Goal: Task Accomplishment & Management: Use online tool/utility

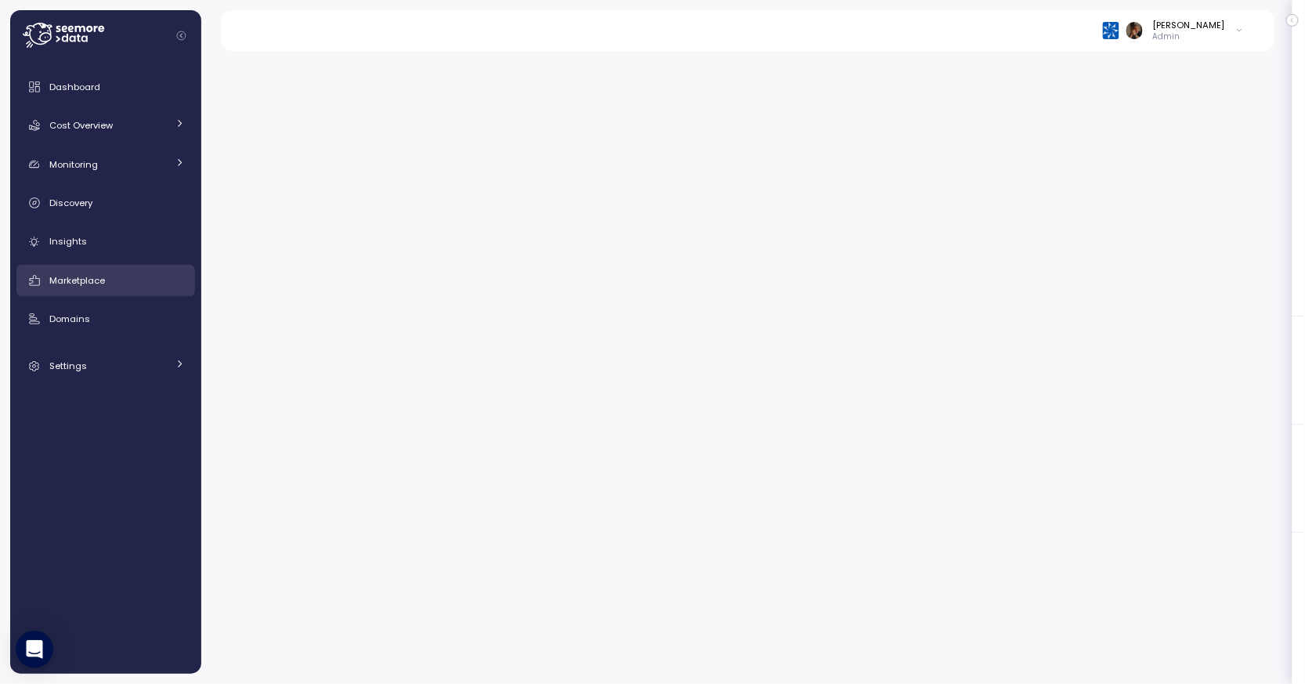
click at [125, 268] on link "Marketplace" at bounding box center [105, 280] width 179 height 31
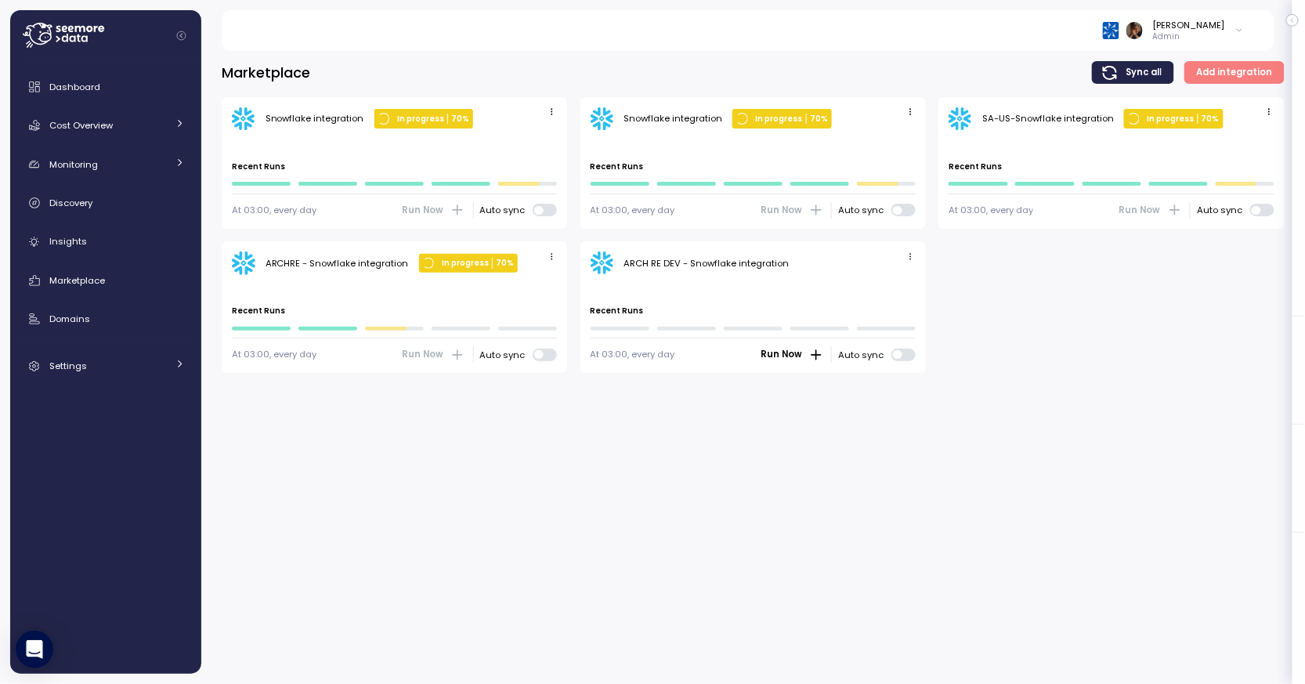
click at [908, 259] on icon "button" at bounding box center [910, 256] width 10 height 10
click at [892, 284] on div "Edit" at bounding box center [895, 286] width 28 height 14
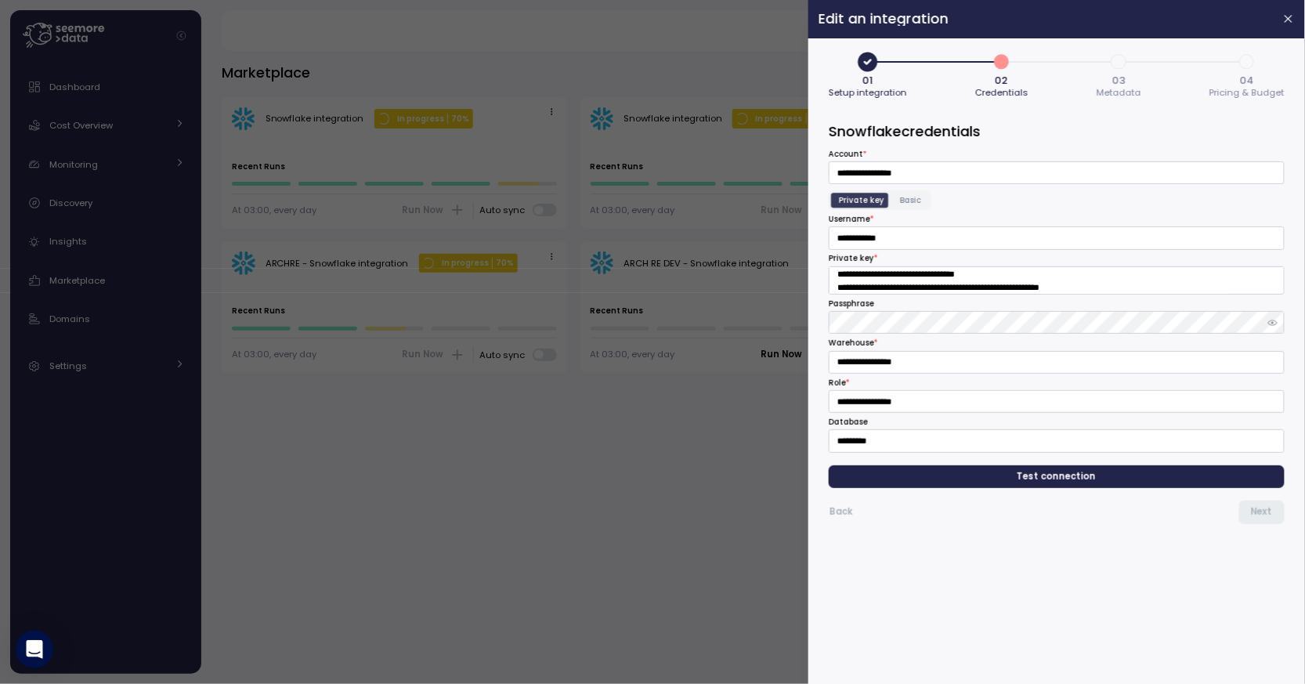
click at [1129, 67] on span "3" at bounding box center [1119, 62] width 27 height 27
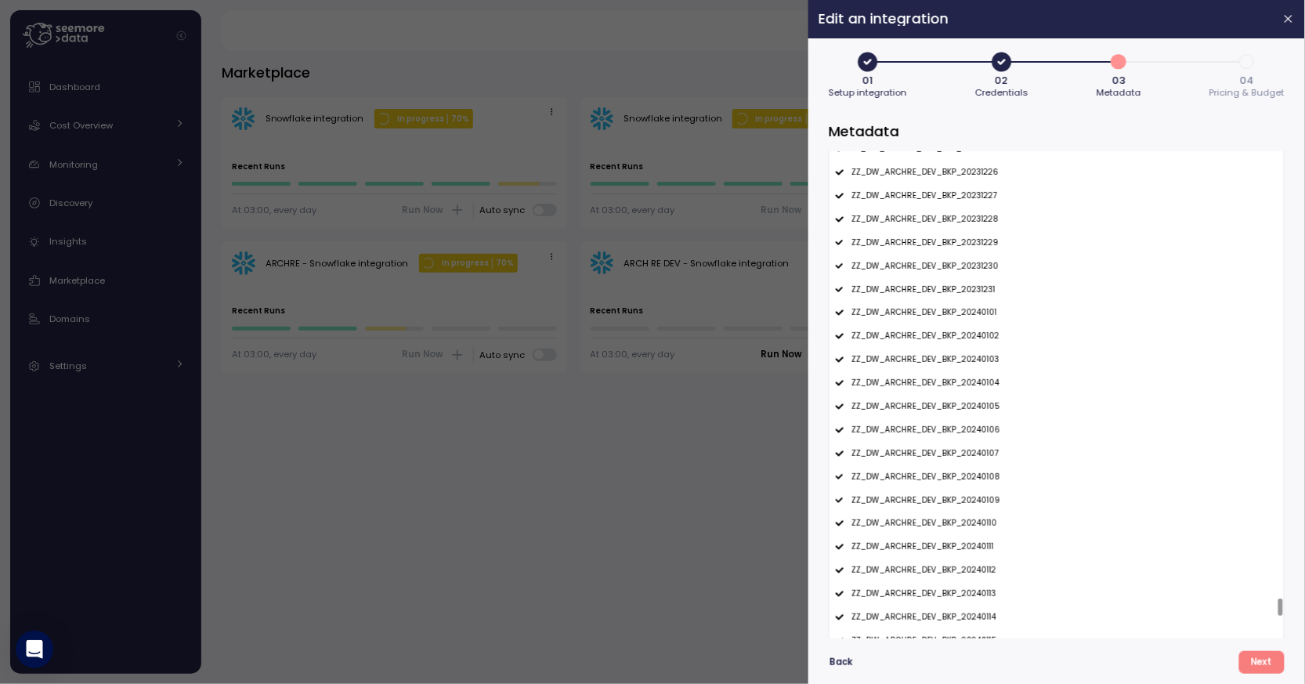
scroll to position [13148, 0]
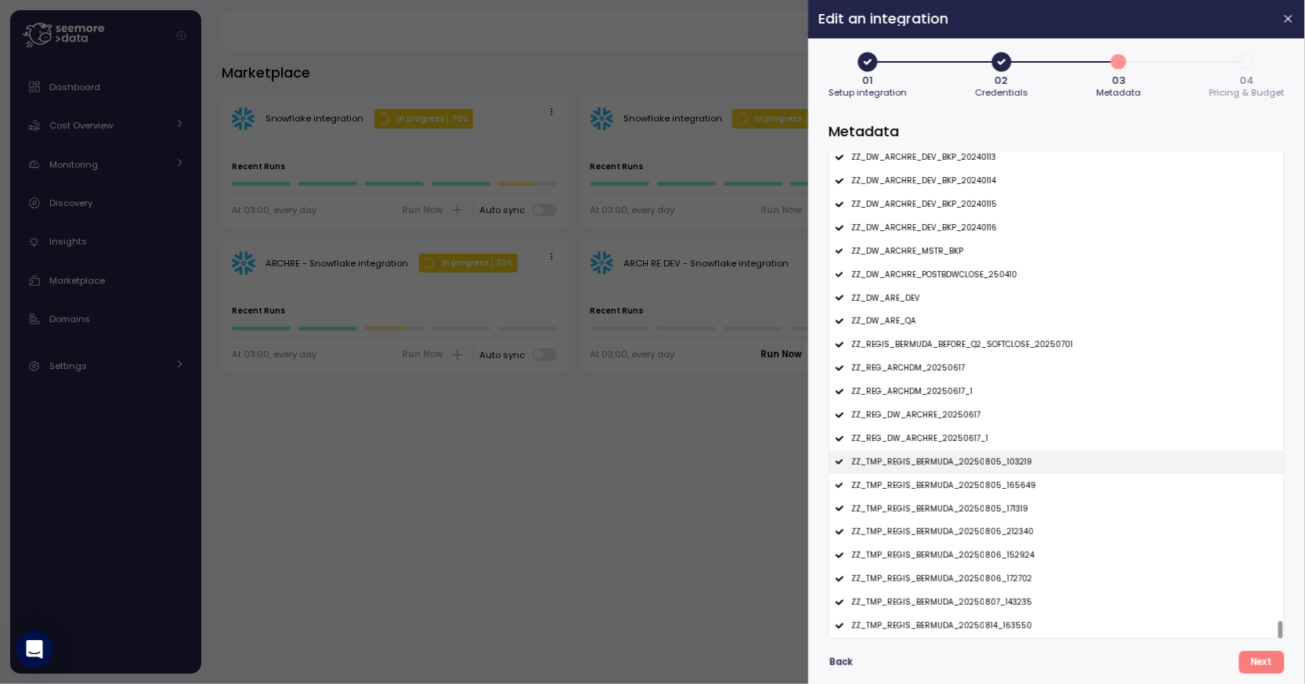
click at [952, 461] on p "ZZ_TMP_REGIS_BERMUDA_20250805_103219" at bounding box center [941, 462] width 181 height 11
click at [952, 486] on p "ZZ_TMP_REGIS_BERMUDA_20250805_165649" at bounding box center [943, 485] width 185 height 11
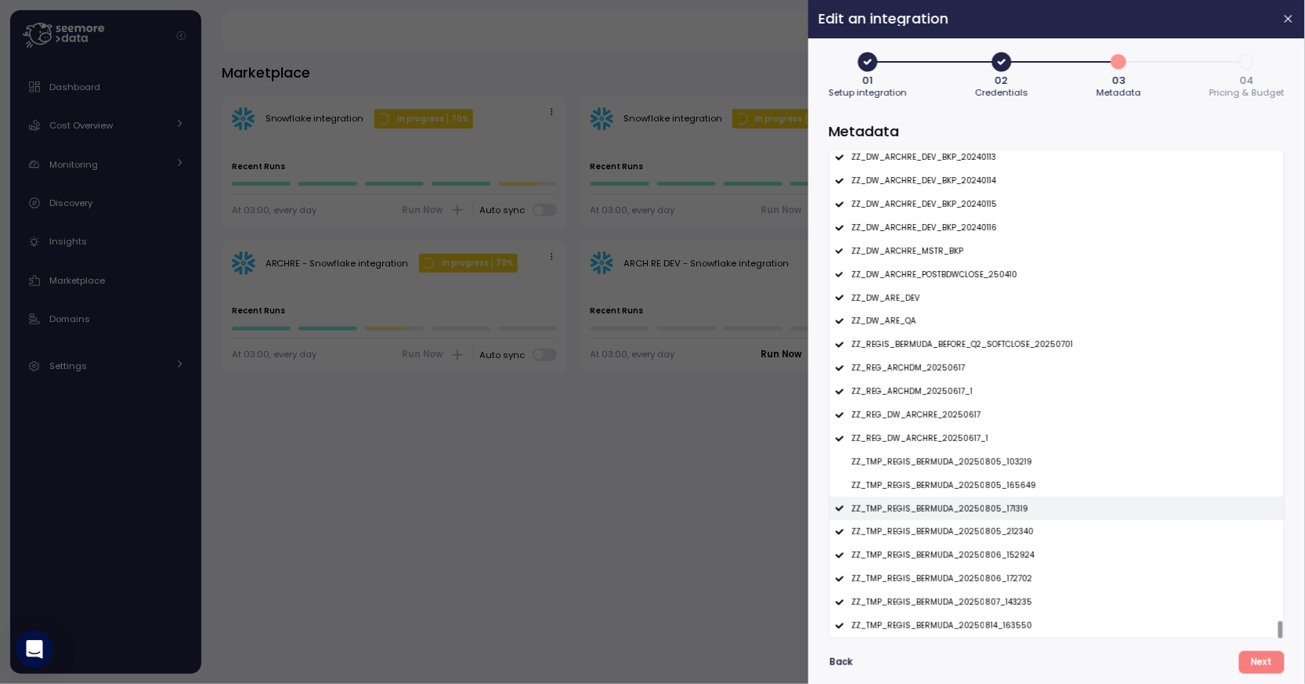
click at [950, 506] on p "ZZ_TMP_REGIS_BERMUDA_20250805_171319" at bounding box center [939, 509] width 177 height 11
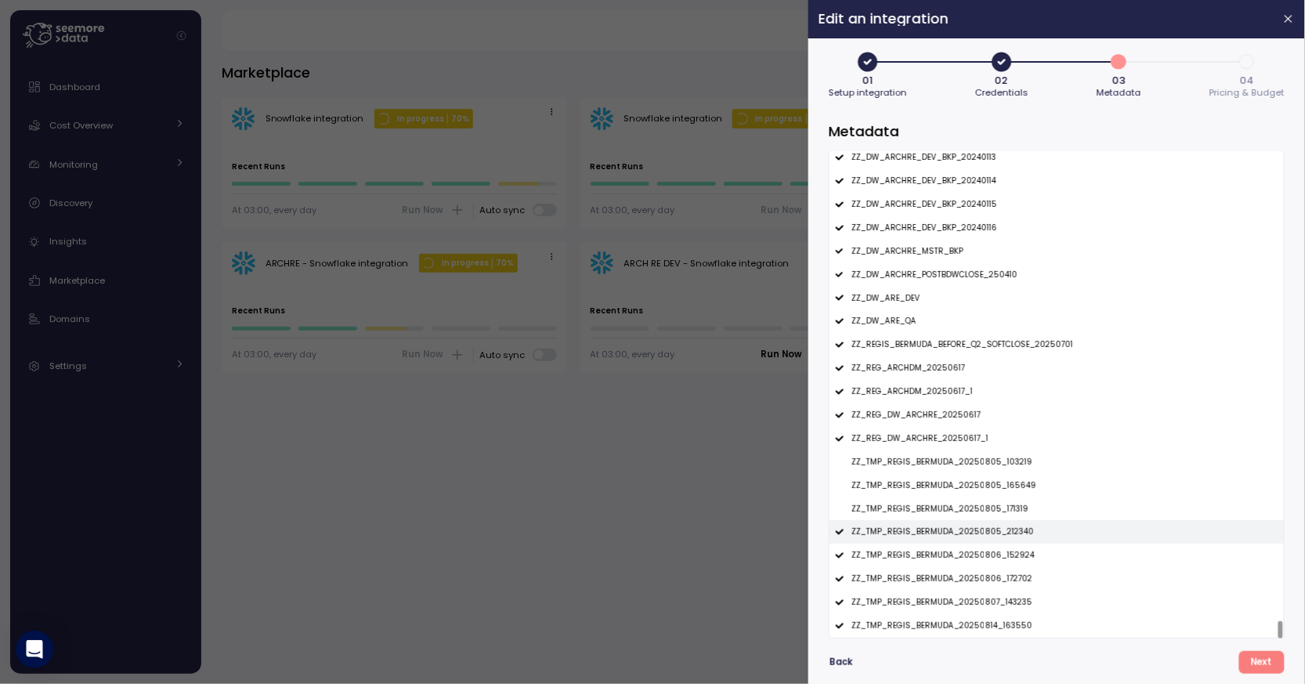
click at [950, 532] on p "ZZ_TMP_REGIS_BERMUDA_20250805_212340" at bounding box center [942, 531] width 183 height 11
click at [950, 564] on div "ZZ_TMP_REGIS_BERMUDA_20250806_152924" at bounding box center [1056, 555] width 454 height 23
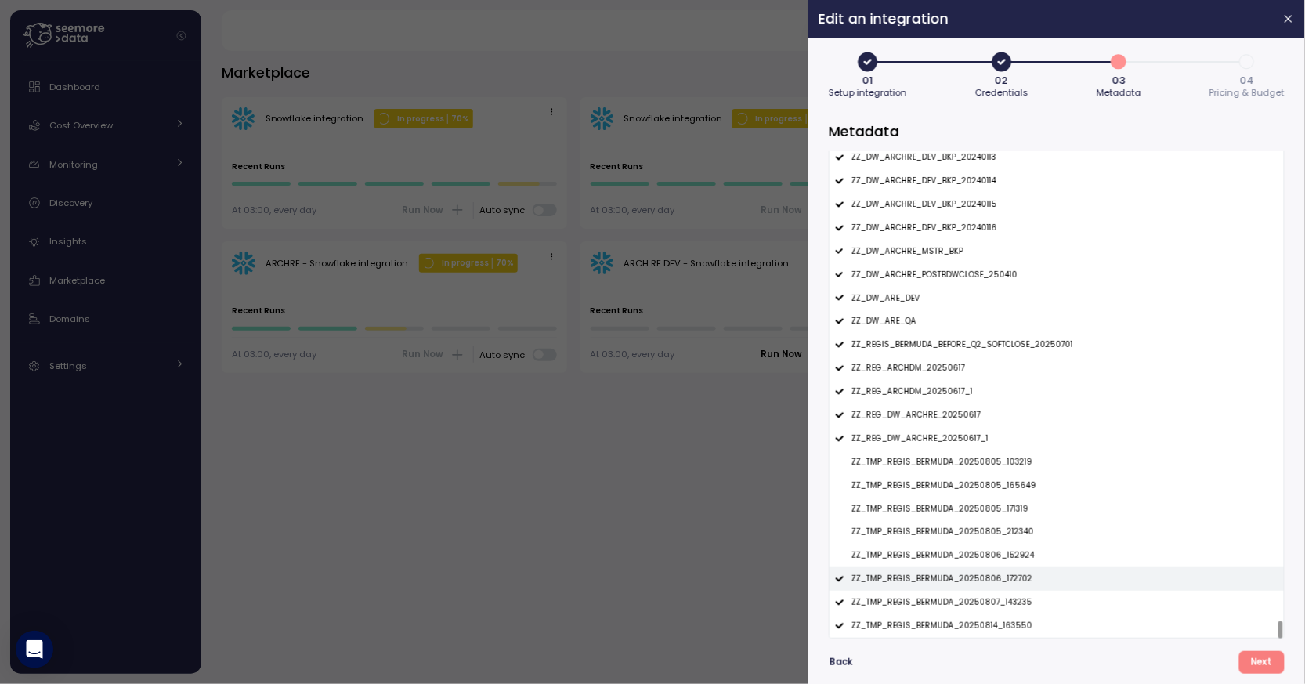
click at [950, 580] on p "ZZ_TMP_REGIS_BERMUDA_20250806_172702" at bounding box center [941, 578] width 181 height 11
click at [950, 598] on p "ZZ_TMP_REGIS_BERMUDA_20250807_143235" at bounding box center [941, 602] width 181 height 11
click at [950, 616] on div "ZZ_TMP_REGIS_BERMUDA_20250814_163550" at bounding box center [1056, 625] width 454 height 23
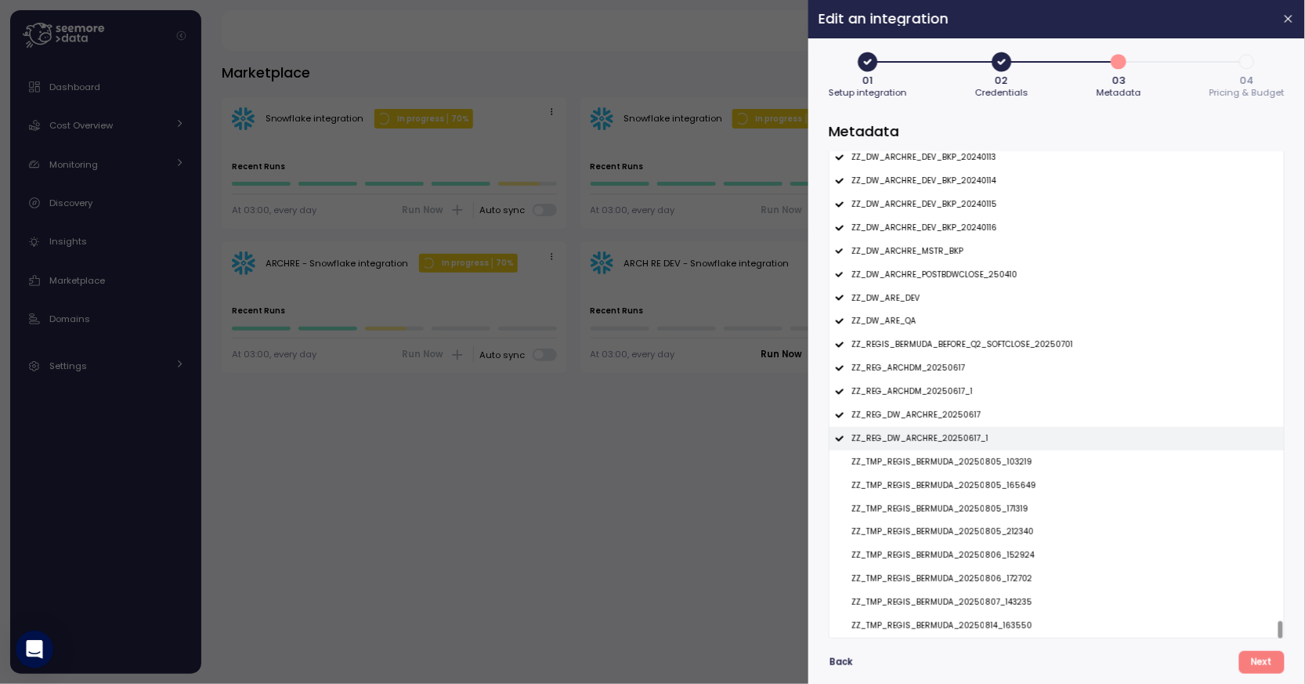
click at [934, 438] on p "ZZ_REG_DW_ARCHRE_20250617_1" at bounding box center [919, 438] width 137 height 11
click at [935, 414] on p "ZZ_REG_DW_ARCHRE_20250617" at bounding box center [915, 415] width 129 height 11
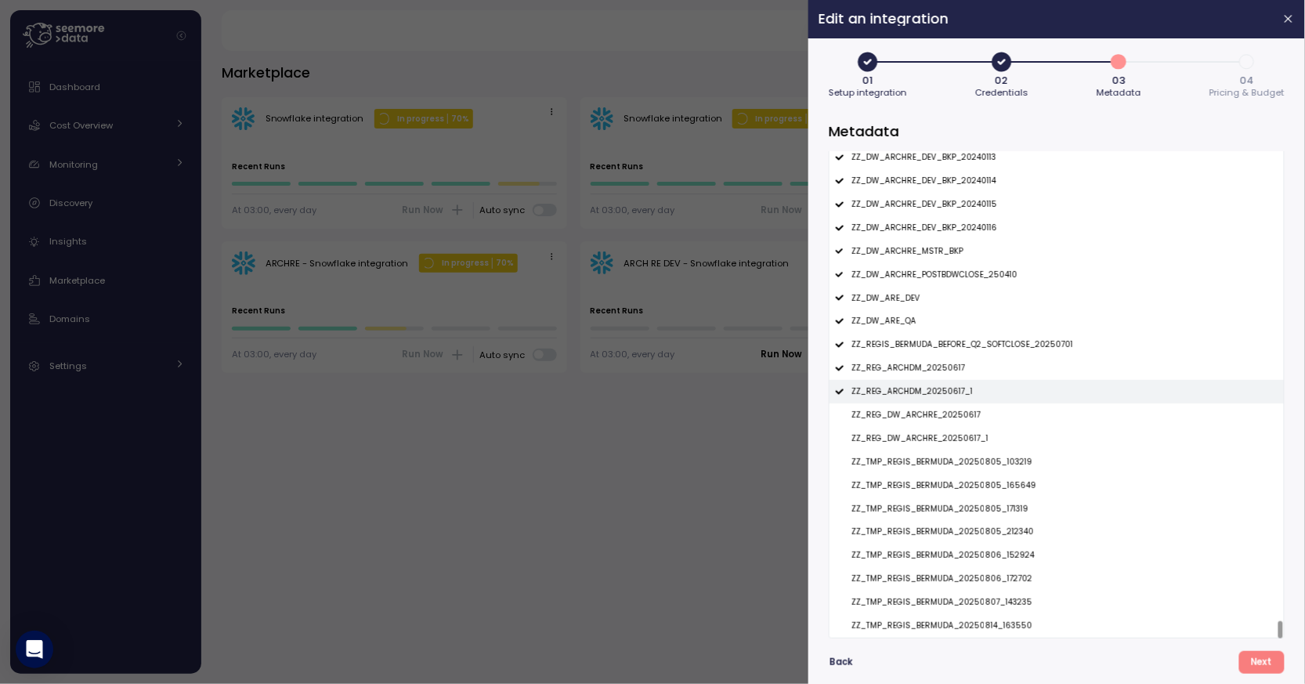
click at [941, 387] on p "ZZ_REG_ARCHDM_20250617_1" at bounding box center [911, 391] width 121 height 11
click at [945, 370] on p "ZZ_REG_ARCHDM_20250617" at bounding box center [908, 368] width 114 height 11
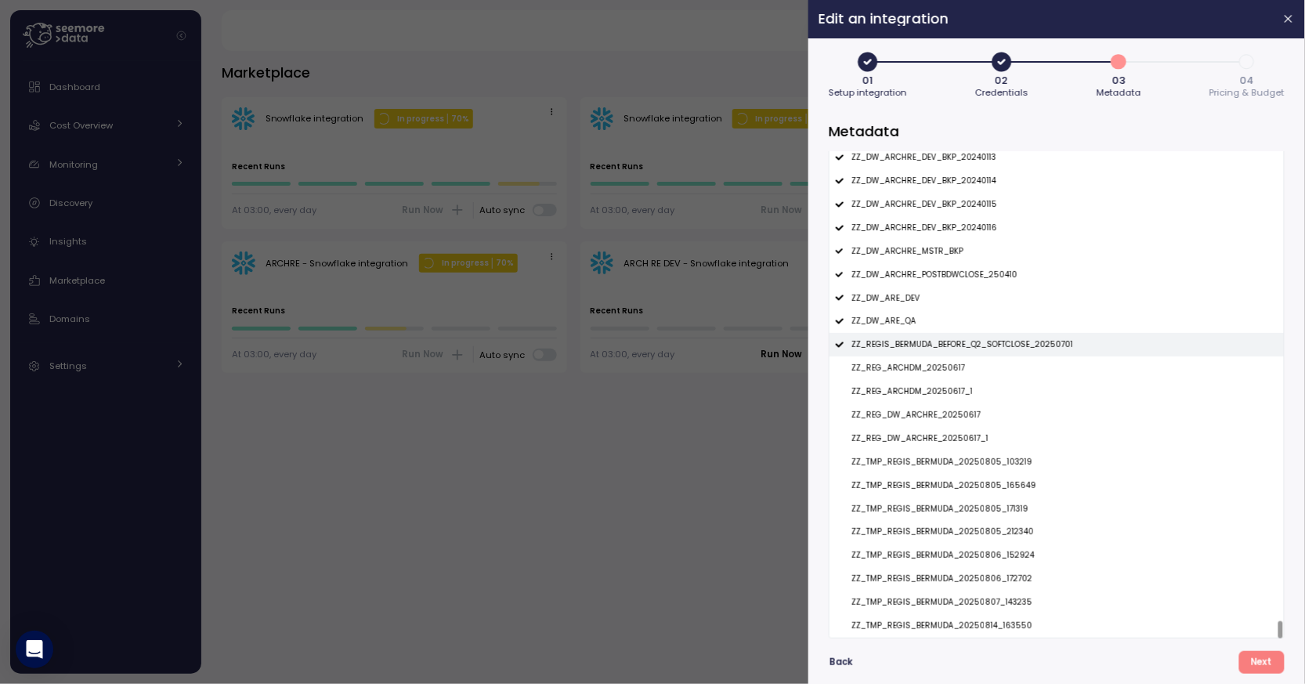
click at [953, 352] on div "ZZ_REGIS_BERMUDA_BEFORE_Q2_SOFTCLOSE_20250701" at bounding box center [1056, 344] width 454 height 23
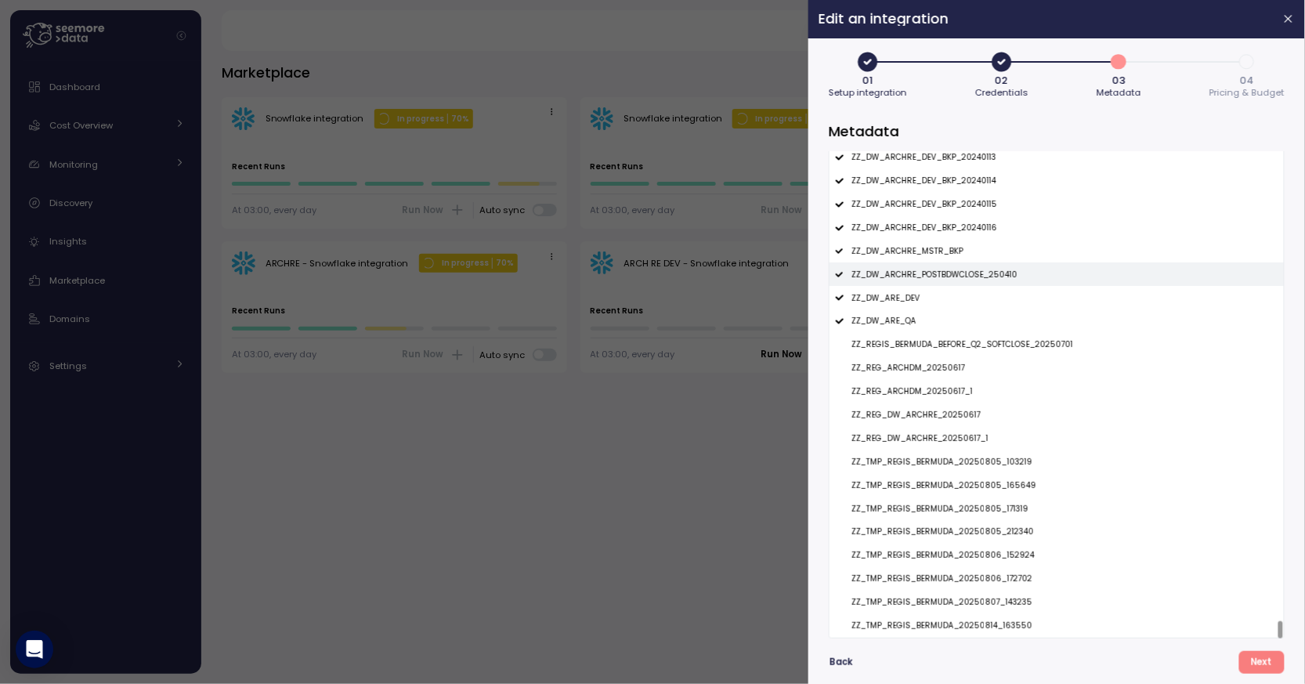
click at [951, 280] on div "ZZ_DW_ARCHRE_POSTBDWCLOSE_250410" at bounding box center [1056, 273] width 454 height 23
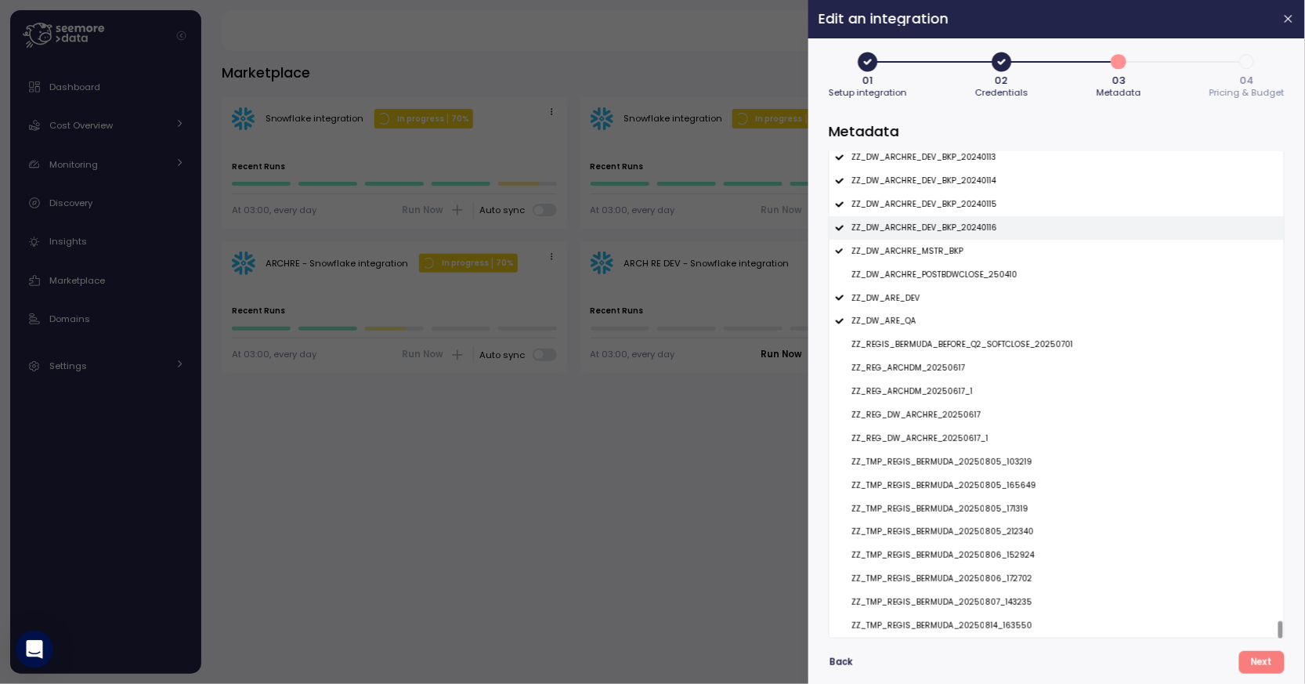
click at [961, 235] on div "ZZ_DW_ARCHRE_DEV_BKP_20240116" at bounding box center [1056, 227] width 454 height 23
click at [957, 243] on div "ZZ_DW_ARCHRE_MSTR_BKP" at bounding box center [1056, 251] width 454 height 23
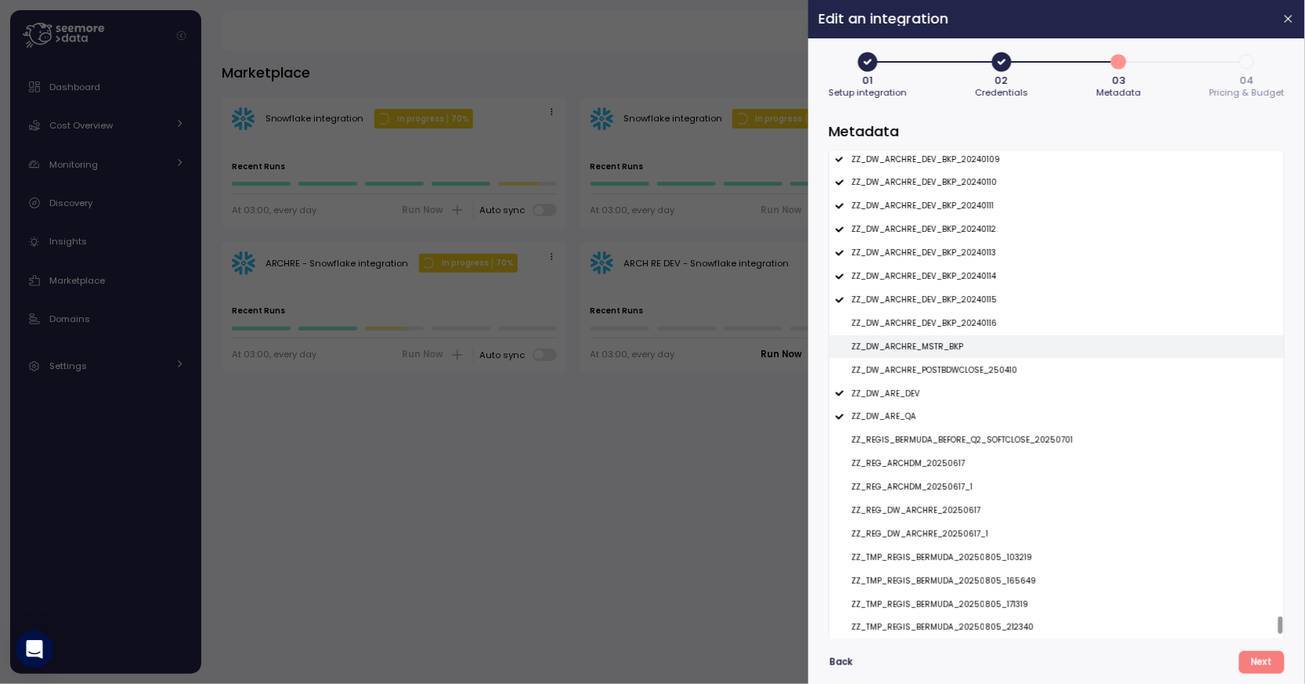
scroll to position [12965, 0]
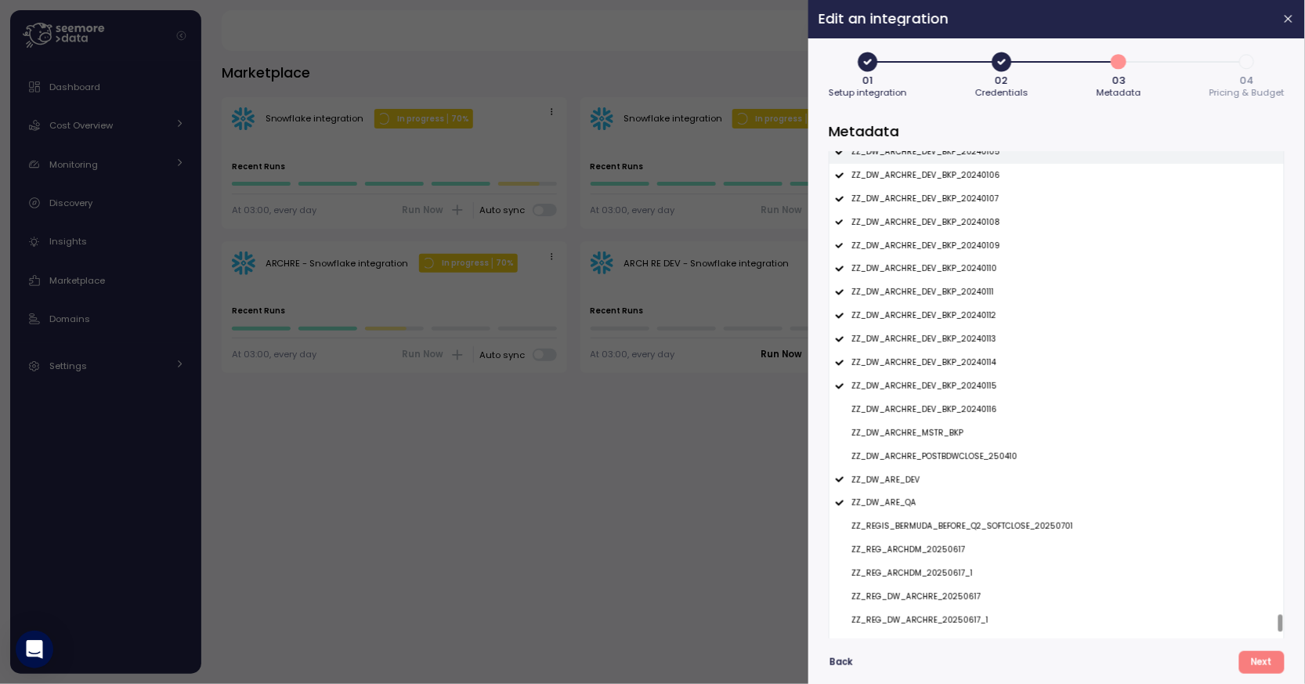
click at [965, 163] on div "ZZ_DW_ARCHRE_DEV_BKP_20240105" at bounding box center [1056, 151] width 454 height 23
click at [965, 172] on p "ZZ_DW_ARCHRE_DEV_BKP_20240106" at bounding box center [925, 175] width 149 height 11
click at [965, 196] on p "ZZ_DW_ARCHRE_DEV_BKP_20240107" at bounding box center [924, 198] width 147 height 11
click at [964, 215] on div "ZZ_DW_ARCHRE_DEV_BKP_20240108" at bounding box center [1056, 222] width 454 height 23
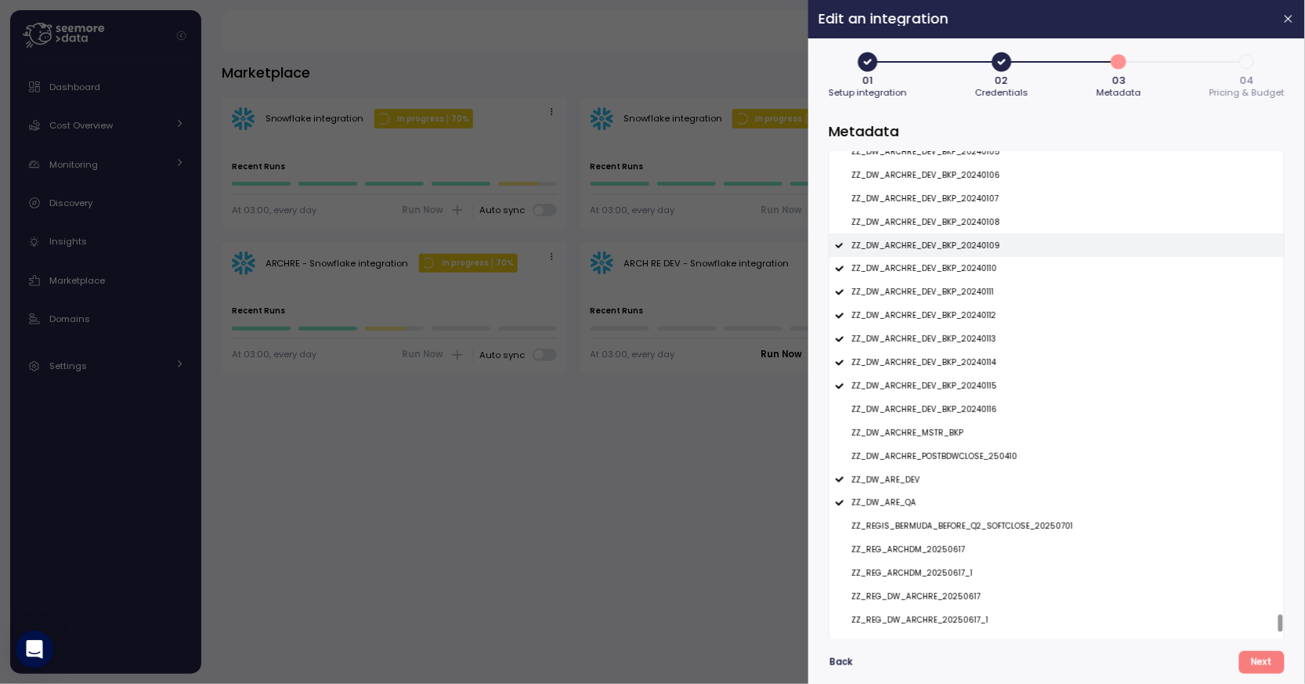
click at [964, 241] on p "ZZ_DW_ARCHRE_DEV_BKP_20240109" at bounding box center [925, 245] width 149 height 11
click at [959, 258] on div "ZZ_DW_ARCHRE_DEV_BKP_20240110" at bounding box center [1056, 268] width 454 height 23
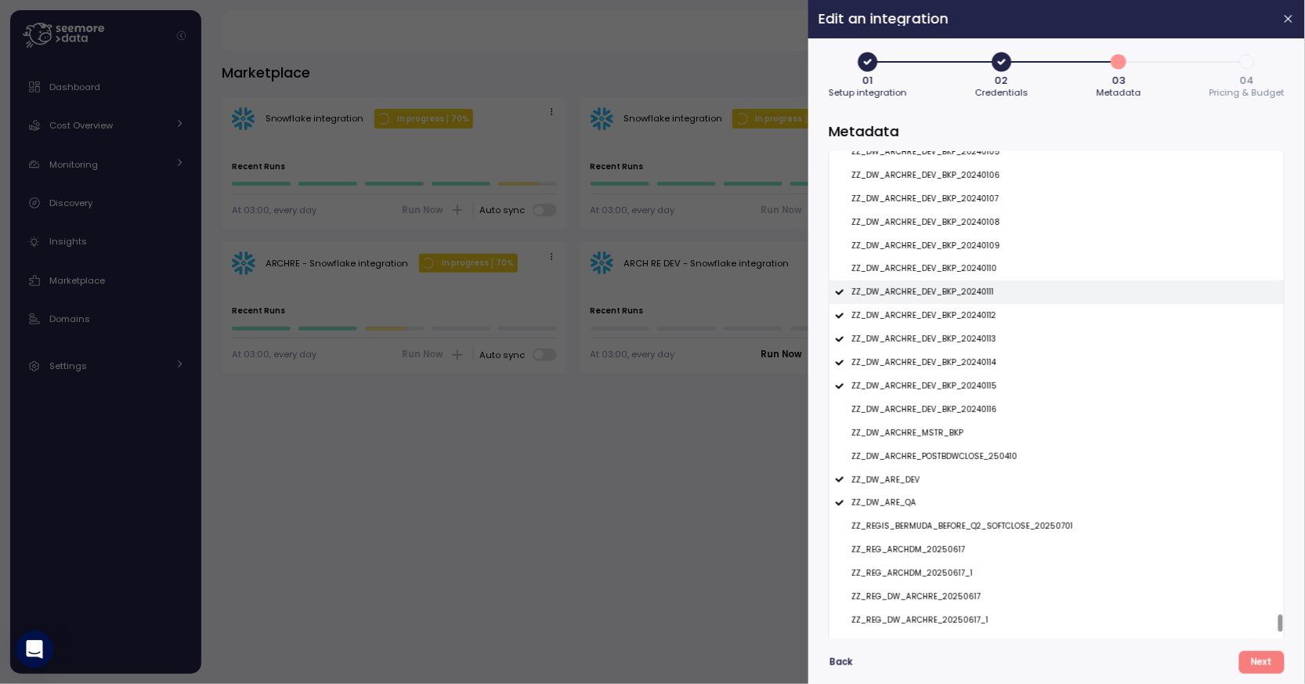
click at [959, 292] on p "ZZ_DW_ARCHRE_DEV_BKP_20240111" at bounding box center [922, 292] width 143 height 11
click at [956, 316] on p "ZZ_DW_ARCHRE_DEV_BKP_20240112" at bounding box center [923, 315] width 145 height 11
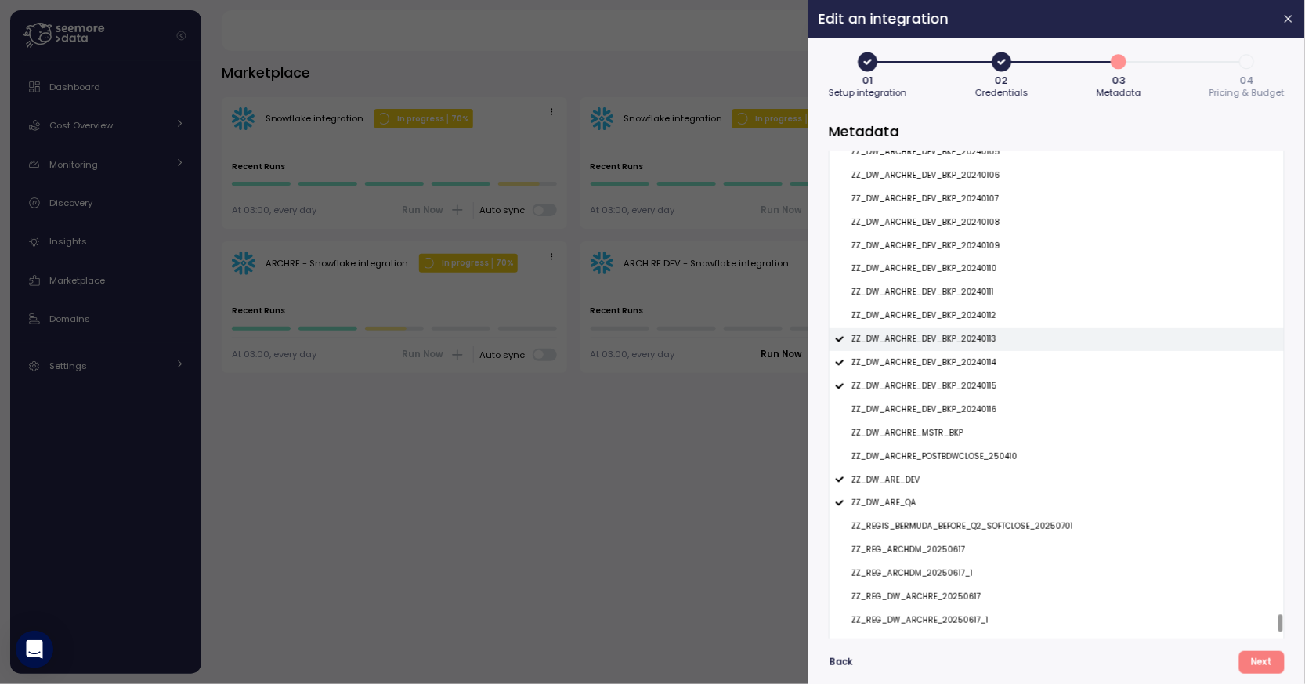
click at [956, 342] on p "ZZ_DW_ARCHRE_DEV_BKP_20240113" at bounding box center [923, 339] width 145 height 11
click at [956, 364] on p "ZZ_DW_ARCHRE_DEV_BKP_20240114" at bounding box center [923, 362] width 145 height 11
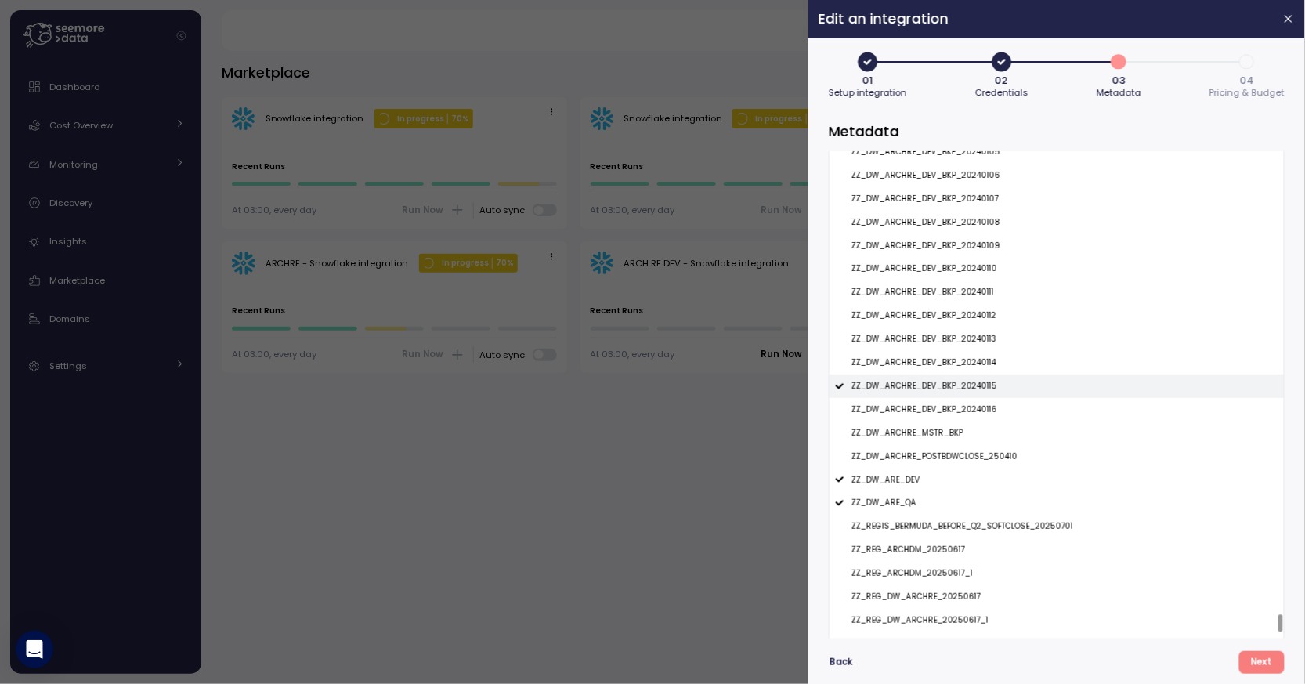
click at [956, 386] on p "ZZ_DW_ARCHRE_DEV_BKP_20240115" at bounding box center [924, 386] width 146 height 11
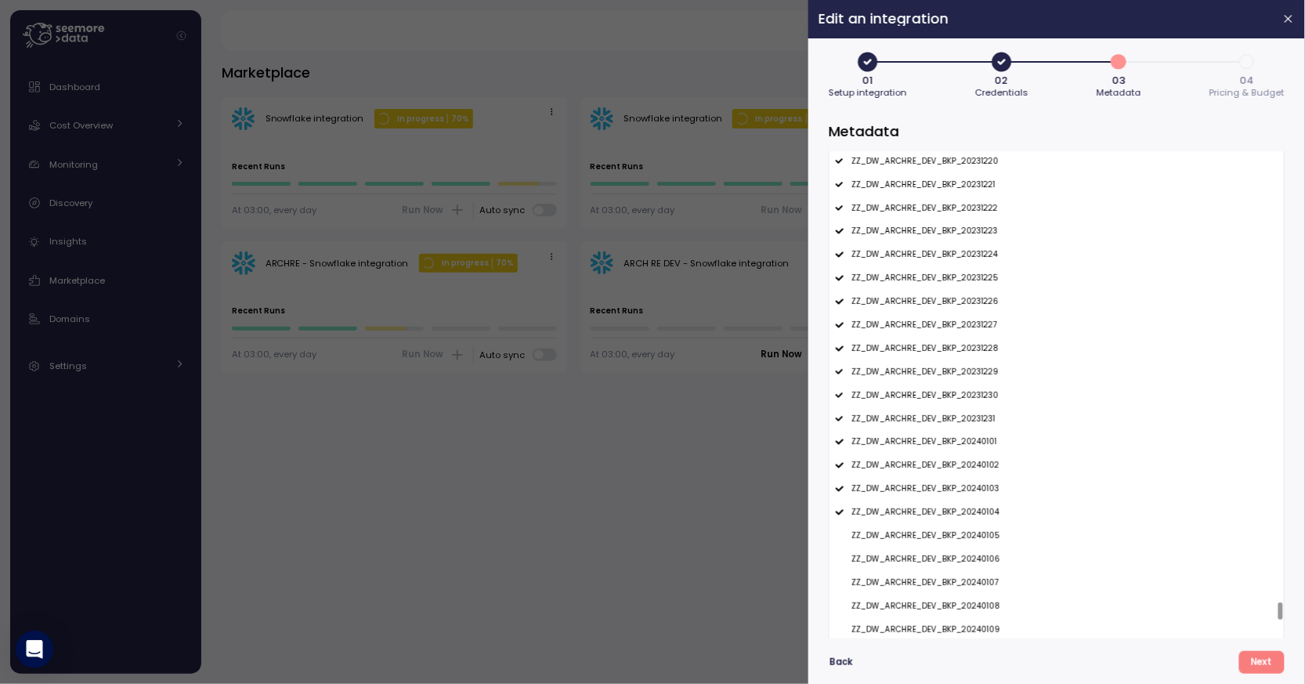
scroll to position [12534, 0]
click at [954, 175] on div "ZZ_DW_ARCHRE_DEV_BKP_20231219" at bounding box center [1056, 185] width 454 height 23
click at [959, 168] on p "ZZ_DW_ARCHRE_DEV_BKP_20231218" at bounding box center [923, 162] width 145 height 11
click at [959, 216] on div "ZZ_DW_ARCHRE_DEV_BKP_20231220" at bounding box center [1056, 208] width 454 height 23
click at [953, 242] on div "ZZ_DW_ARCHRE_DEV_BKP_20231221" at bounding box center [1056, 232] width 454 height 23
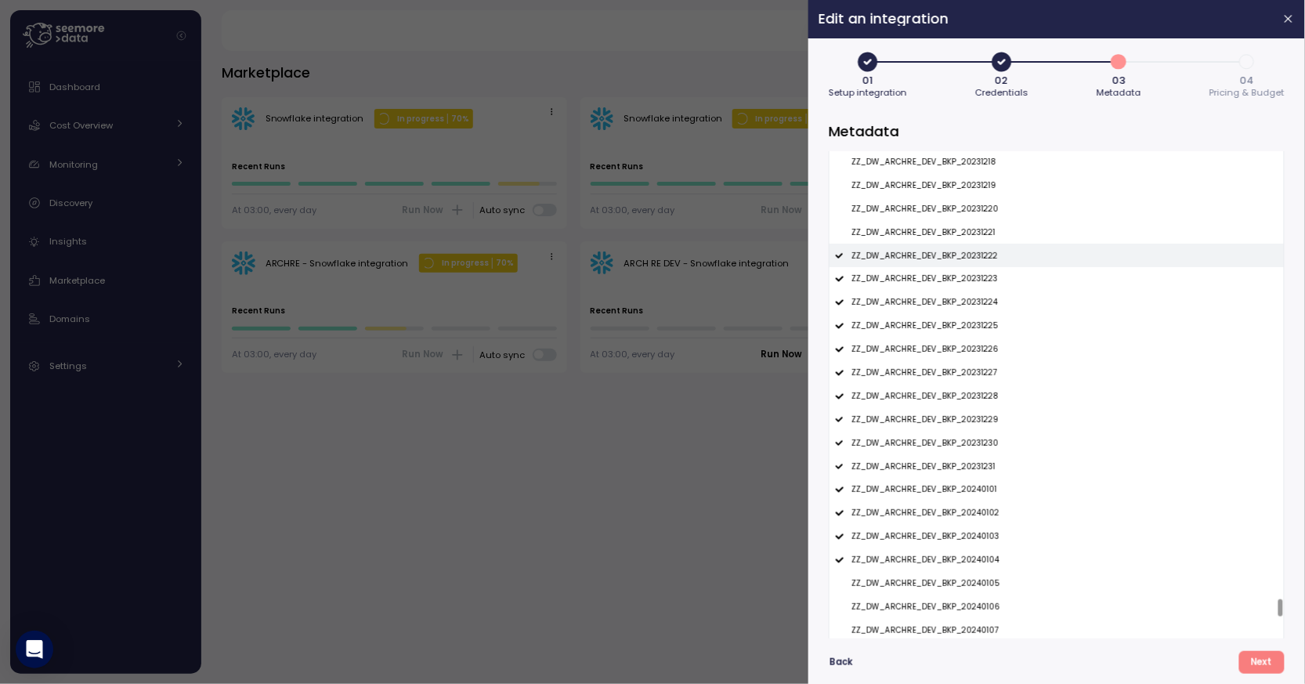
click at [952, 255] on p "ZZ_DW_ARCHRE_DEV_BKP_20231222" at bounding box center [924, 256] width 146 height 11
click at [952, 277] on p "ZZ_DW_ARCHRE_DEV_BKP_20231223" at bounding box center [924, 278] width 146 height 11
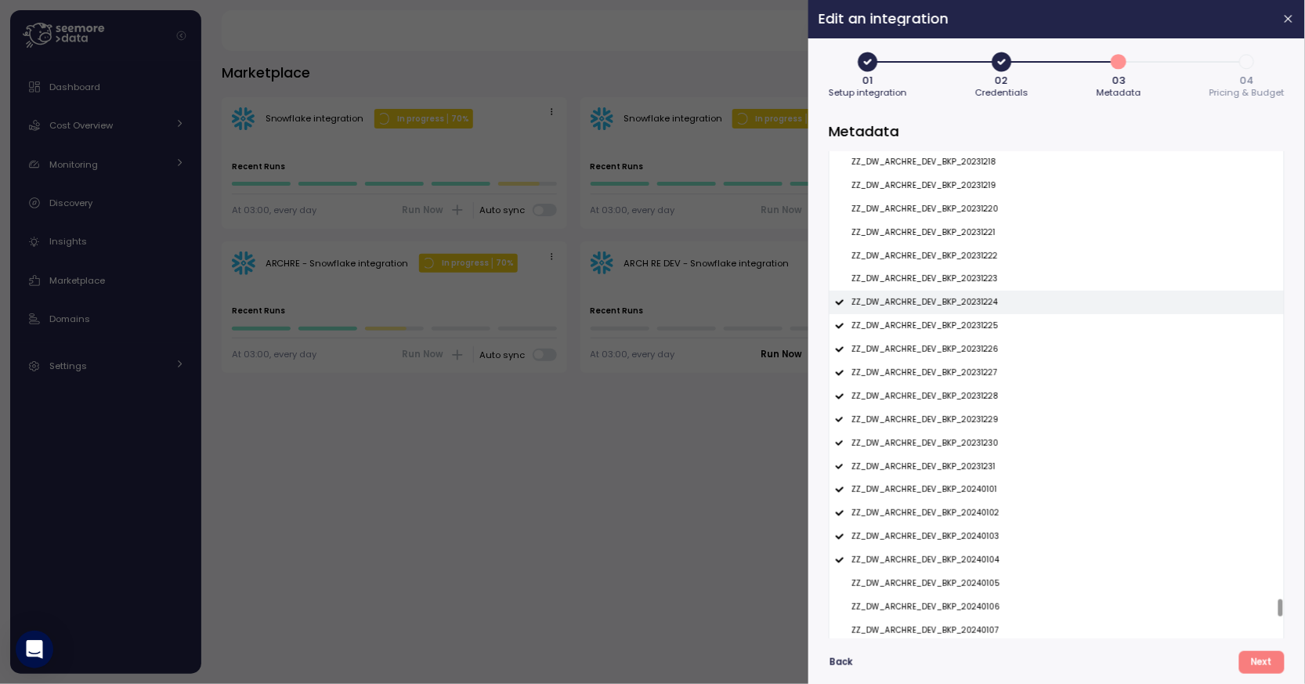
click at [951, 294] on div "ZZ_DW_ARCHRE_DEV_BKP_20231224" at bounding box center [1056, 302] width 454 height 23
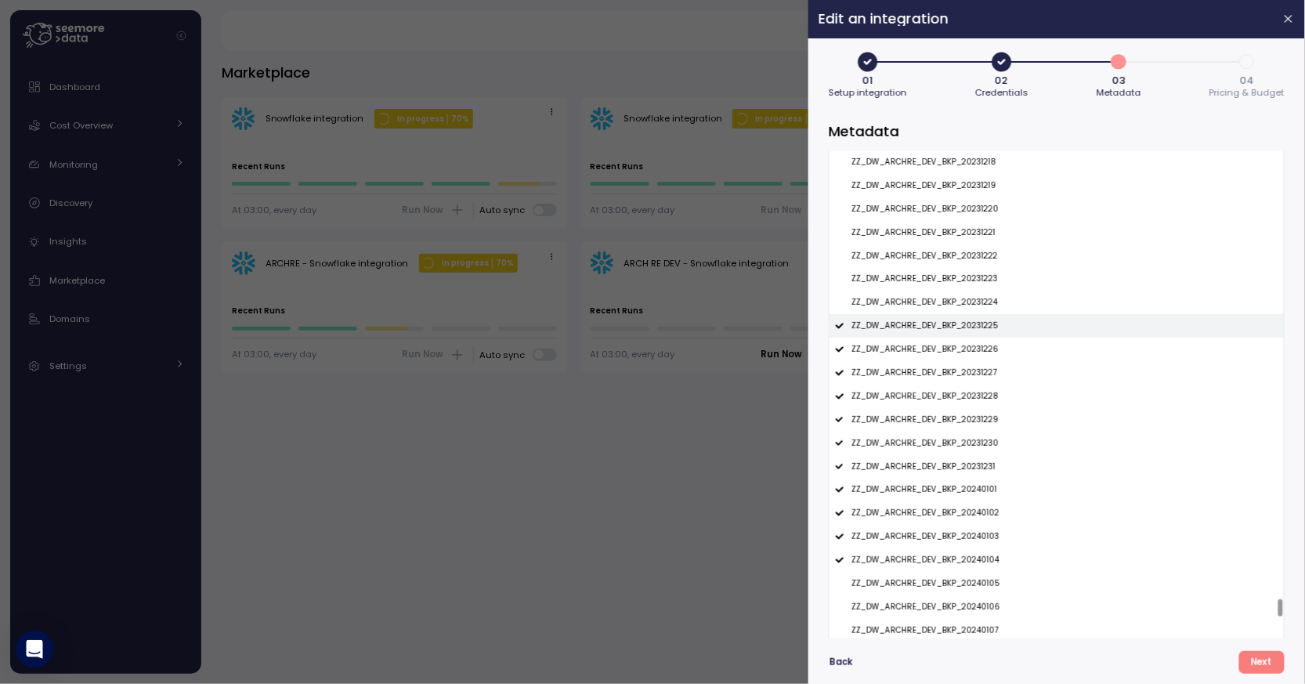
click at [949, 320] on div "ZZ_DW_ARCHRE_DEV_BKP_20231225" at bounding box center [1056, 325] width 454 height 23
click at [949, 348] on p "ZZ_DW_ARCHRE_DEV_BKP_20231226" at bounding box center [924, 349] width 147 height 11
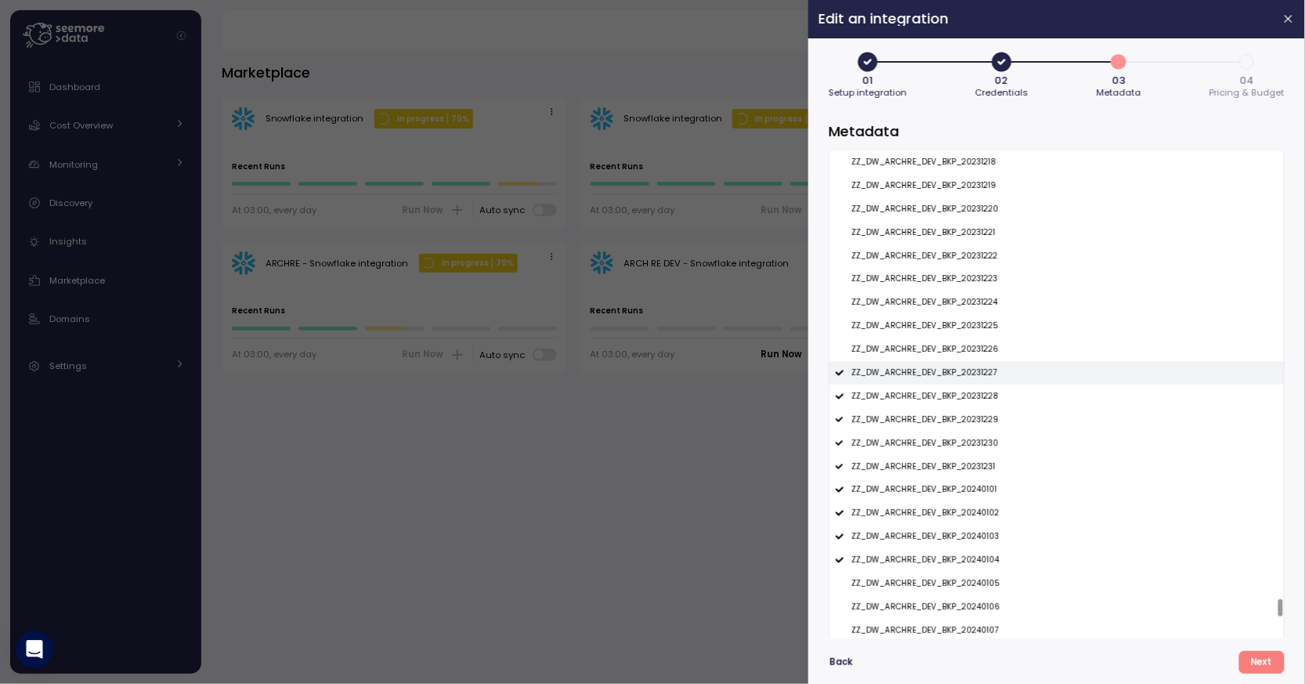
click at [948, 365] on div "ZZ_DW_ARCHRE_DEV_BKP_20231227" at bounding box center [1056, 372] width 454 height 23
click at [947, 386] on div "ZZ_DW_ARCHRE_DEV_BKP_20231228" at bounding box center [1056, 396] width 454 height 23
click at [946, 413] on div "ZZ_DW_ARCHRE_DEV_BKP_20231229" at bounding box center [1056, 419] width 454 height 23
click at [946, 434] on div "ZZ_DW_ARCHRE_DEV_BKP_20231230" at bounding box center [1056, 443] width 454 height 23
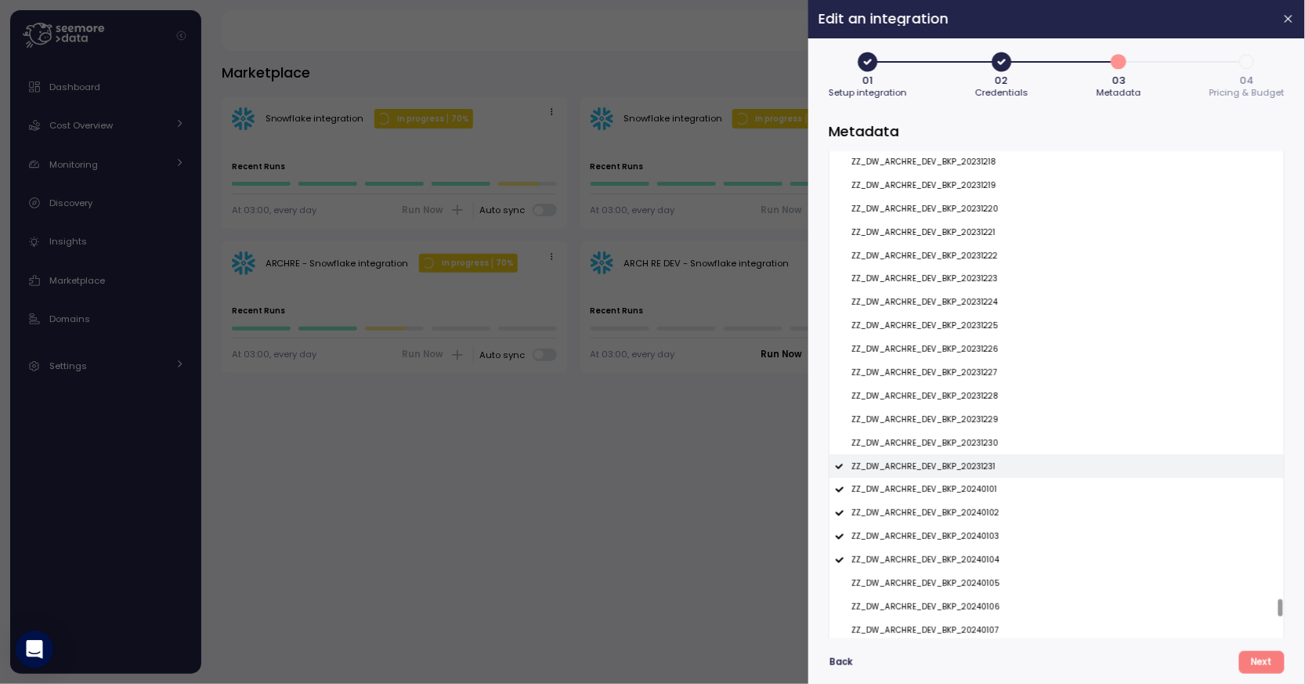
click at [945, 460] on div "ZZ_DW_ARCHRE_DEV_BKP_20231231" at bounding box center [1056, 465] width 454 height 23
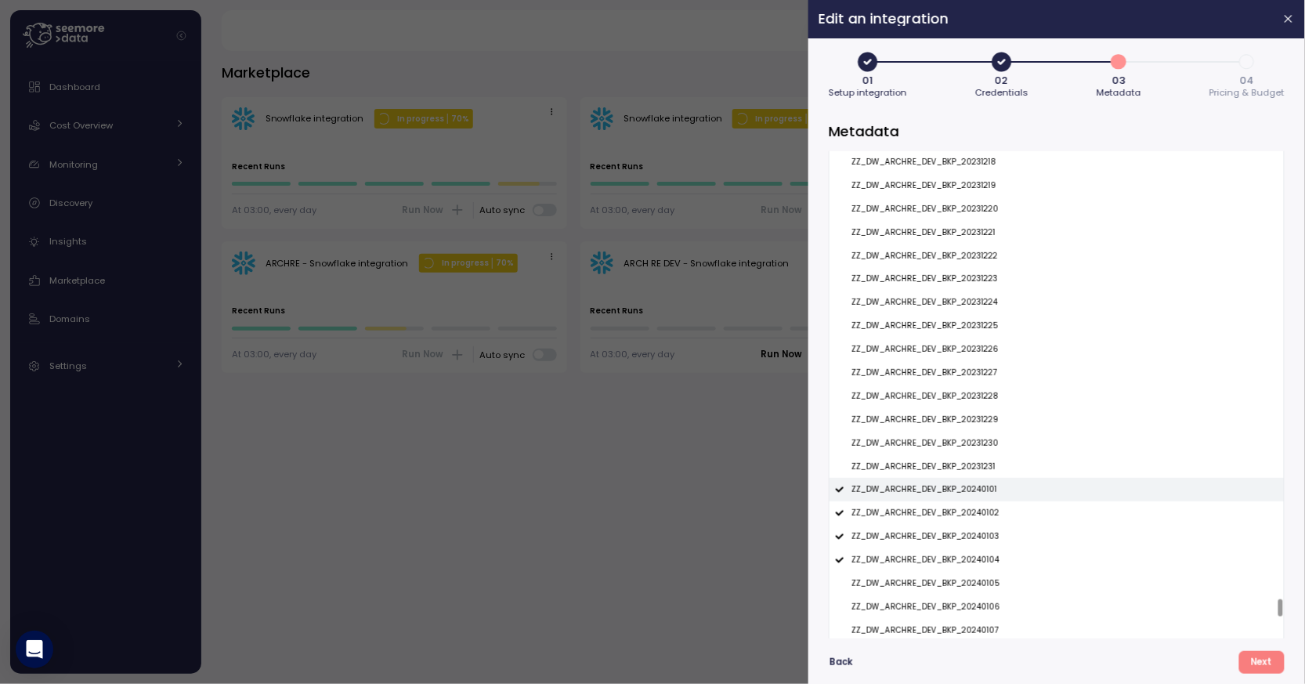
click at [945, 488] on p "ZZ_DW_ARCHRE_DEV_BKP_20240101" at bounding box center [924, 489] width 146 height 11
click at [945, 519] on p "ZZ_DW_ARCHRE_DEV_BKP_20240102" at bounding box center [925, 513] width 148 height 11
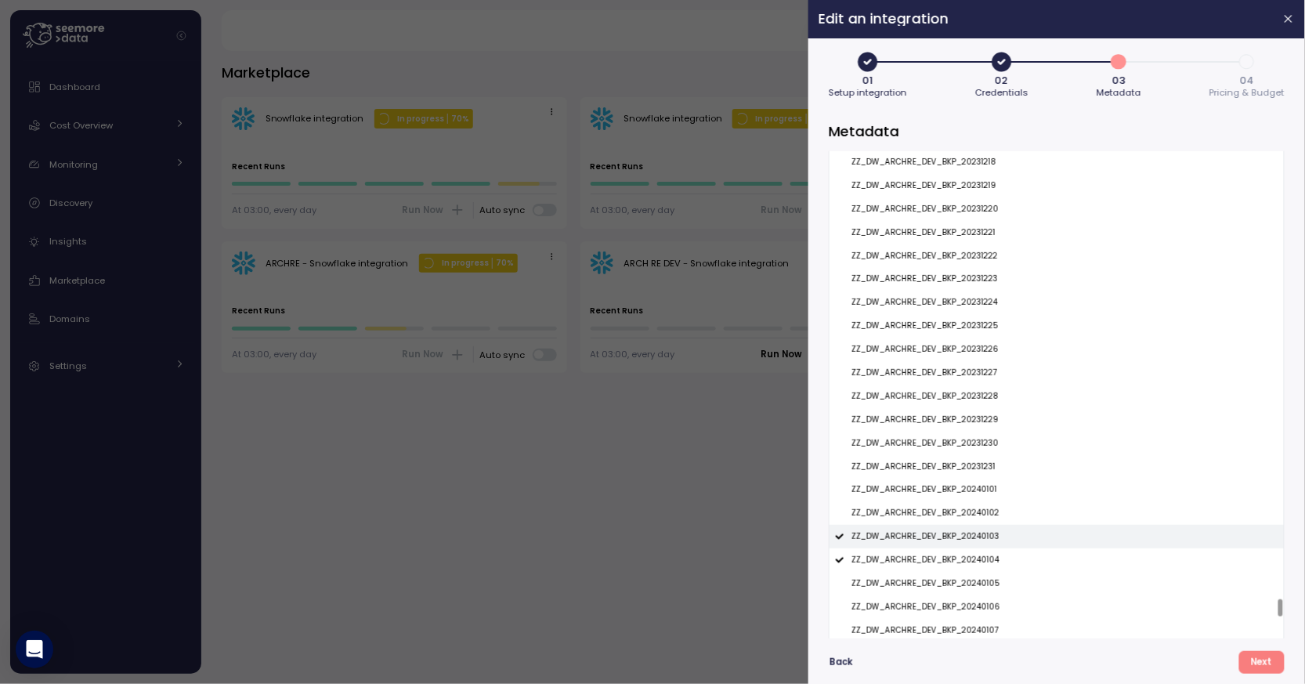
click at [945, 536] on p "ZZ_DW_ARCHRE_DEV_BKP_20240103" at bounding box center [925, 536] width 148 height 11
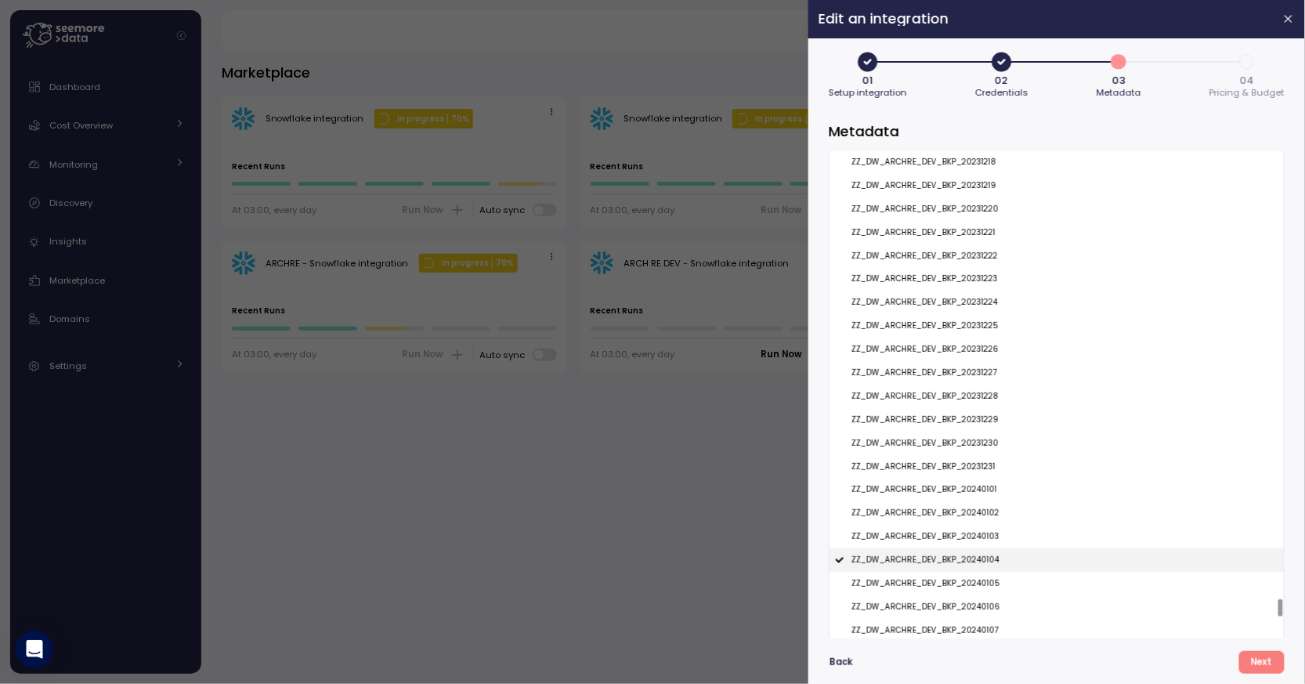
click at [945, 556] on p "ZZ_DW_ARCHRE_DEV_BKP_20240104" at bounding box center [925, 560] width 148 height 11
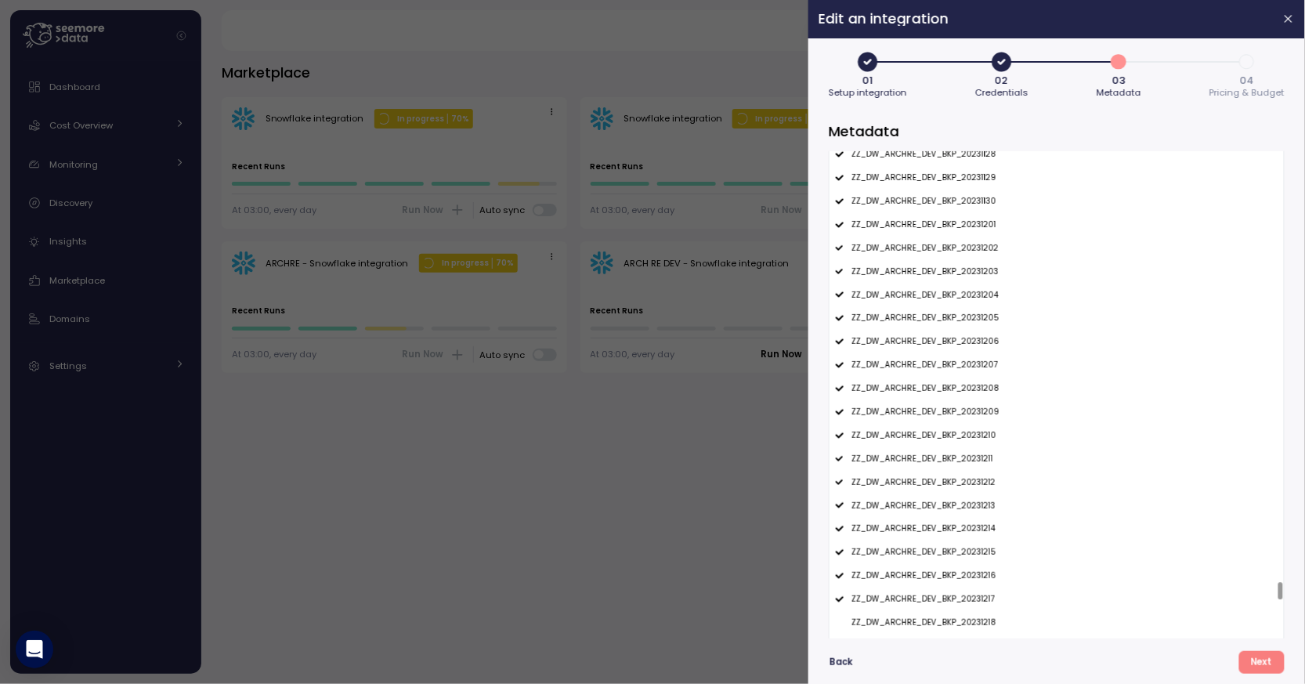
scroll to position [12039, 0]
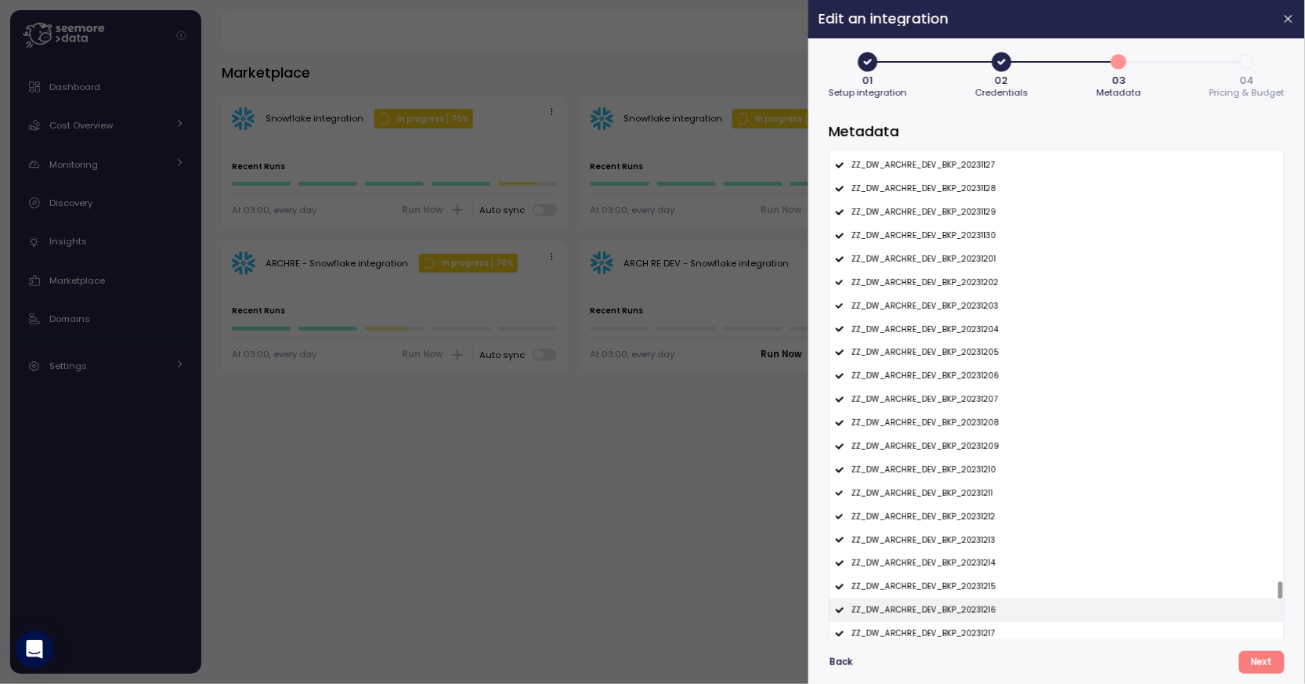
click at [919, 622] on div "ZZ_DW_ARCHRE_DEV_BKP_20231216" at bounding box center [1056, 609] width 454 height 23
click at [931, 630] on p "ZZ_DW_ARCHRE_DEV_BKP_20231217" at bounding box center [922, 633] width 143 height 11
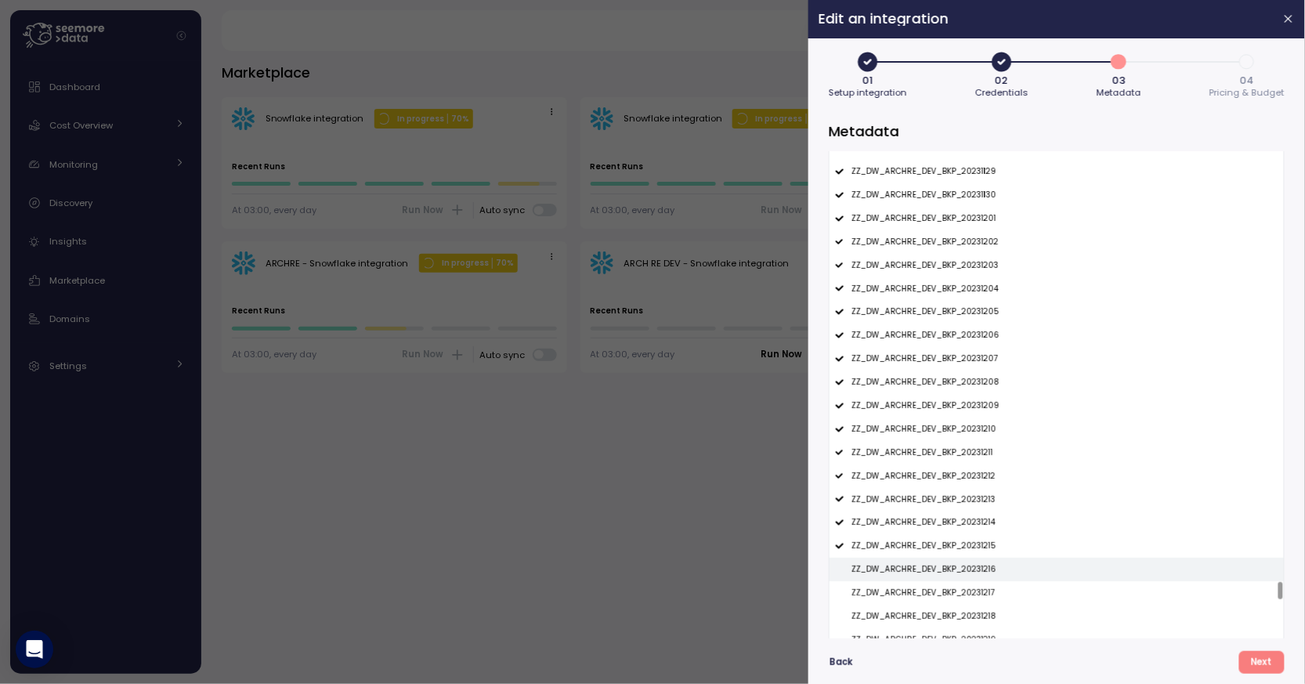
scroll to position [12083, 0]
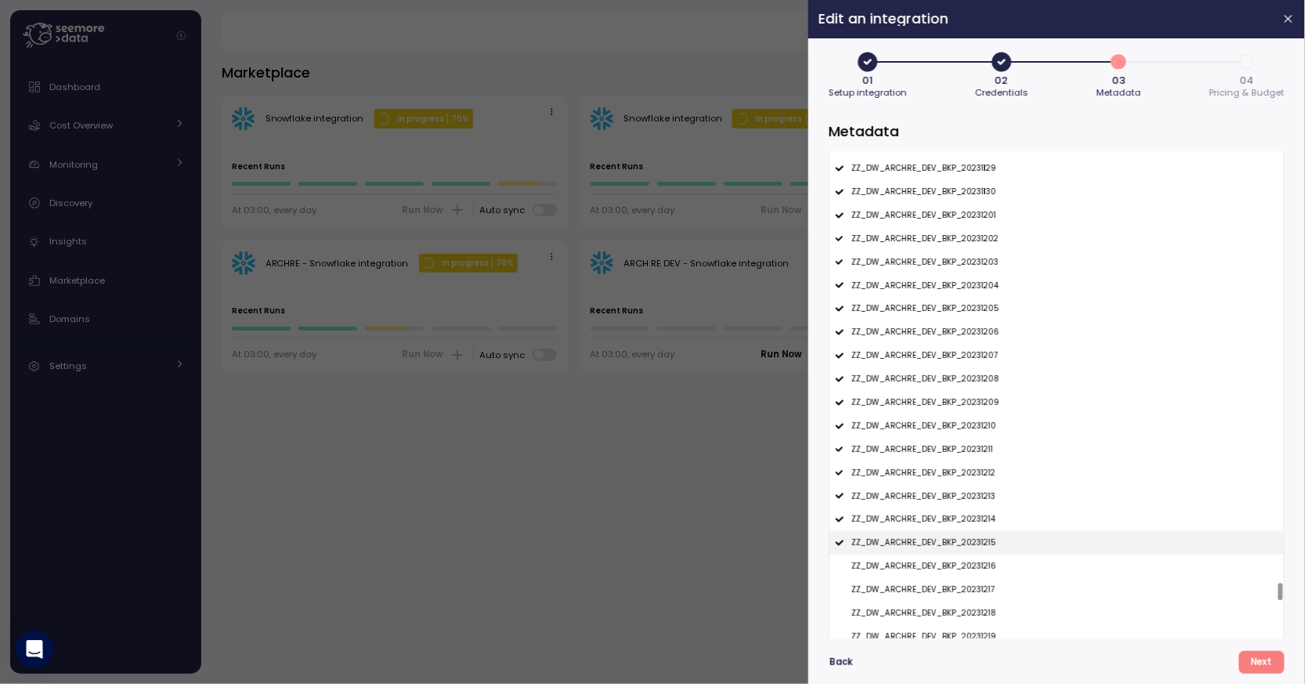
click at [932, 541] on p "ZZ_DW_ARCHRE_DEV_BKP_20231215" at bounding box center [923, 542] width 145 height 11
click at [938, 522] on p "ZZ_DW_ARCHRE_DEV_BKP_20231214" at bounding box center [923, 519] width 144 height 11
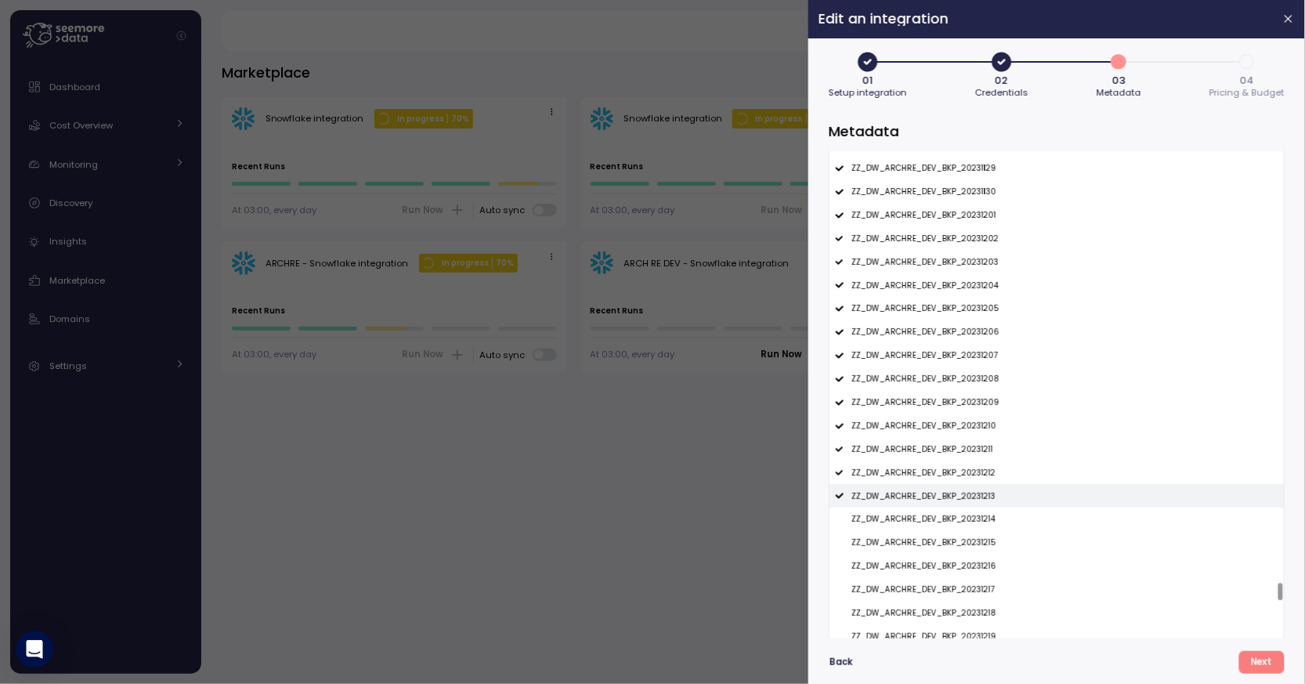
click at [949, 494] on p "ZZ_DW_ARCHRE_DEV_BKP_20231213" at bounding box center [923, 496] width 144 height 11
click at [953, 475] on p "ZZ_DW_ARCHRE_DEV_BKP_20231212" at bounding box center [923, 473] width 144 height 11
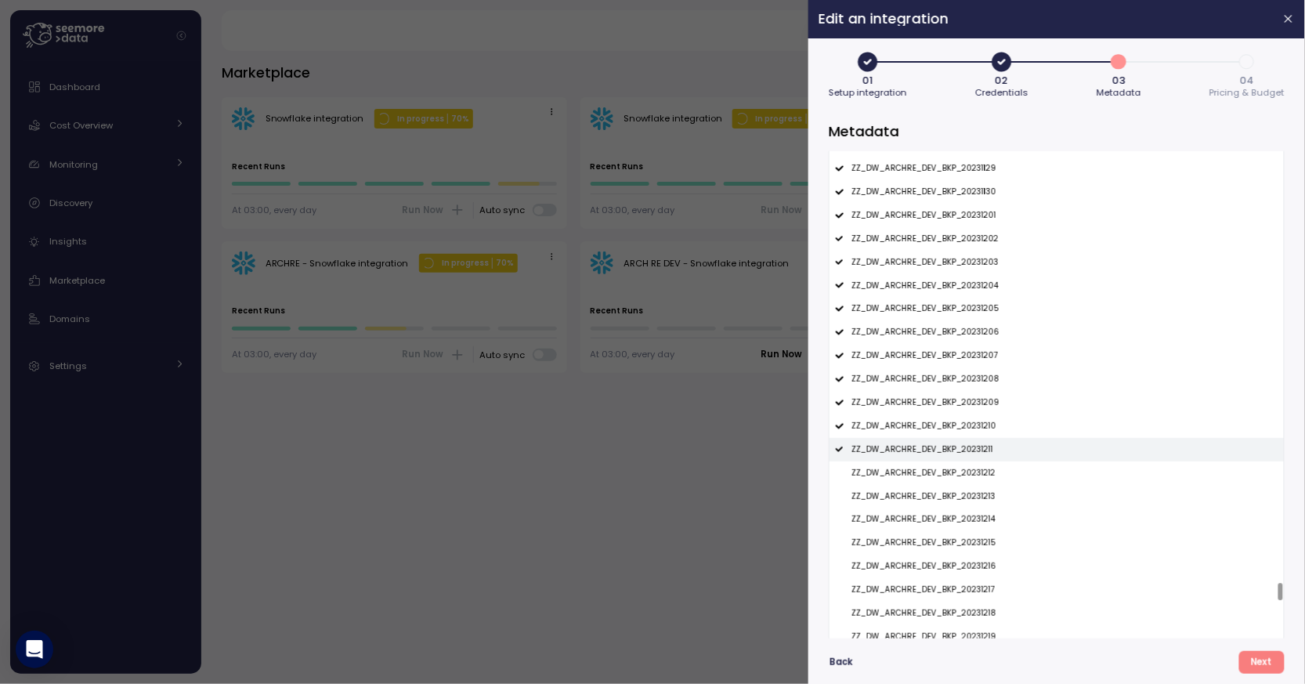
click at [963, 450] on p "ZZ_DW_ARCHRE_DEV_BKP_20231211" at bounding box center [922, 449] width 142 height 11
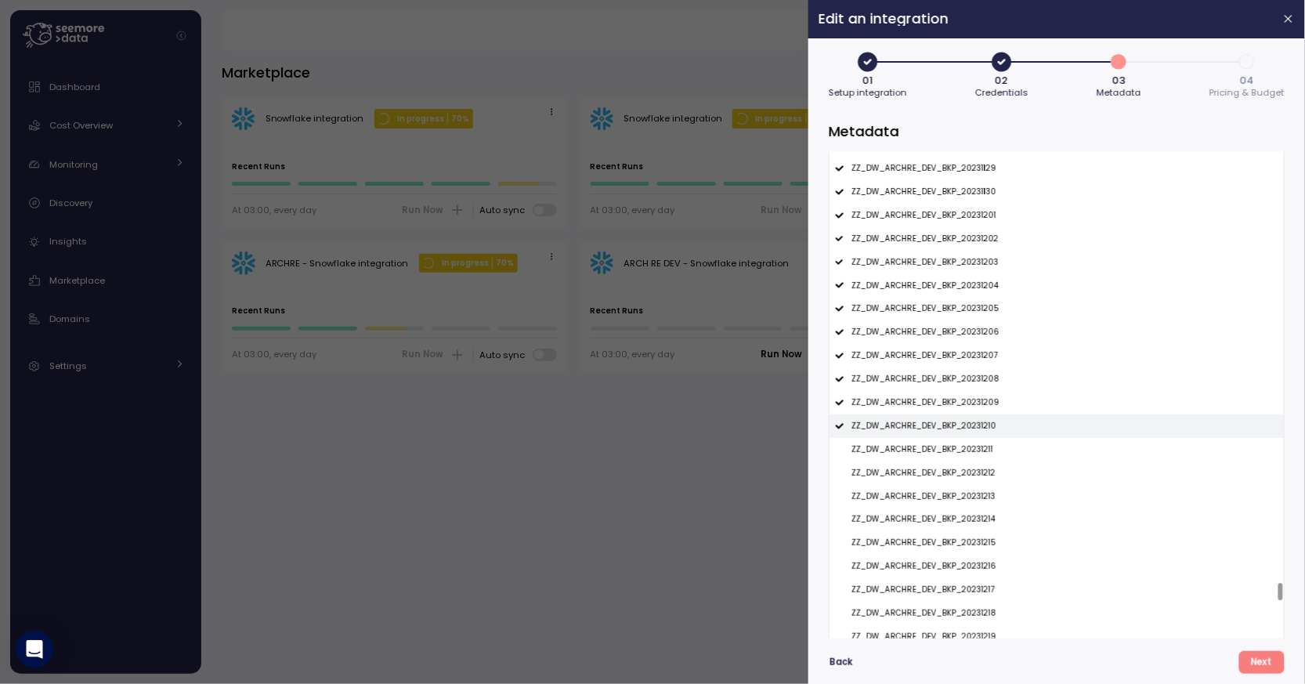
click at [967, 435] on div "ZZ_DW_ARCHRE_DEV_BKP_20231210" at bounding box center [1056, 425] width 454 height 23
click at [975, 408] on p "ZZ_DW_ARCHRE_DEV_BKP_20231209" at bounding box center [925, 402] width 148 height 11
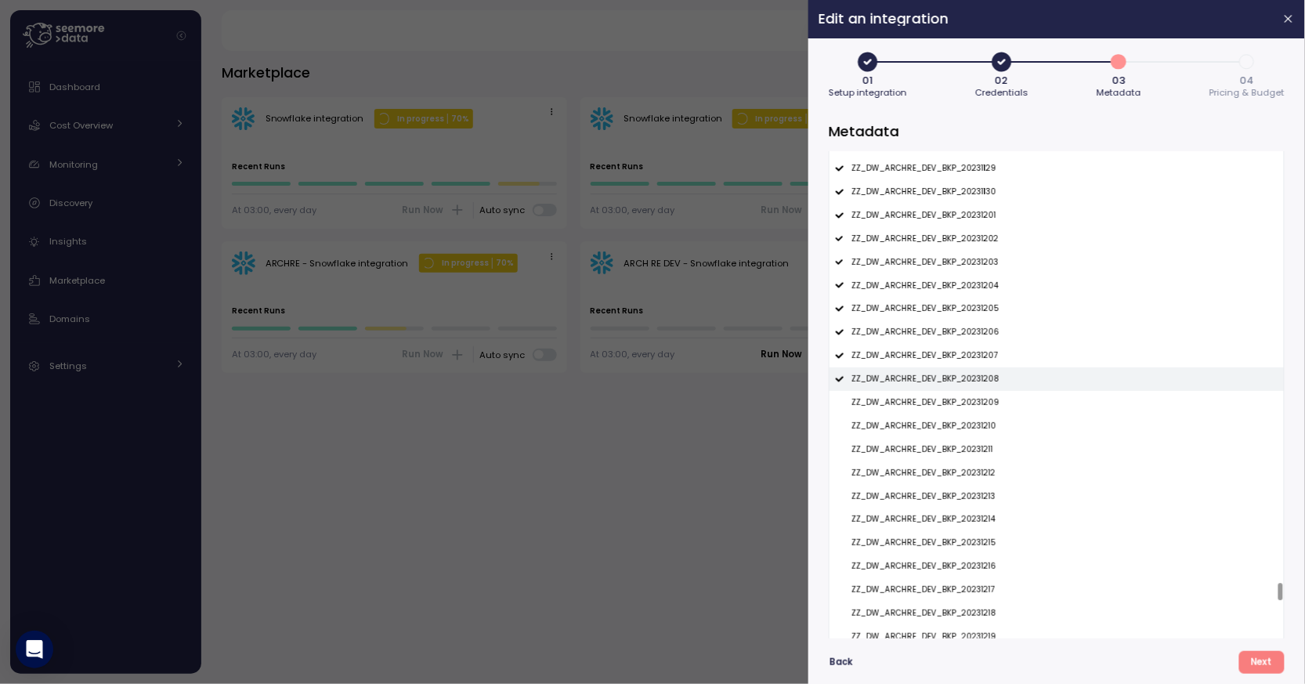
click at [980, 384] on p "ZZ_DW_ARCHRE_DEV_BKP_20231208" at bounding box center [925, 379] width 148 height 11
click at [980, 363] on div "ZZ_DW_ARCHRE_DEV_BKP_20231207" at bounding box center [1056, 355] width 454 height 23
click at [980, 335] on p "ZZ_DW_ARCHRE_DEV_BKP_20231206" at bounding box center [925, 332] width 148 height 11
click at [980, 316] on div "ZZ_DW_ARCHRE_DEV_BKP_20231205" at bounding box center [1056, 308] width 454 height 23
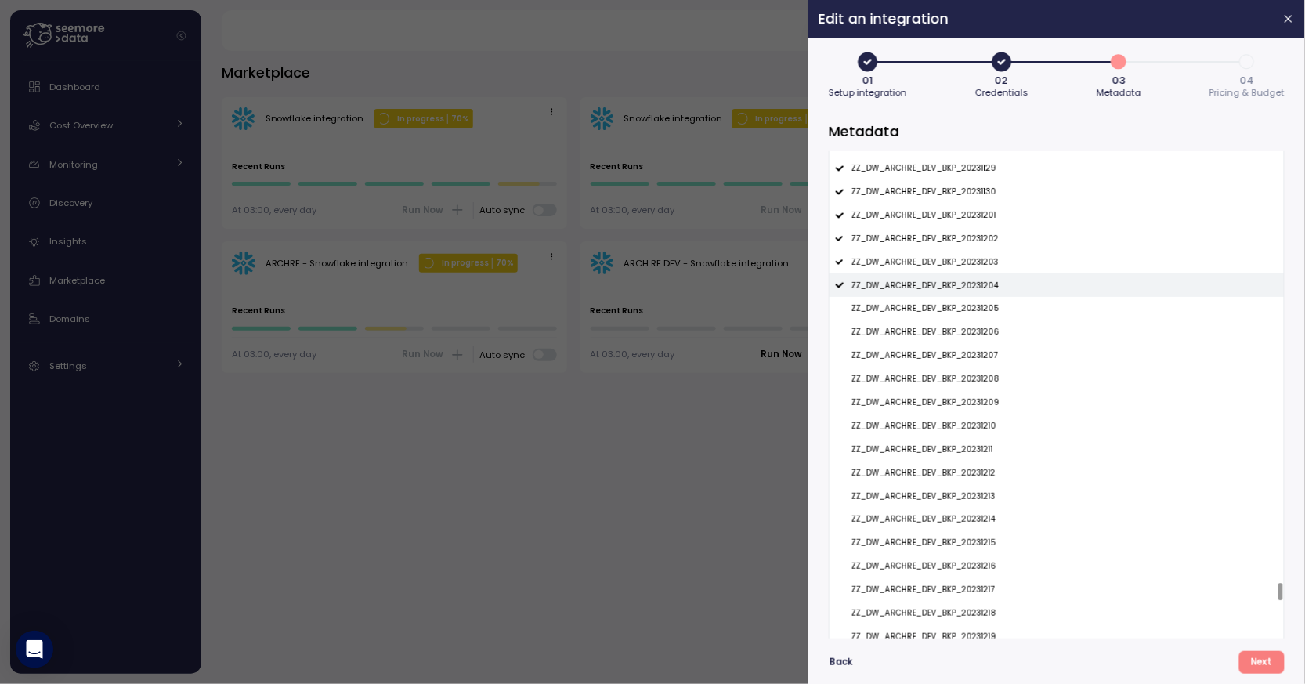
click at [980, 280] on p "ZZ_DW_ARCHRE_DEV_BKP_20231204" at bounding box center [924, 285] width 147 height 11
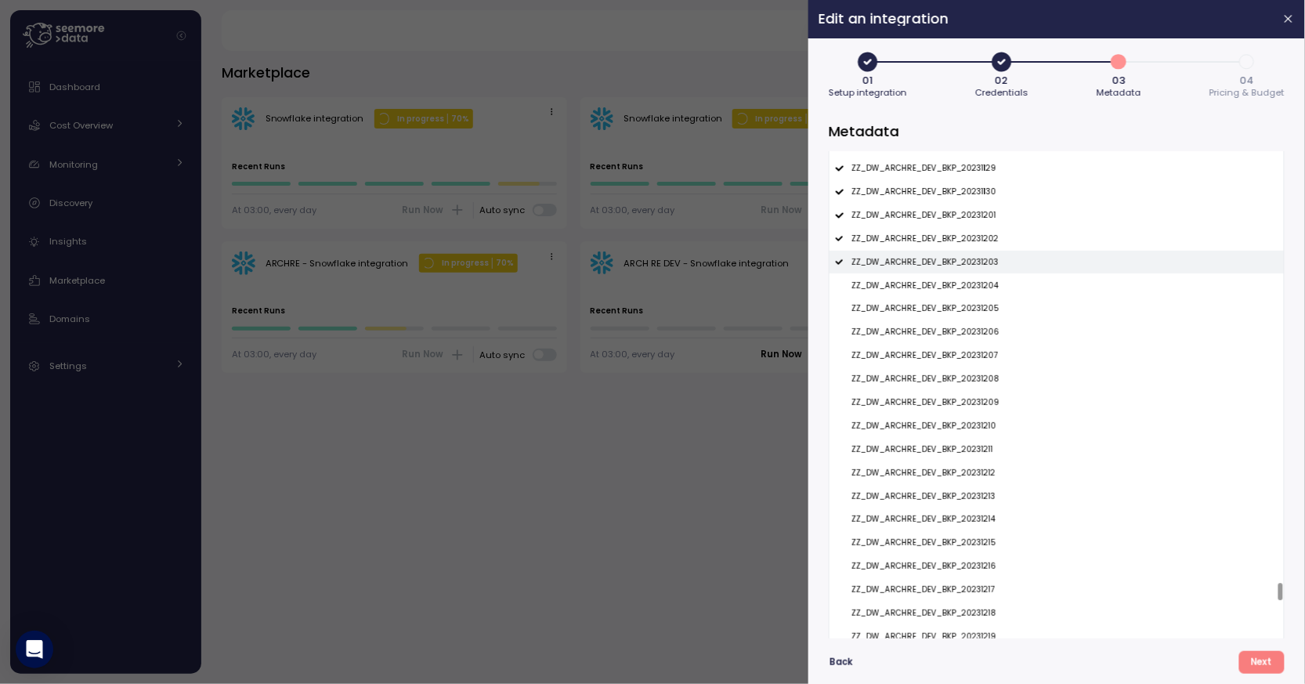
click at [980, 255] on div "ZZ_DW_ARCHRE_DEV_BKP_20231203" at bounding box center [1056, 262] width 454 height 23
click at [980, 244] on p "ZZ_DW_ARCHRE_DEV_BKP_20231202" at bounding box center [924, 238] width 147 height 11
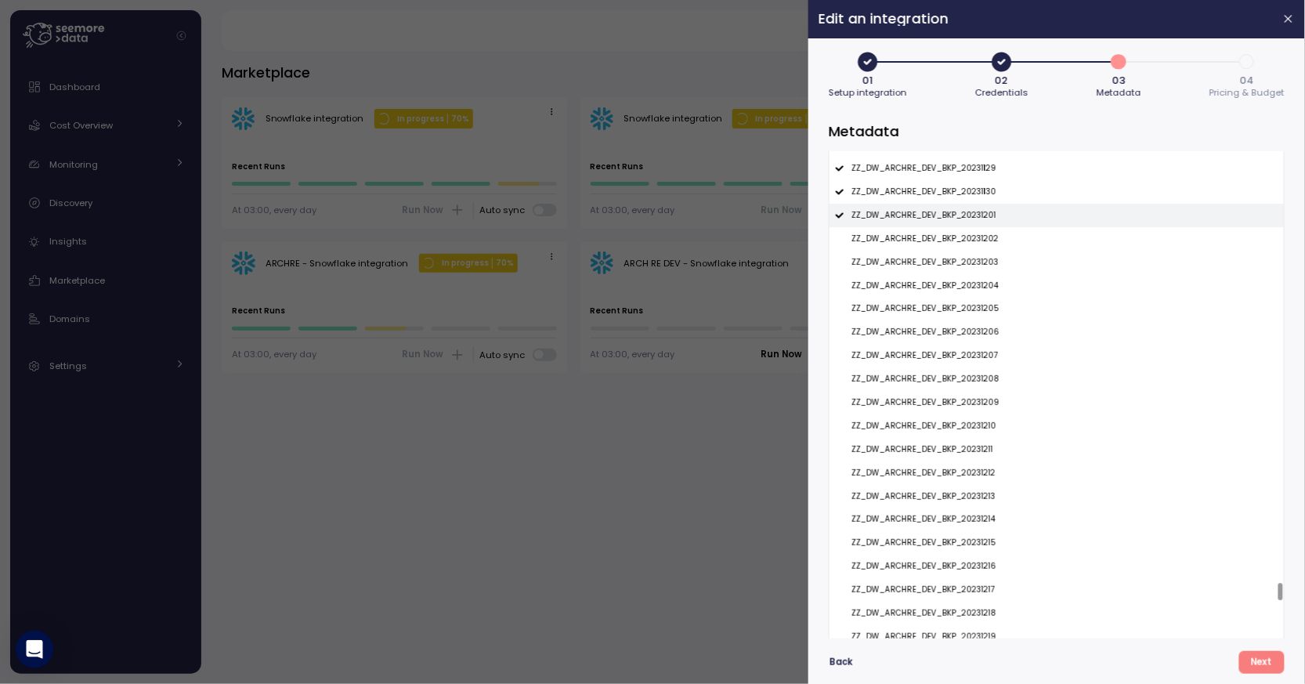
click at [980, 220] on p "ZZ_DW_ARCHRE_DEV_BKP_20231201" at bounding box center [923, 215] width 145 height 11
click at [980, 196] on p "ZZ_DW_ARCHRE_DEV_BKP_20231130" at bounding box center [923, 191] width 145 height 11
click at [980, 177] on div "ZZ_DW_ARCHRE_DEV_BKP_20231129" at bounding box center [1056, 168] width 454 height 23
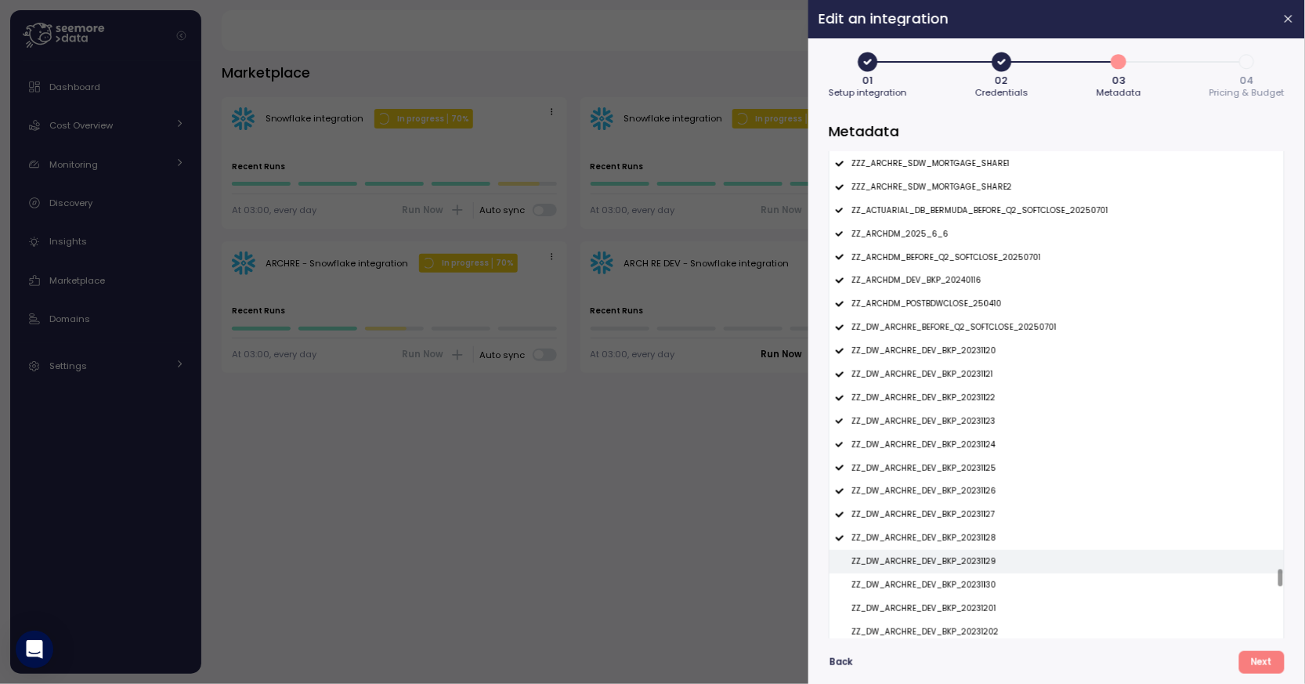
scroll to position [11683, 0]
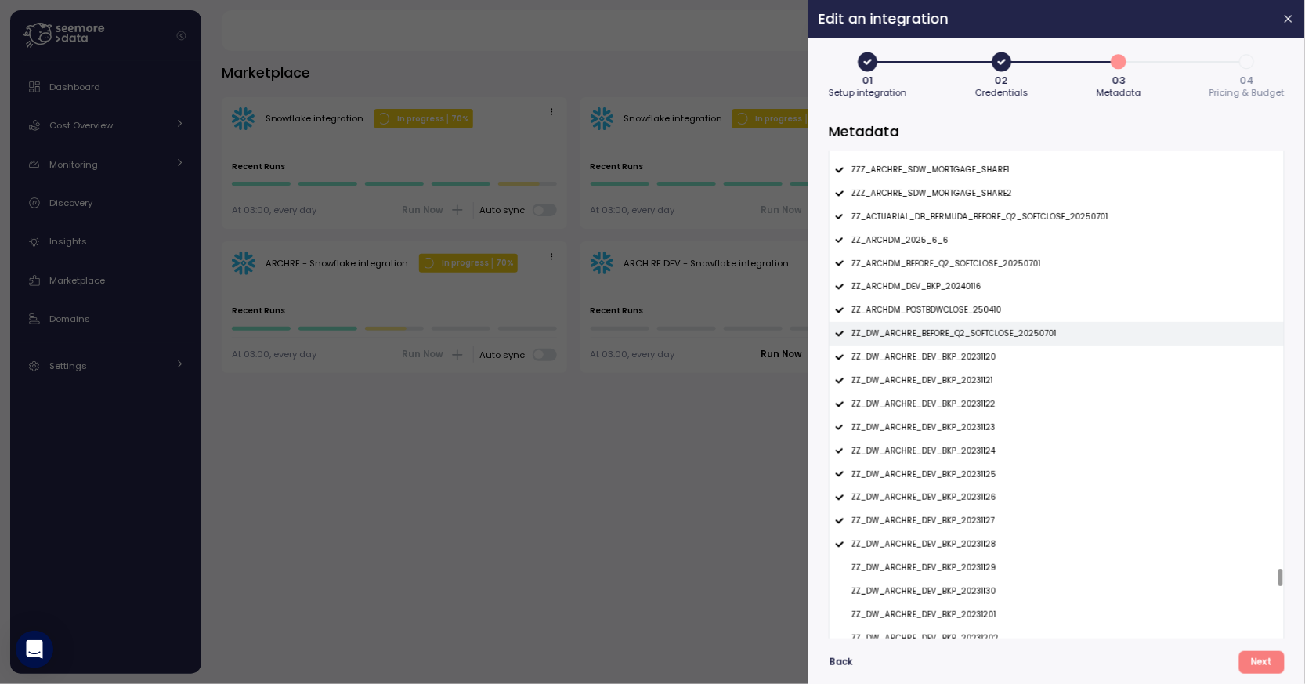
click at [937, 345] on div "ZZ_DW_ARCHRE_BEFORE_Q2_SOFTCLOSE_20250701" at bounding box center [1056, 333] width 454 height 23
click at [937, 358] on p "ZZ_DW_ARCHRE_DEV_BKP_20231120" at bounding box center [923, 357] width 145 height 11
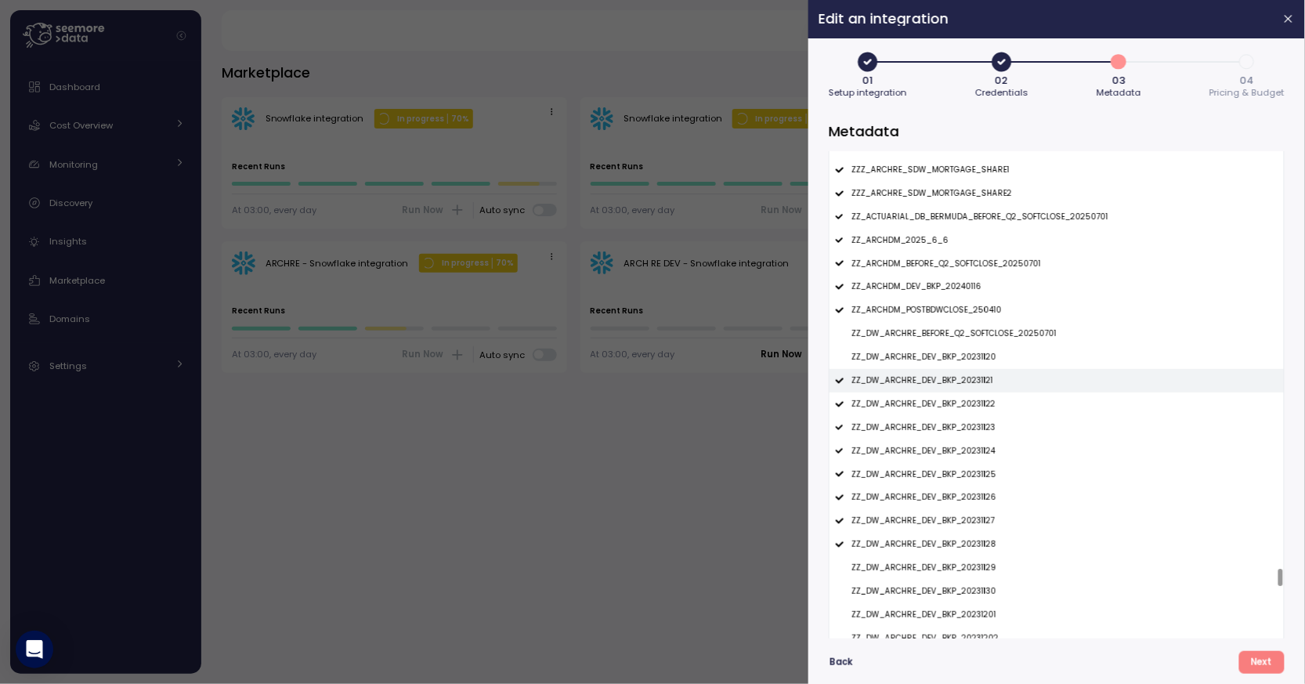
click at [938, 384] on p "ZZ_DW_ARCHRE_DEV_BKP_20231121" at bounding box center [922, 380] width 142 height 11
click at [938, 405] on p "ZZ_DW_ARCHRE_DEV_BKP_20231122" at bounding box center [923, 404] width 144 height 11
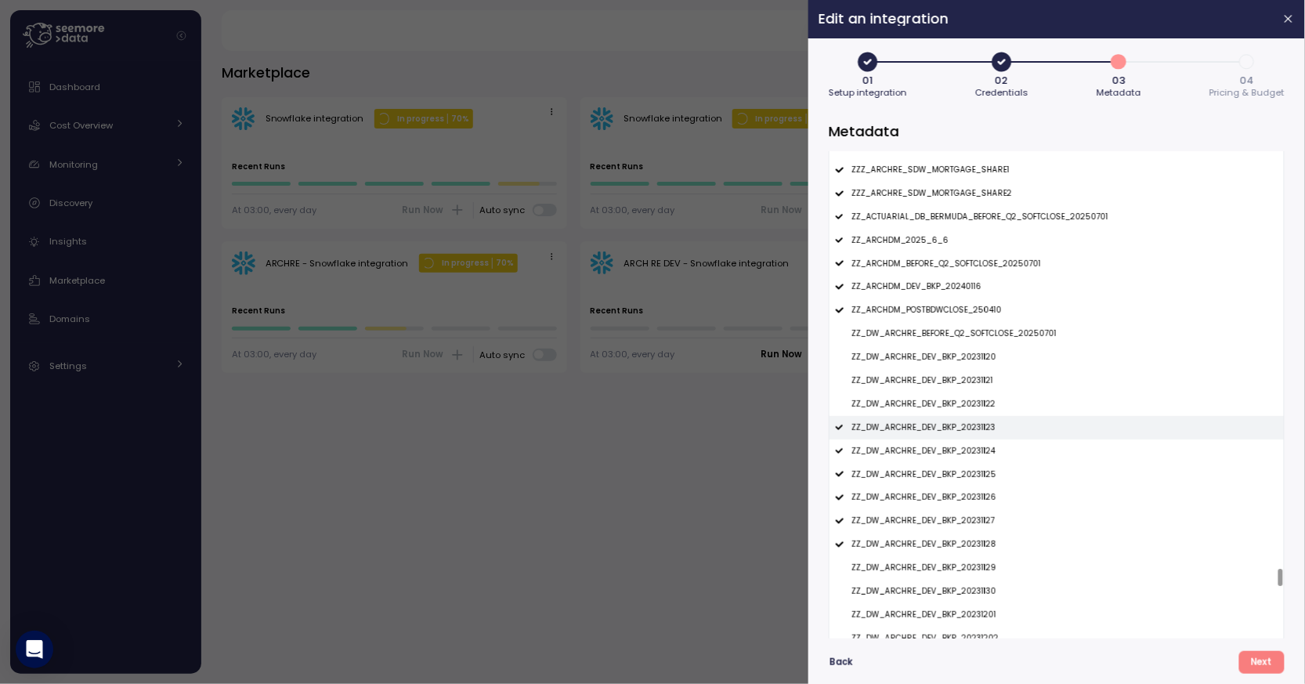
click at [938, 423] on p "ZZ_DW_ARCHRE_DEV_BKP_20231123" at bounding box center [923, 427] width 144 height 11
click at [938, 450] on p "ZZ_DW_ARCHRE_DEV_BKP_20231124" at bounding box center [923, 451] width 144 height 11
click at [937, 471] on p "ZZ_DW_ARCHRE_DEV_BKP_20231125" at bounding box center [923, 474] width 145 height 11
click at [937, 495] on p "ZZ_DW_ARCHRE_DEV_BKP_20231126" at bounding box center [923, 497] width 145 height 11
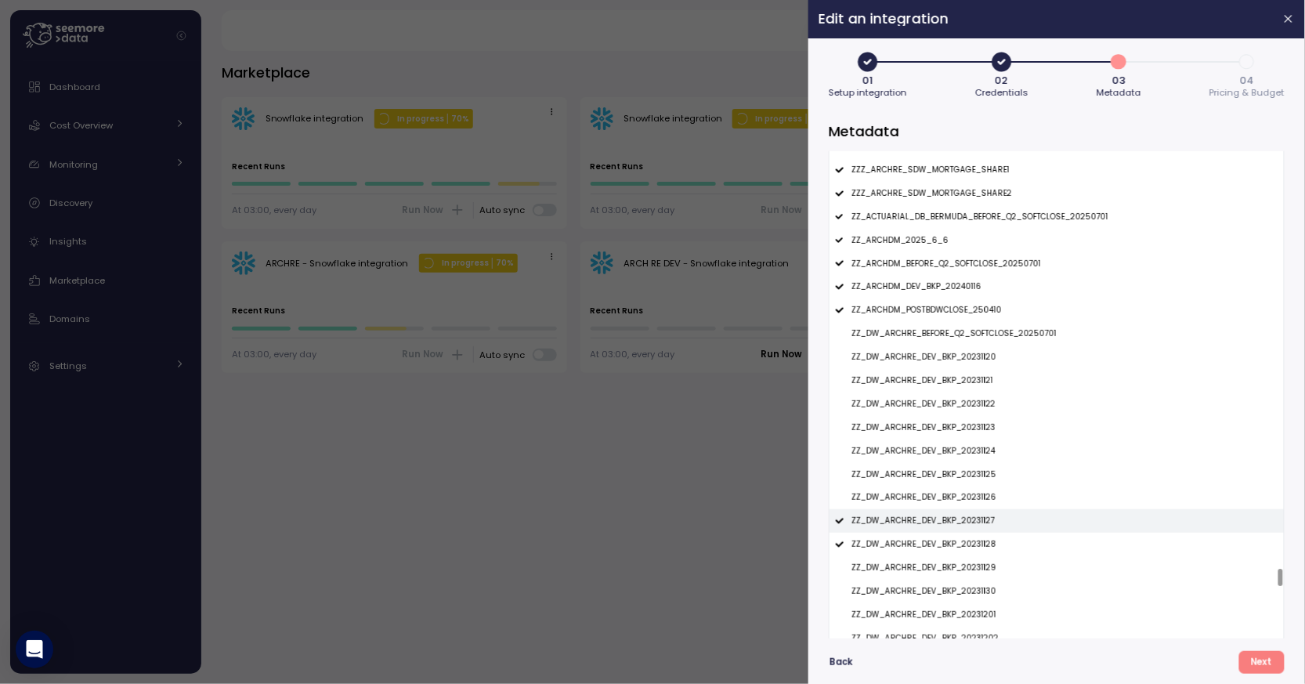
click at [937, 515] on div "ZZ_DW_ARCHRE_DEV_BKP_20231127" at bounding box center [1056, 520] width 454 height 23
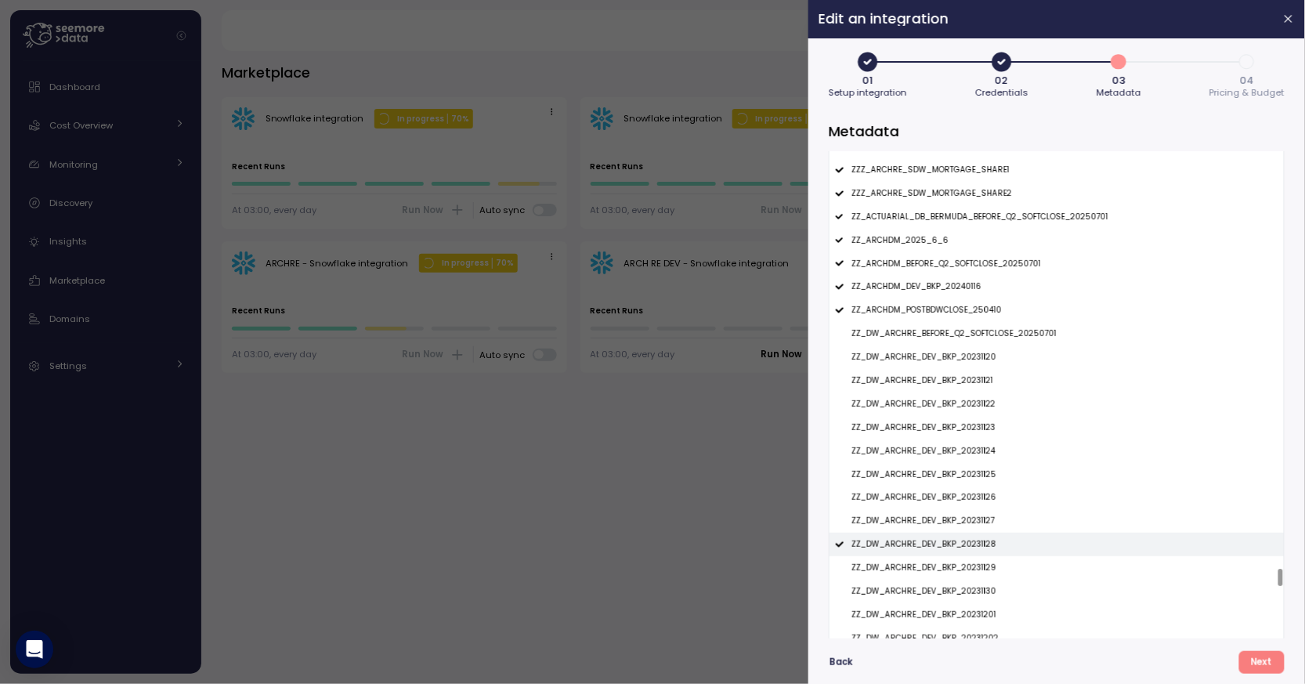
click at [937, 540] on p "ZZ_DW_ARCHRE_DEV_BKP_20231128" at bounding box center [923, 544] width 145 height 11
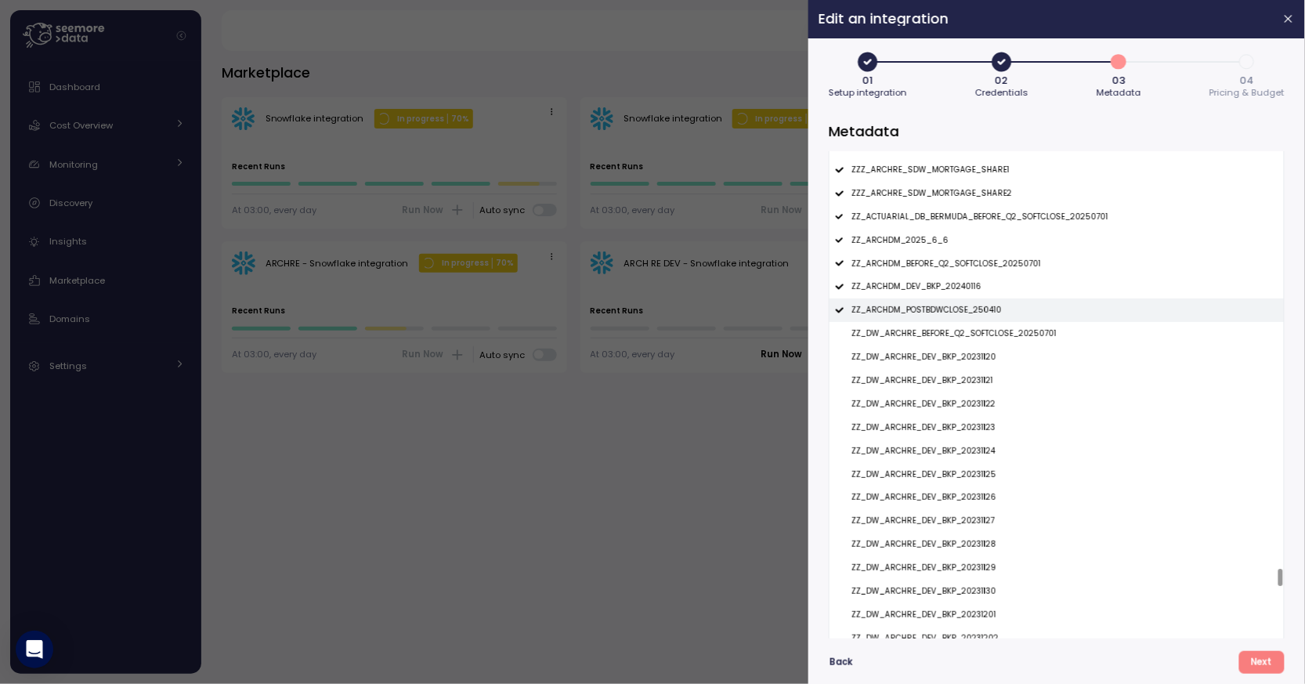
click at [936, 316] on p "ZZ_ARCHDM_POSTBDWCLOSE_250410" at bounding box center [926, 310] width 150 height 11
click at [942, 286] on p "ZZ_ARCHDM_DEV_BKP_20240116" at bounding box center [916, 286] width 130 height 11
click at [947, 264] on p "ZZ_ARCHDM_BEFORE_Q2_SOFTCLOSE_20250701" at bounding box center [946, 263] width 190 height 11
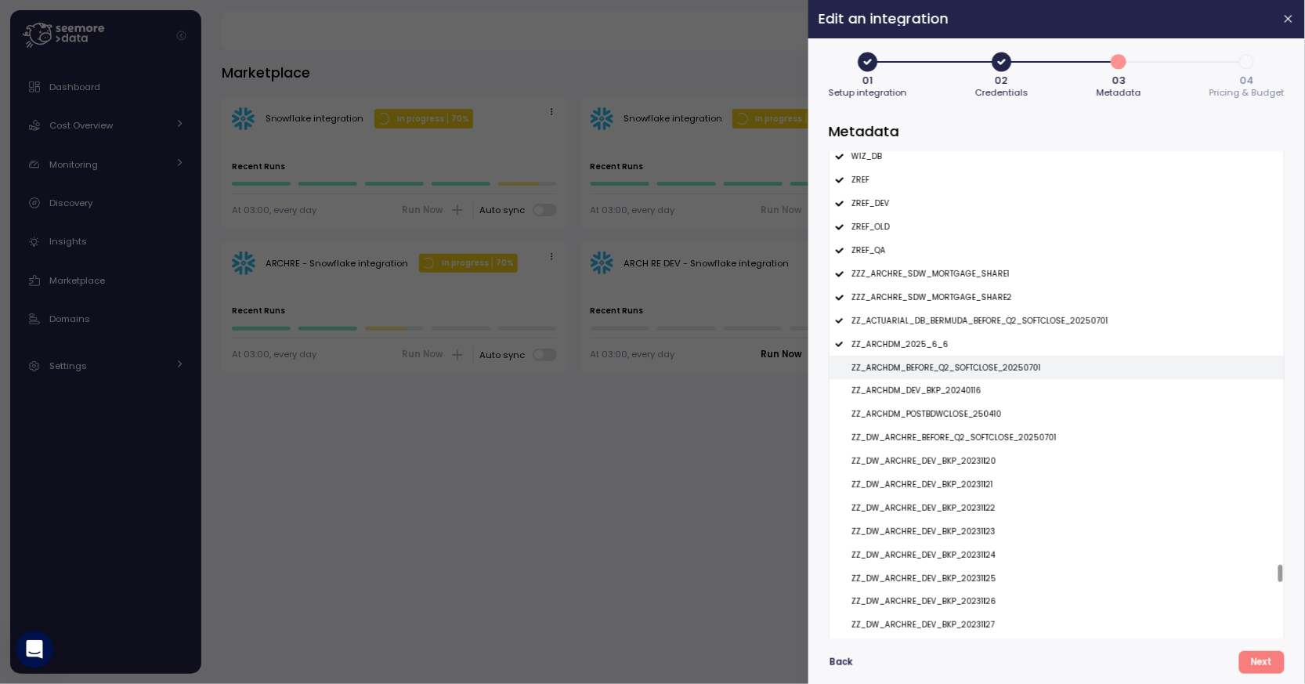
scroll to position [11508, 0]
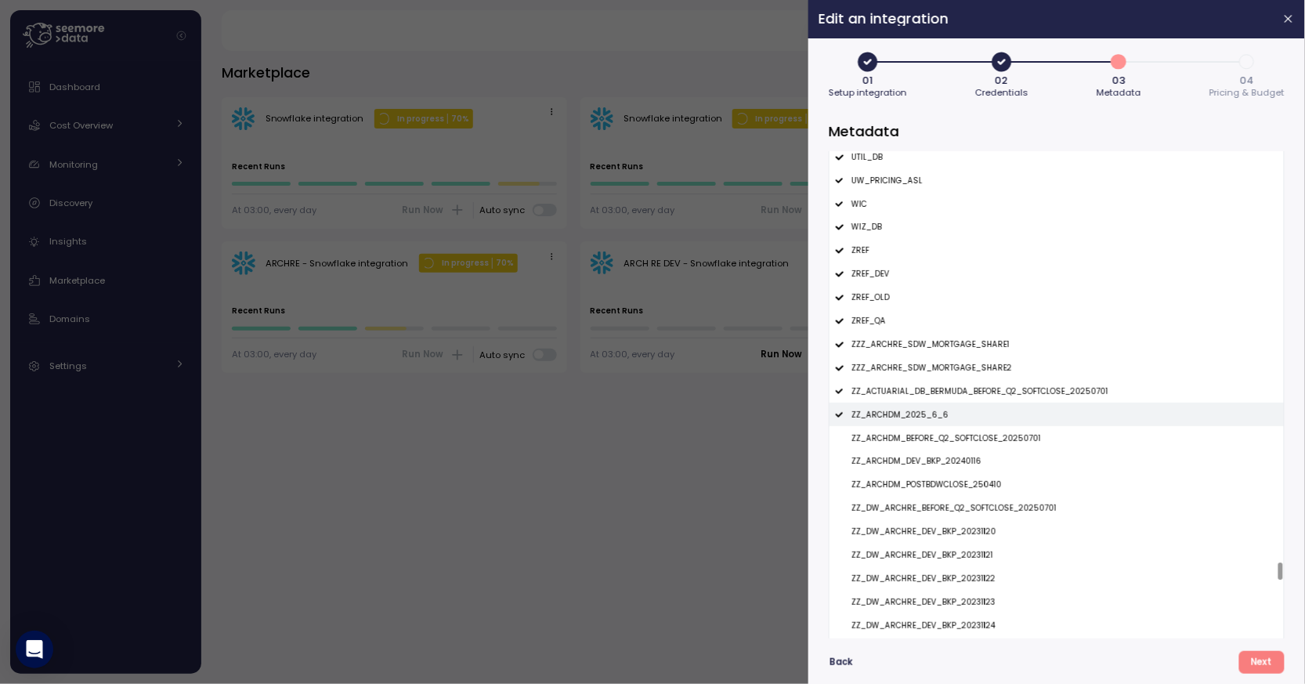
click at [916, 418] on p "ZZ_ARCHDM_2025_6_6" at bounding box center [899, 415] width 97 height 11
click at [927, 397] on p "ZZ_ACTUARIAL_DB_BERMUDA_BEFORE_Q2_SOFTCLOSE_20250701" at bounding box center [979, 391] width 257 height 11
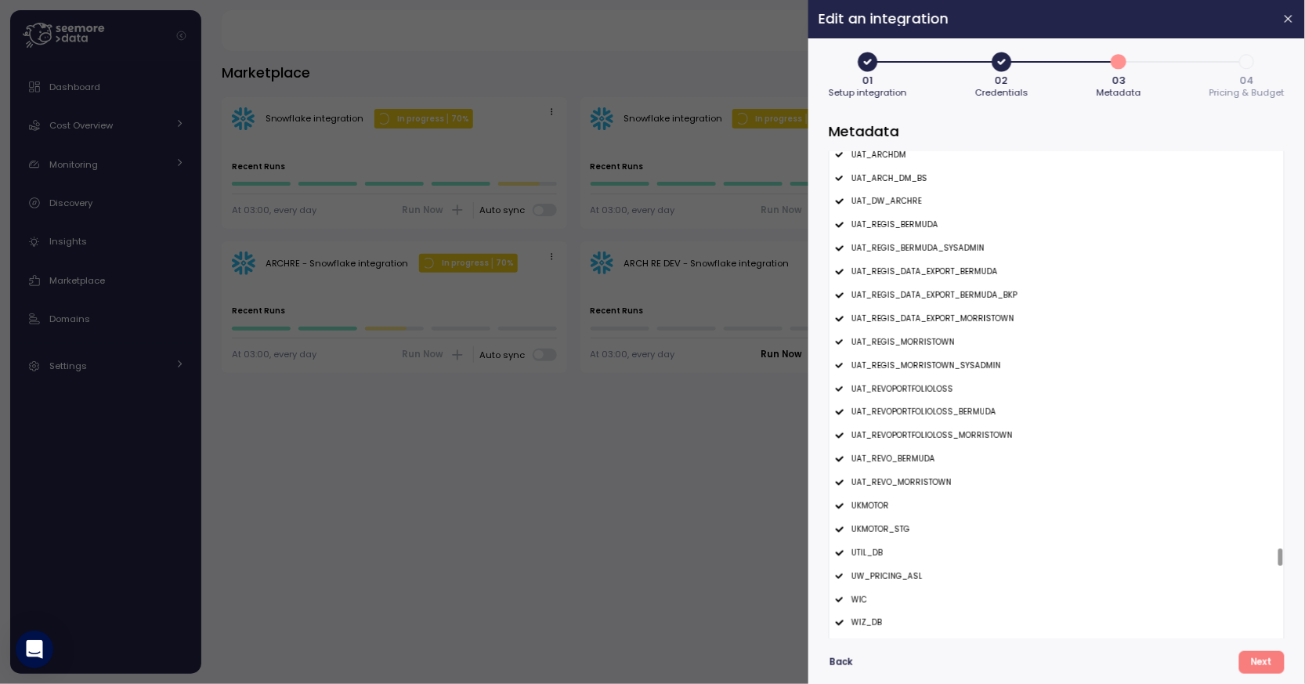
scroll to position [11089, 0]
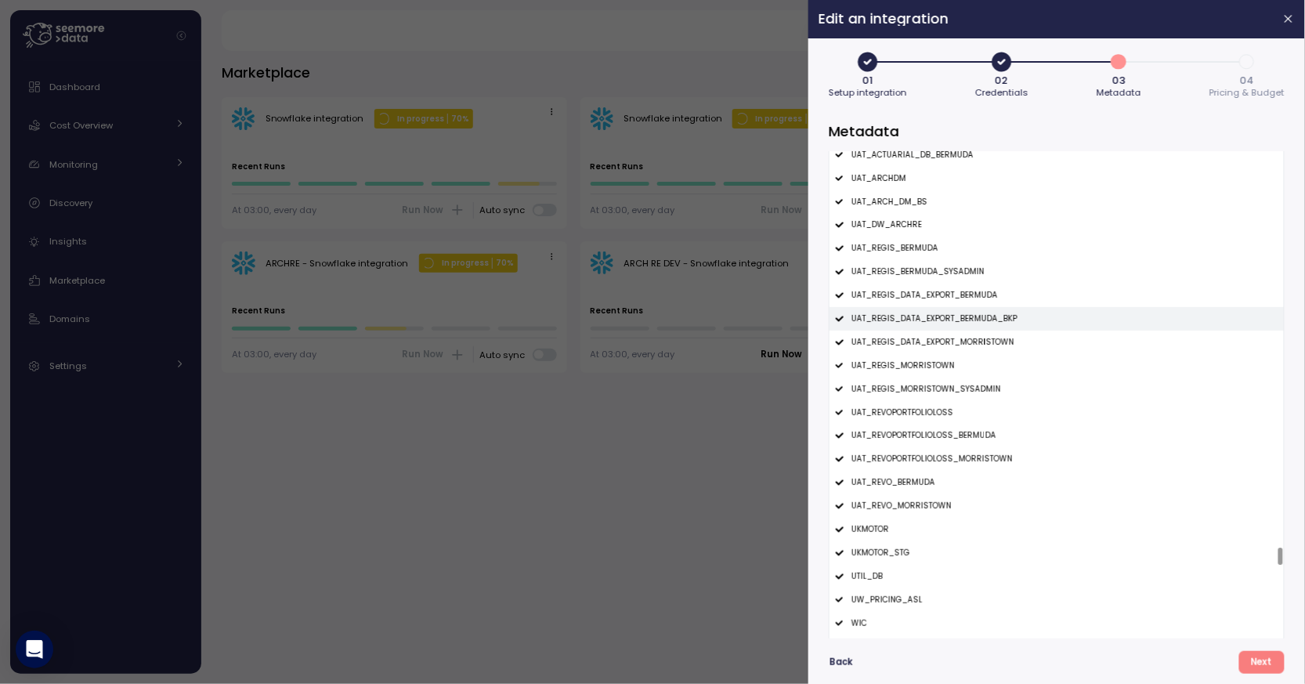
click at [967, 312] on div "UAT_REGIS_DATA_EXPORT_BERMUDA_BKP" at bounding box center [1056, 318] width 454 height 23
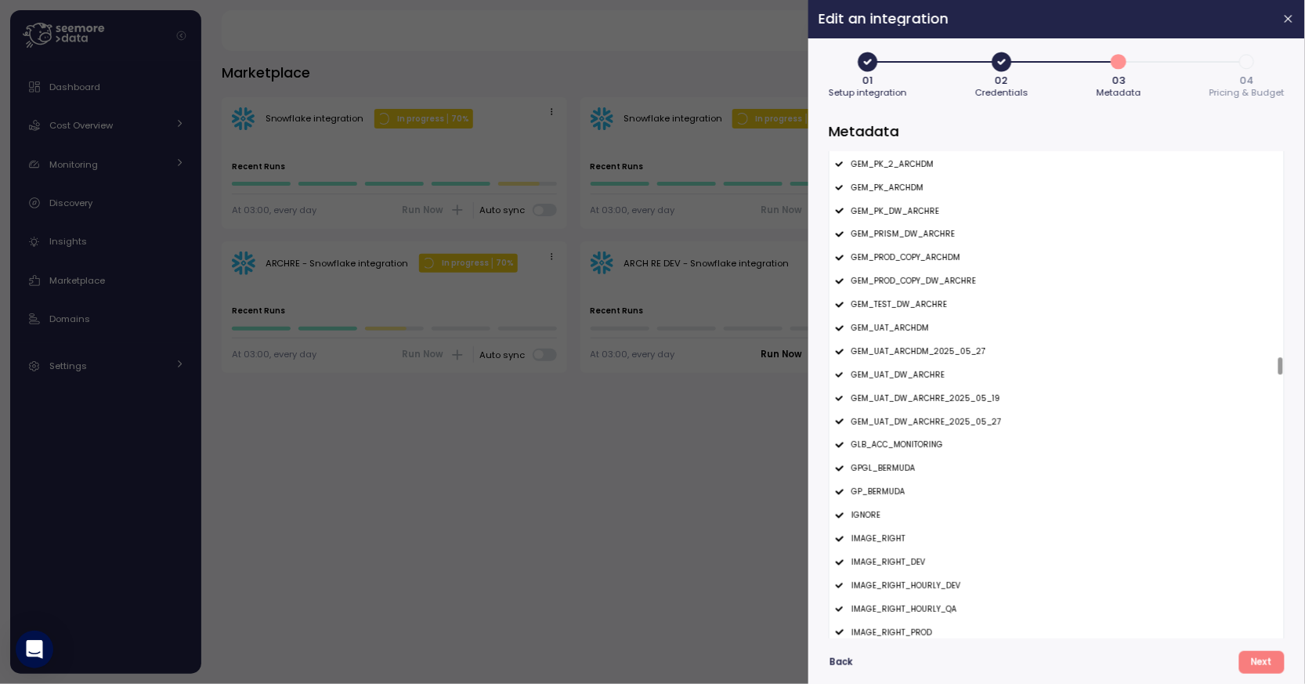
scroll to position [5732, 0]
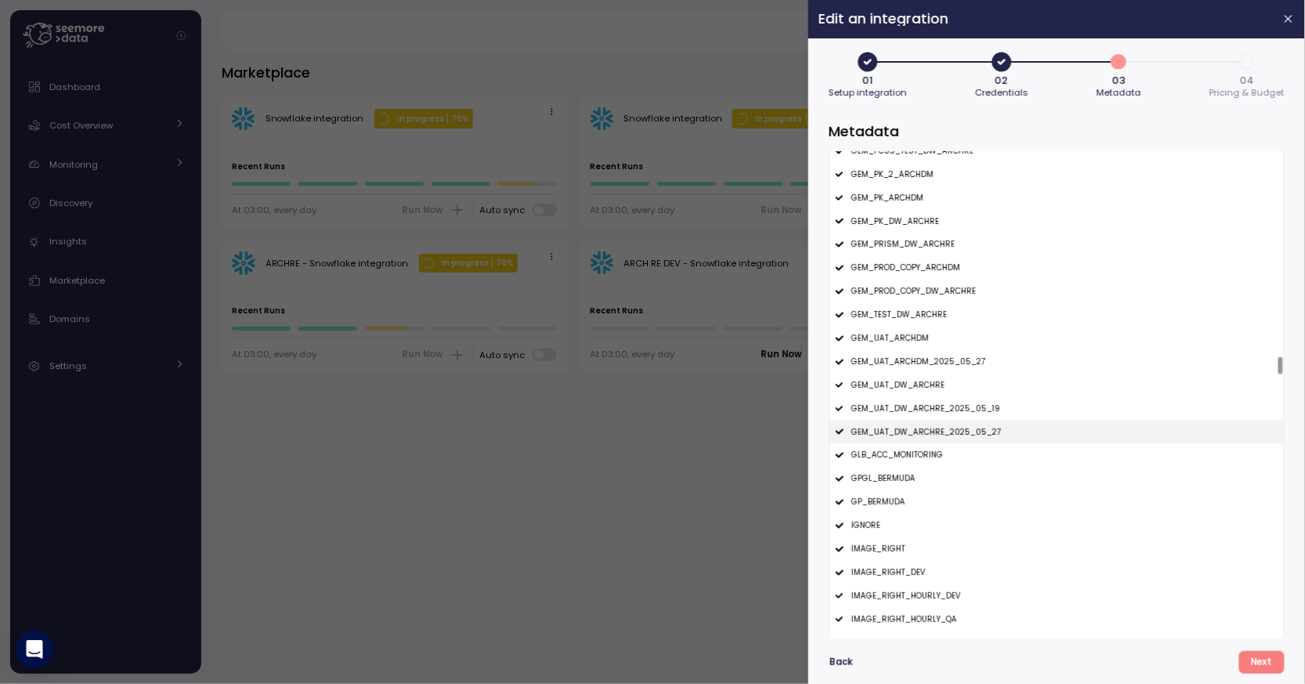
click at [956, 438] on div "GEM_UAT_DW_ARCHRE_2025_05_27" at bounding box center [1056, 431] width 454 height 23
click at [967, 414] on div "GEM_UAT_DW_ARCHRE_2025_05_19" at bounding box center [1056, 408] width 454 height 23
click at [977, 365] on p "GEM_UAT_ARCHDM_2025_05_27" at bounding box center [918, 361] width 134 height 11
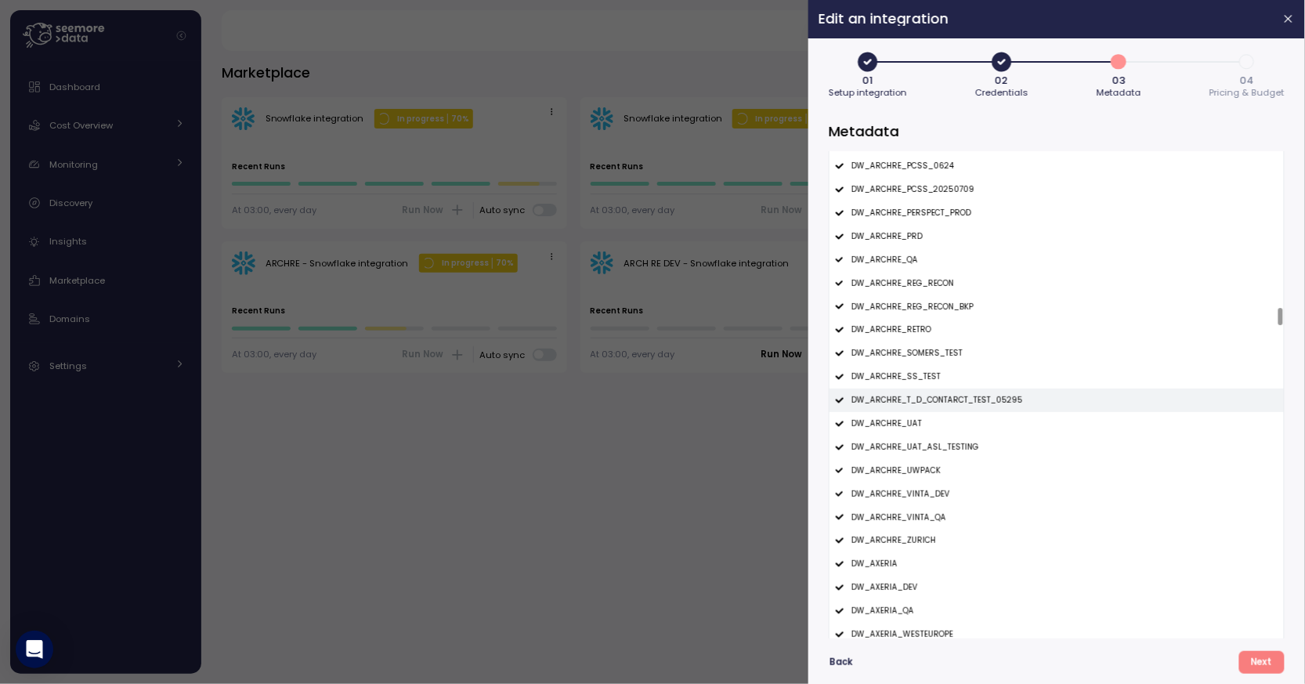
click at [966, 401] on p "DW_ARCHRE_T_D_CONTARCT_TEST_05295" at bounding box center [937, 400] width 172 height 11
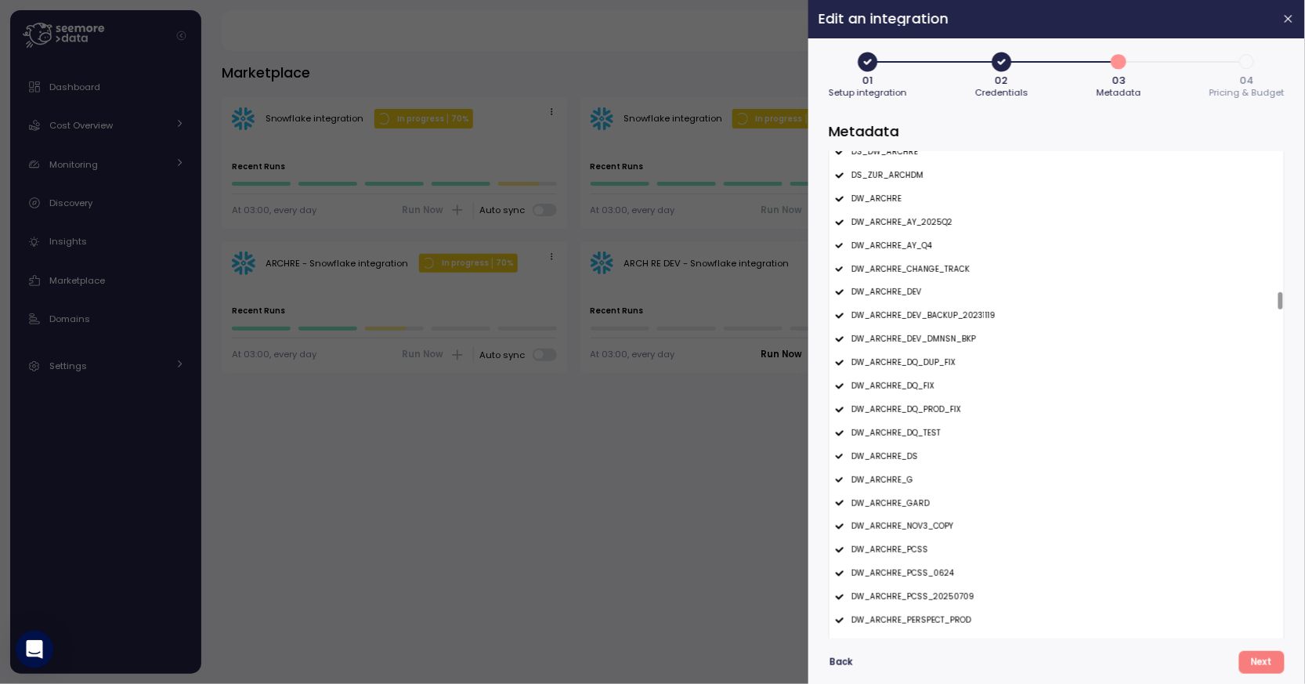
scroll to position [3878, 0]
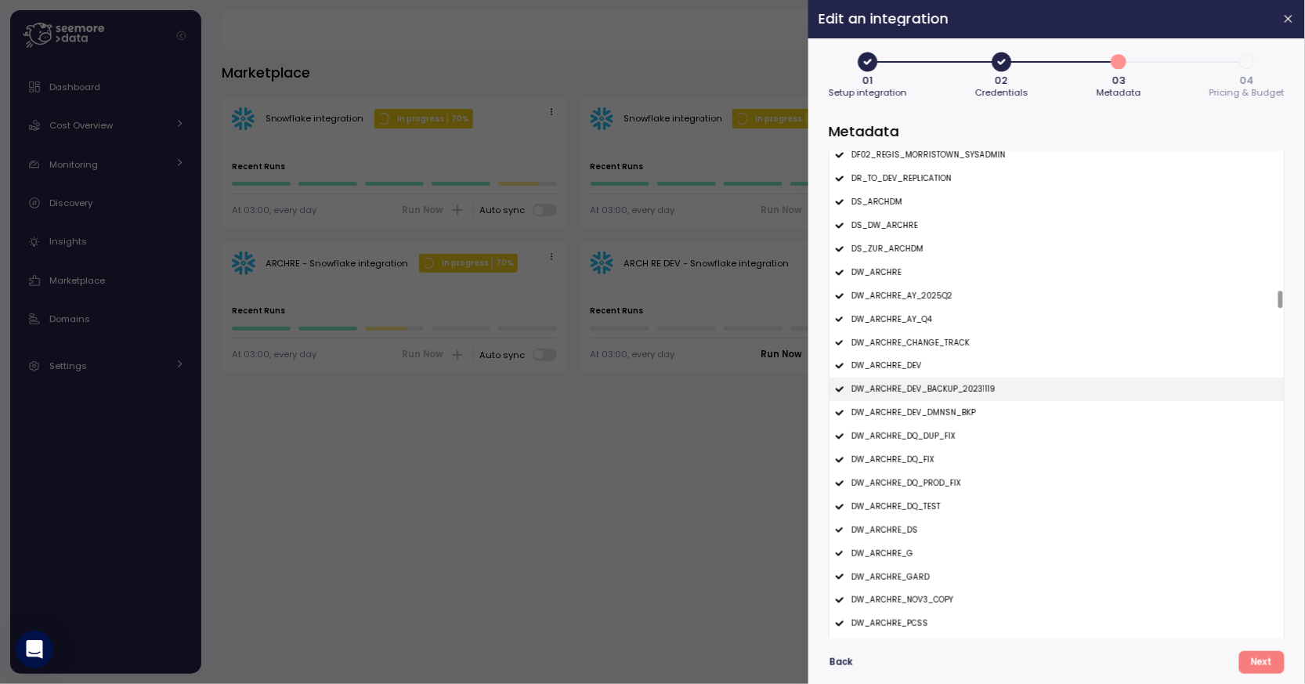
click at [971, 395] on div "DW_ARCHRE_DEV_BACKUP_20231119" at bounding box center [1056, 389] width 454 height 23
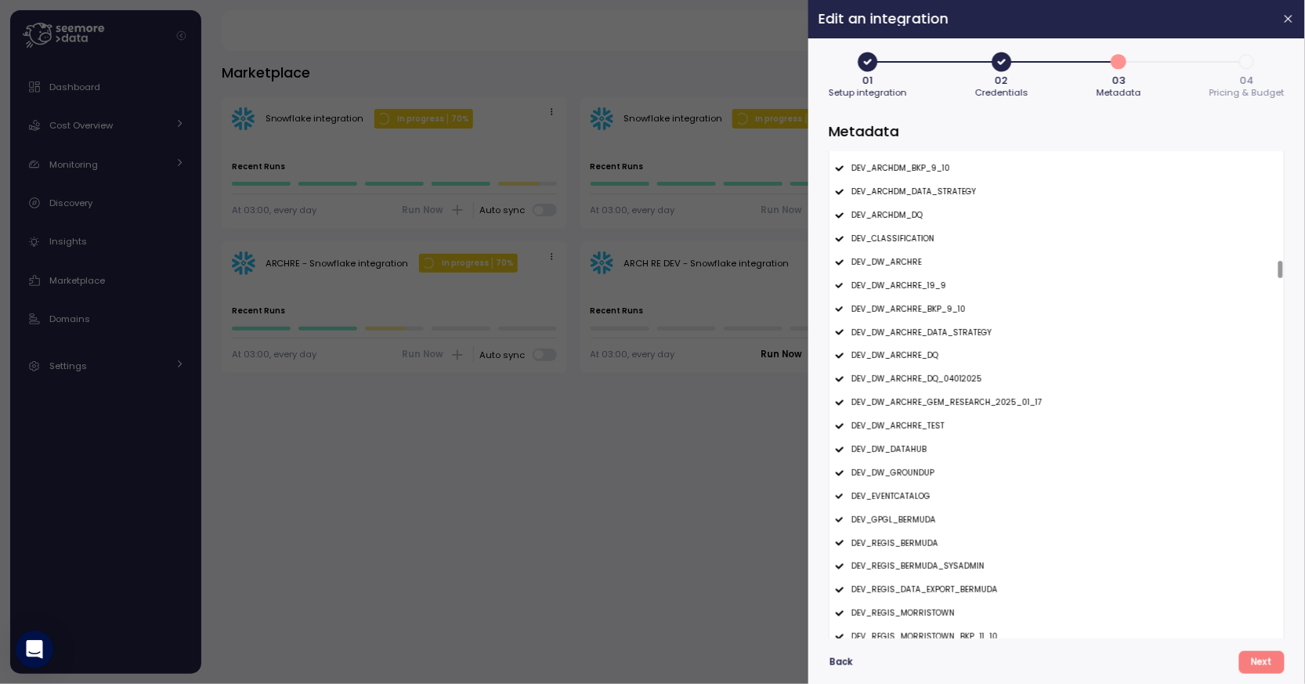
scroll to position [3035, 0]
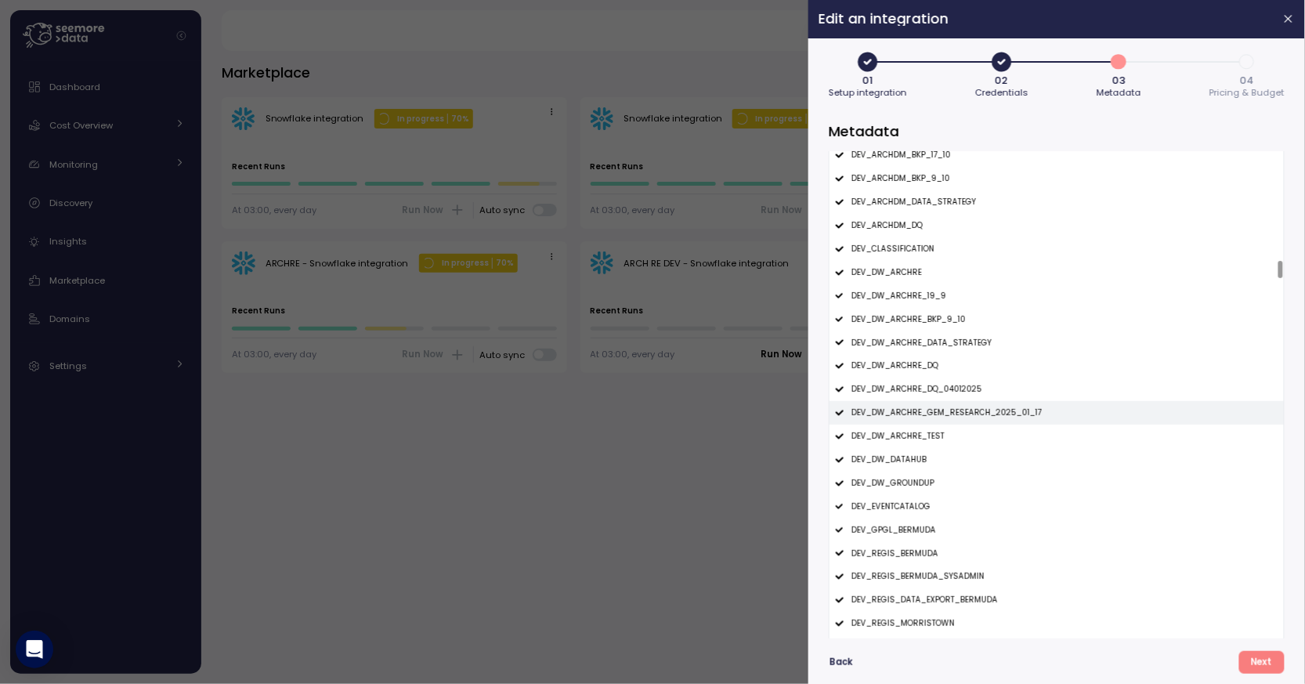
click at [974, 409] on p "DEV_DW_ARCHRE_GEM_RESEARCH_2025_01_17" at bounding box center [946, 412] width 190 height 11
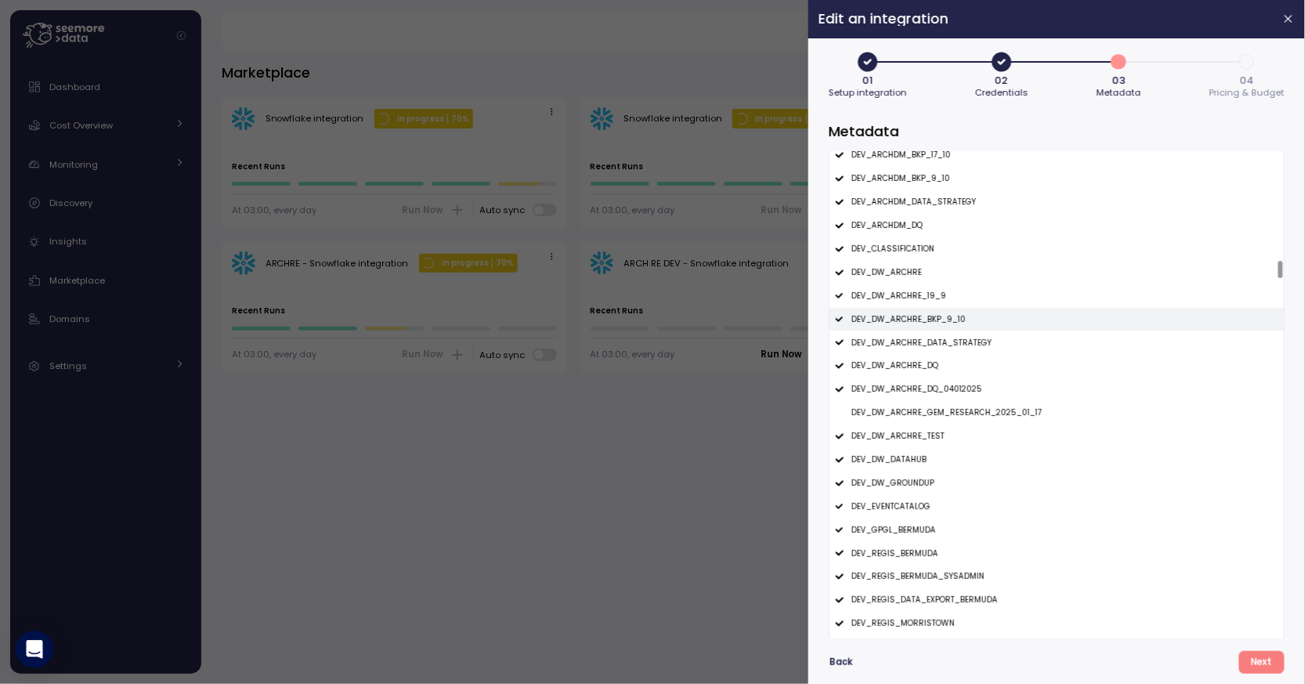
click at [981, 324] on div "DEV_DW_ARCHRE_BKP_9_10" at bounding box center [1056, 319] width 454 height 23
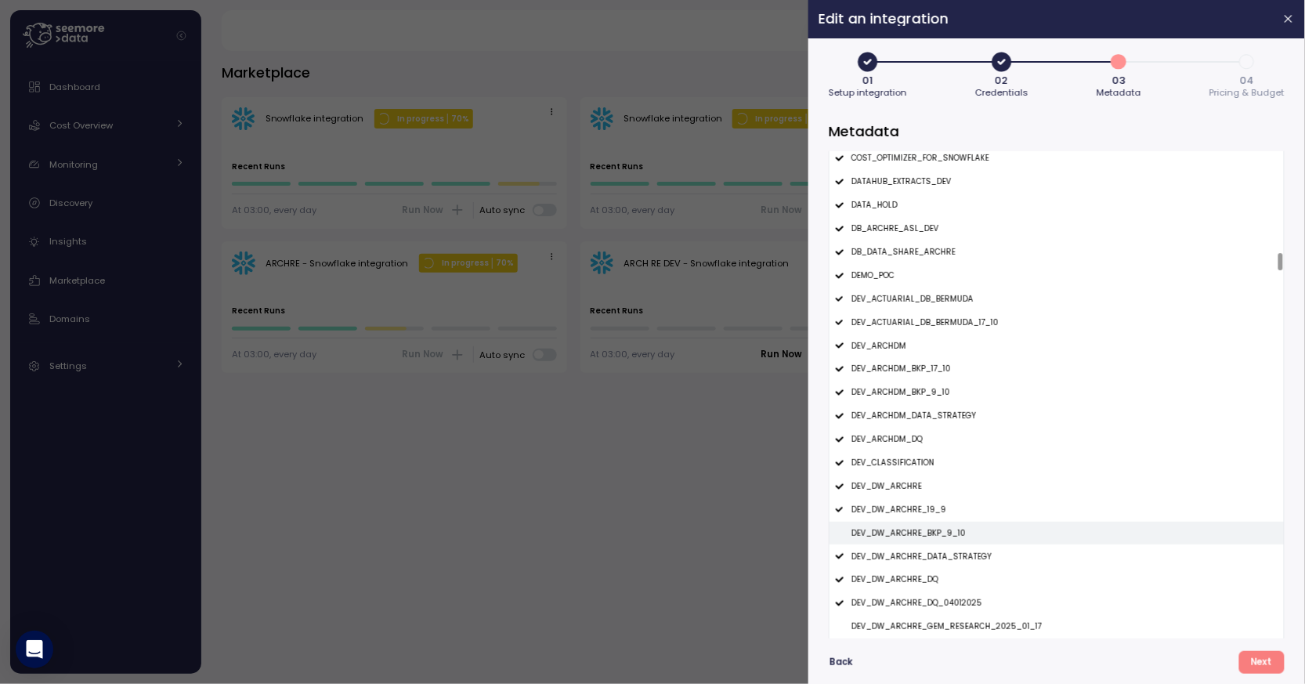
scroll to position [2818, 0]
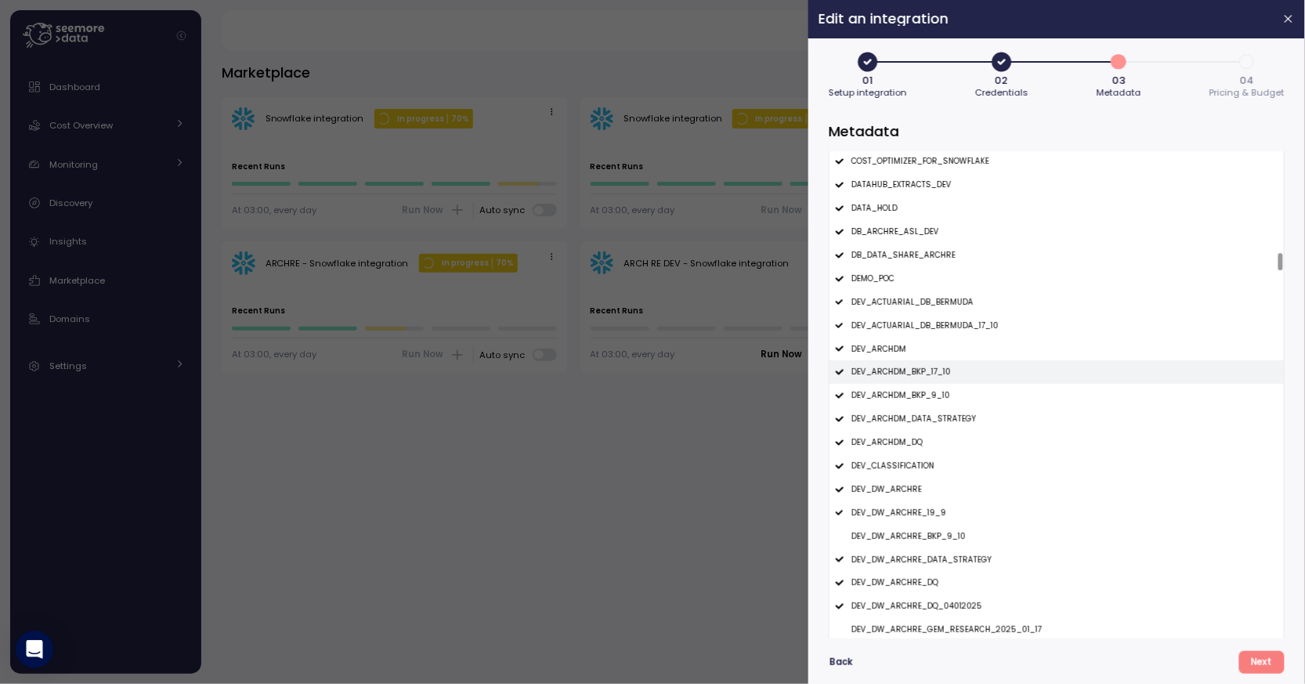
click at [953, 367] on div "DEV_ARCHDM_BKP_17_10" at bounding box center [1056, 371] width 454 height 23
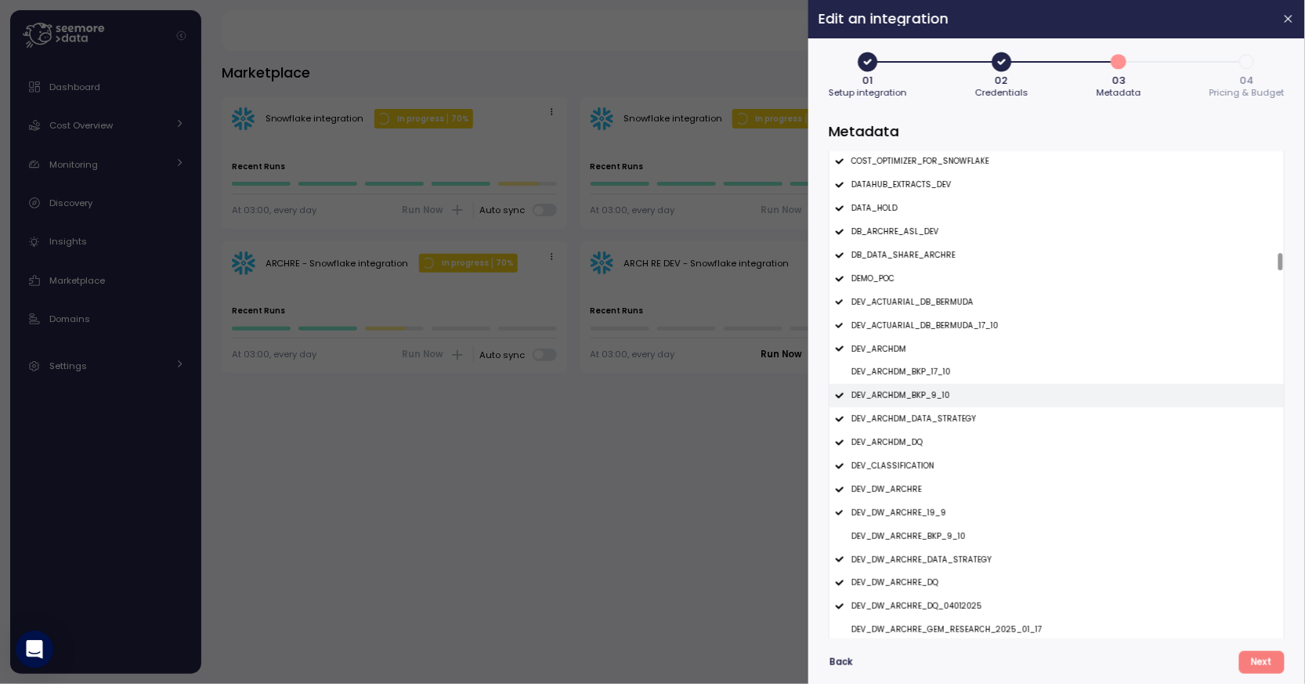
click at [953, 390] on div "DEV_ARCHDM_BKP_9_10" at bounding box center [1056, 395] width 454 height 23
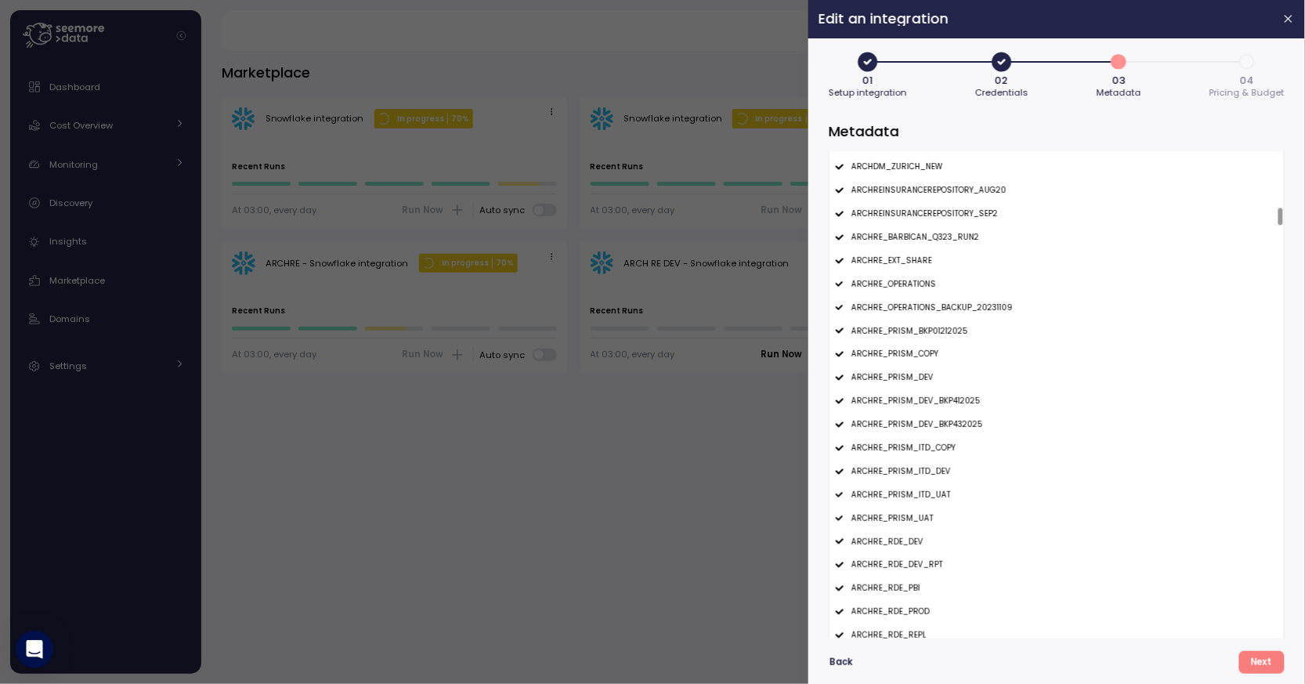
scroll to position [1548, 0]
click at [959, 417] on div "ARCHRE_PRISM_DEV_BKP432025" at bounding box center [1056, 425] width 454 height 23
click at [963, 402] on p "ARCHRE_PRISM_DEV_BKP412025" at bounding box center [915, 401] width 129 height 11
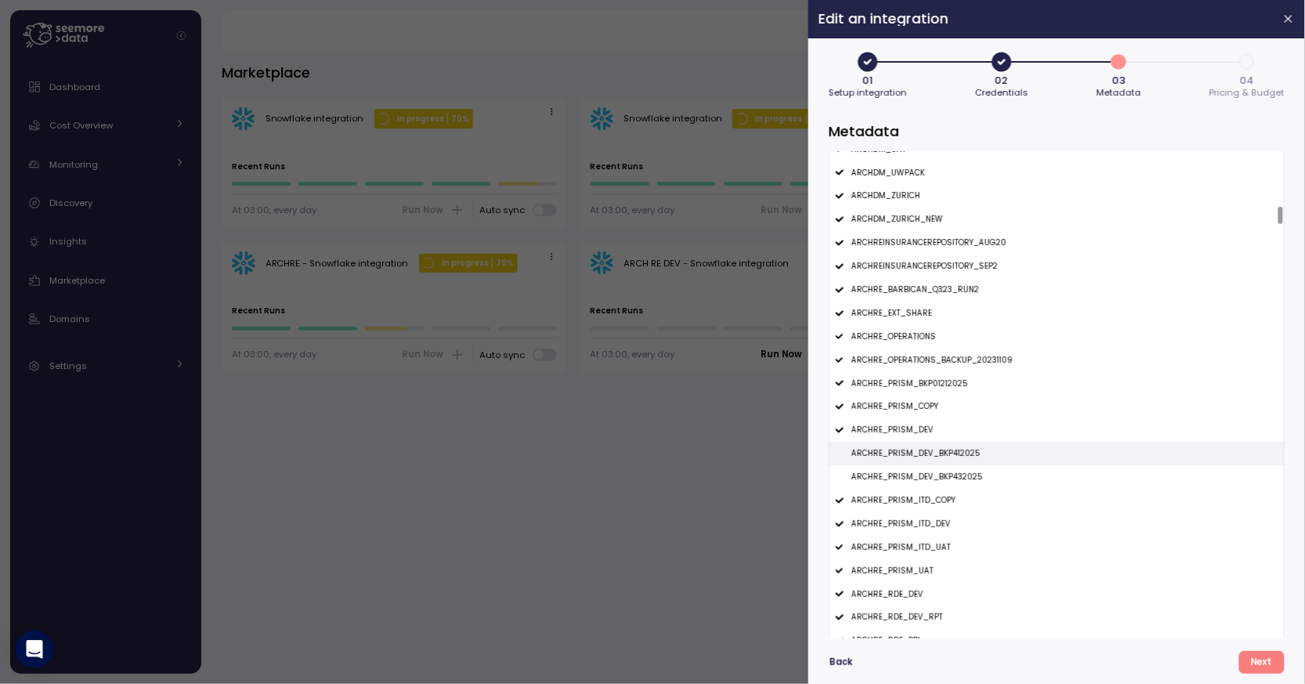
scroll to position [1458, 0]
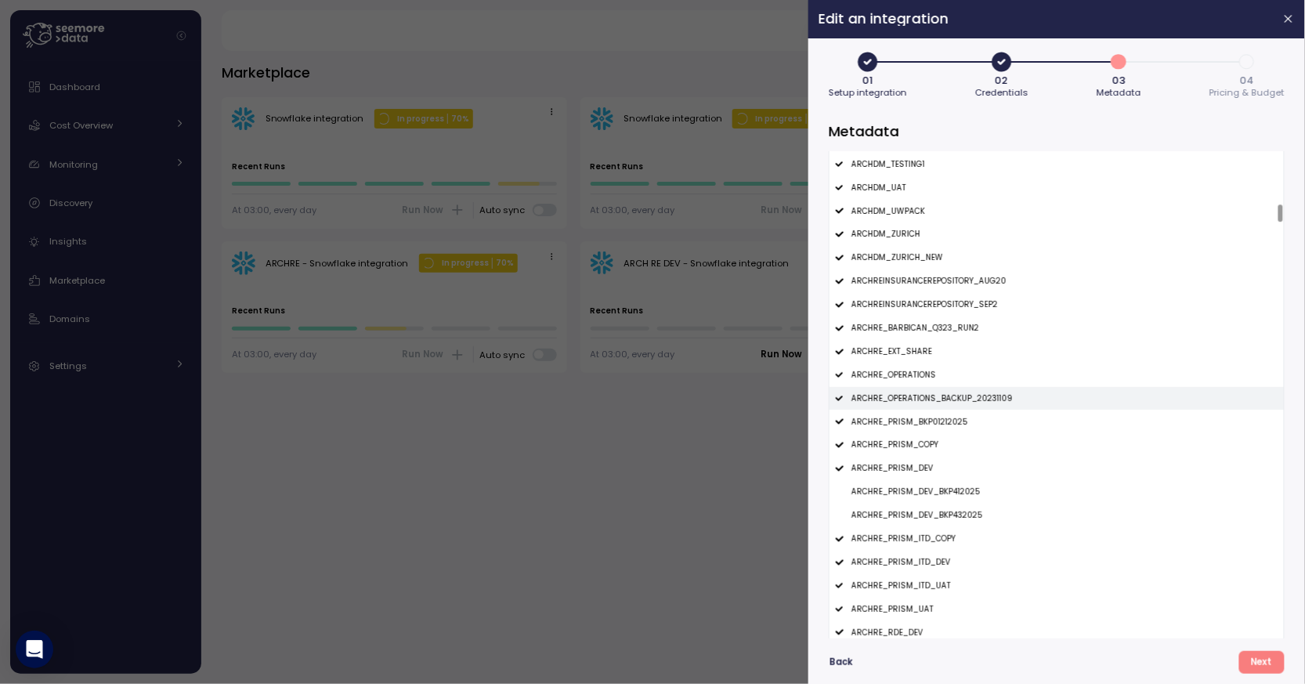
click at [973, 390] on div "ARCHRE_OPERATIONS_BACKUP_20231109" at bounding box center [1056, 398] width 454 height 23
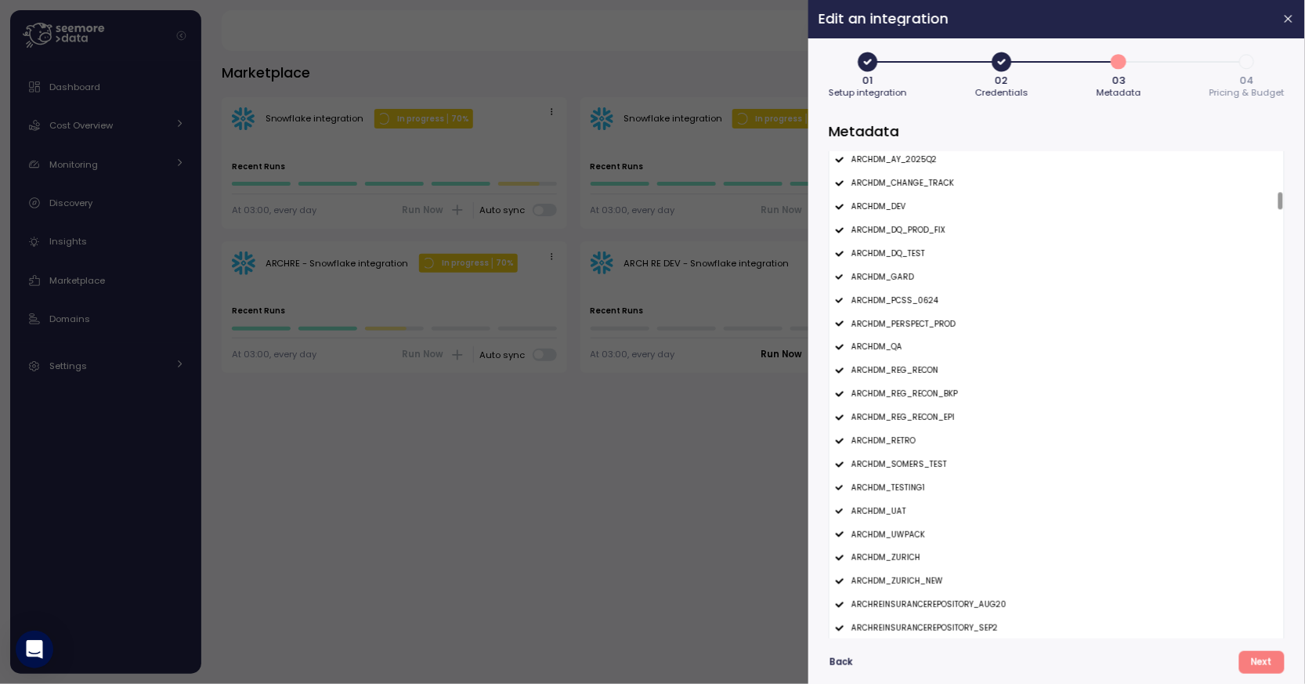
scroll to position [1109, 0]
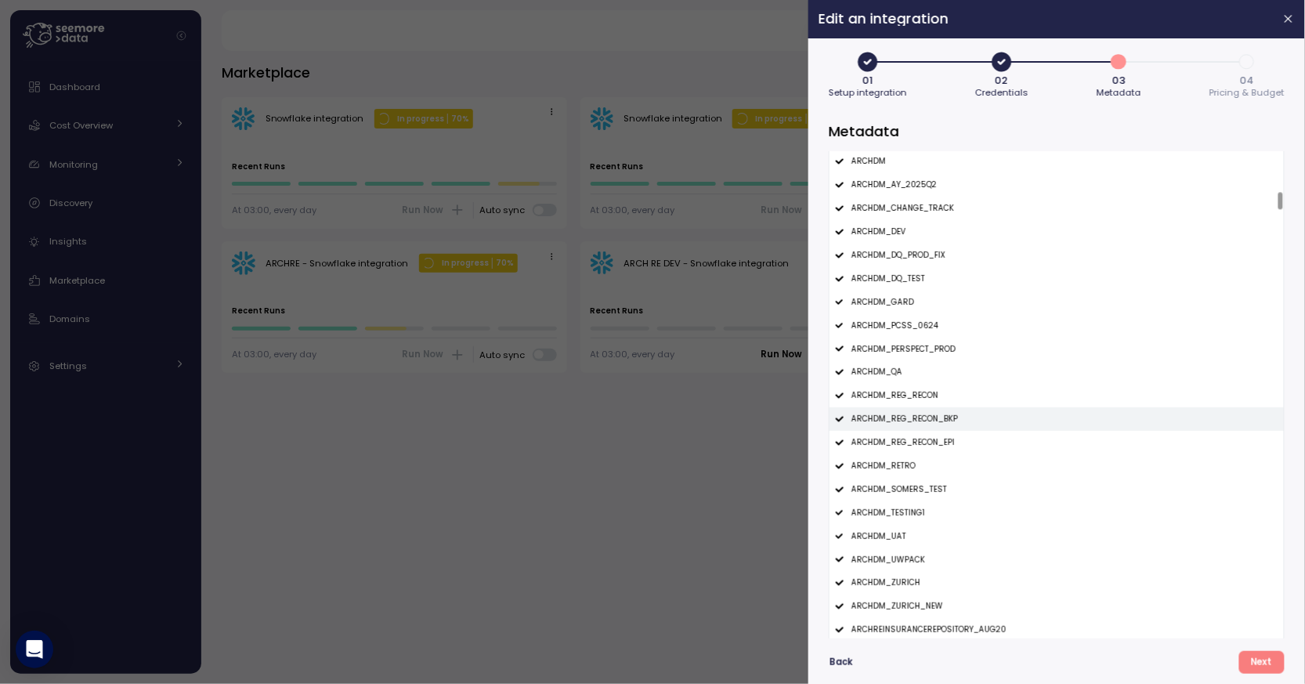
click at [963, 419] on div "ARCHDM_REG_RECON_BKP" at bounding box center [1056, 418] width 454 height 23
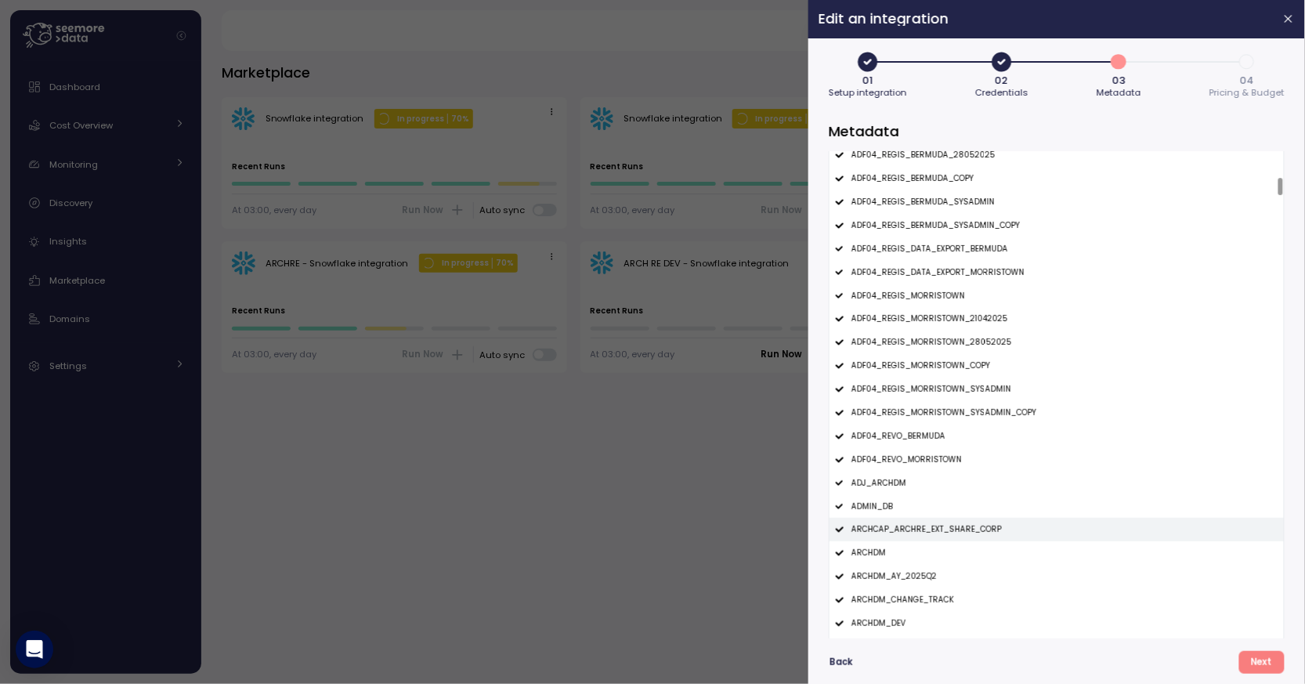
scroll to position [670, 0]
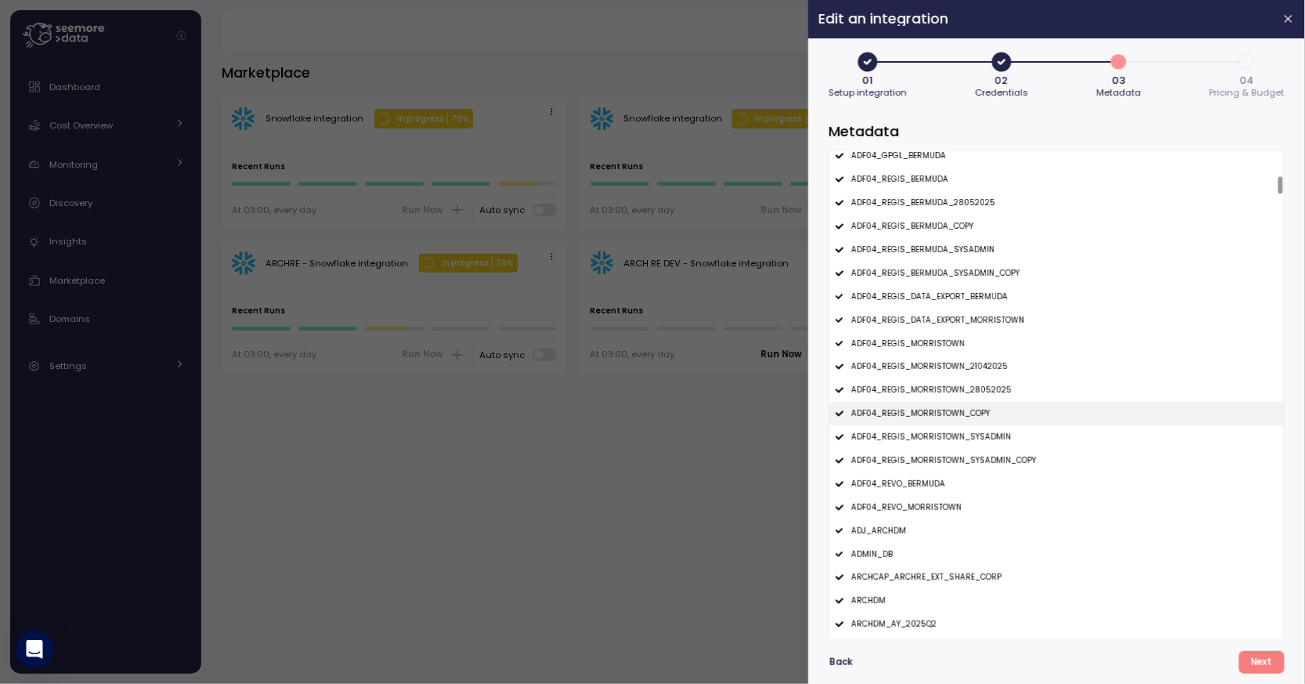
click at [1011, 412] on div "ADF04_REGIS_MORRISTOWN_COPY" at bounding box center [1056, 413] width 454 height 23
click at [1003, 396] on div "ADF04_REGIS_MORRISTOWN_28052025" at bounding box center [1056, 389] width 454 height 23
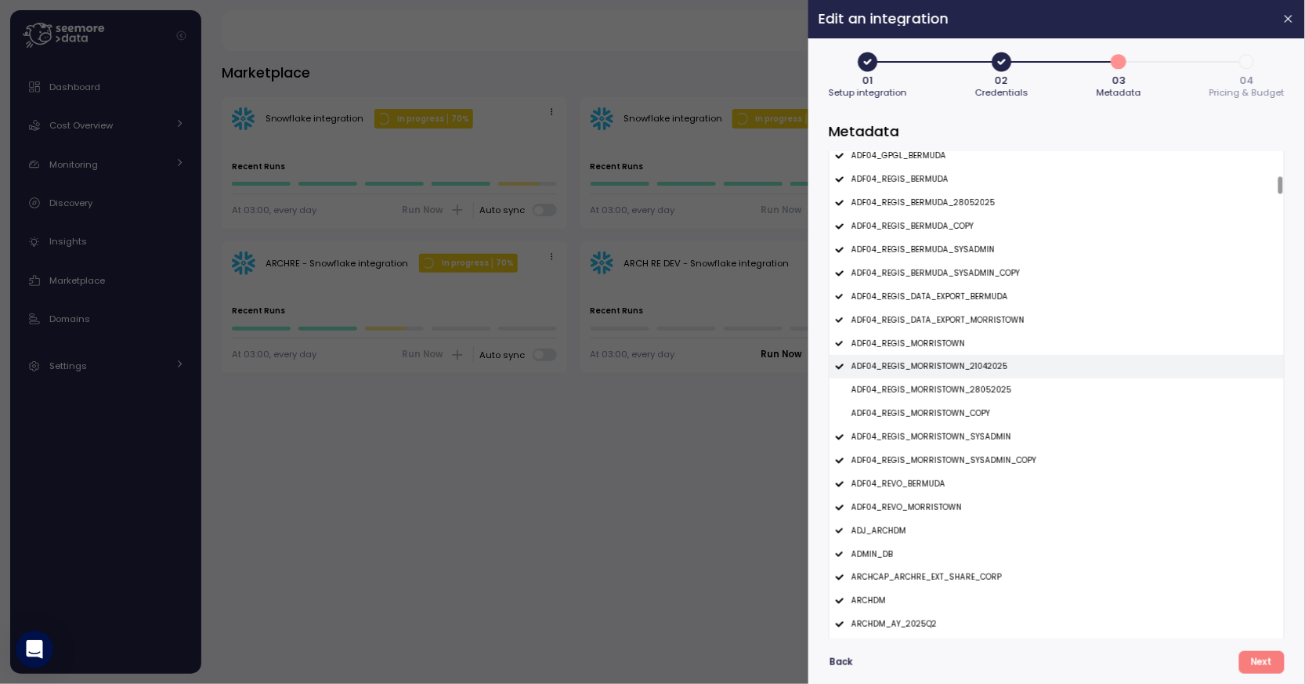
click at [1006, 370] on div "ADF04_REGIS_MORRISTOWN_21042025" at bounding box center [1056, 366] width 454 height 23
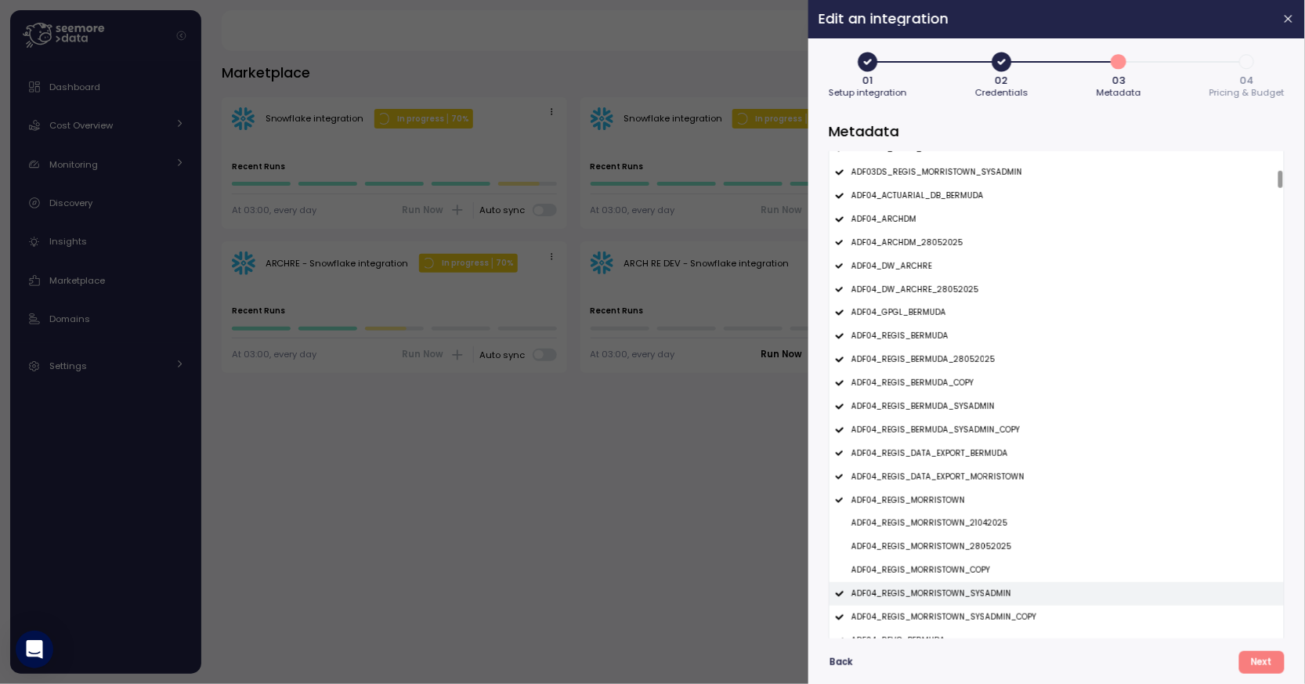
scroll to position [503, 0]
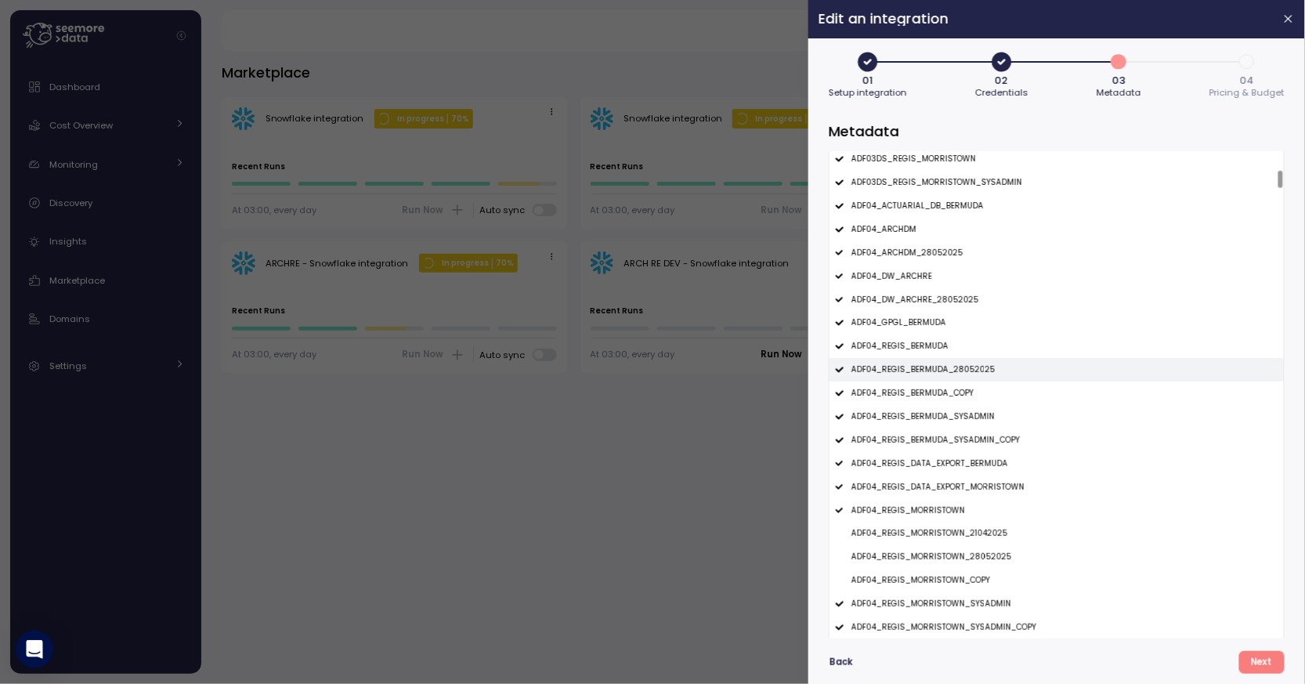
click at [990, 370] on div "ADF04_REGIS_BERMUDA_28052025" at bounding box center [1056, 369] width 454 height 23
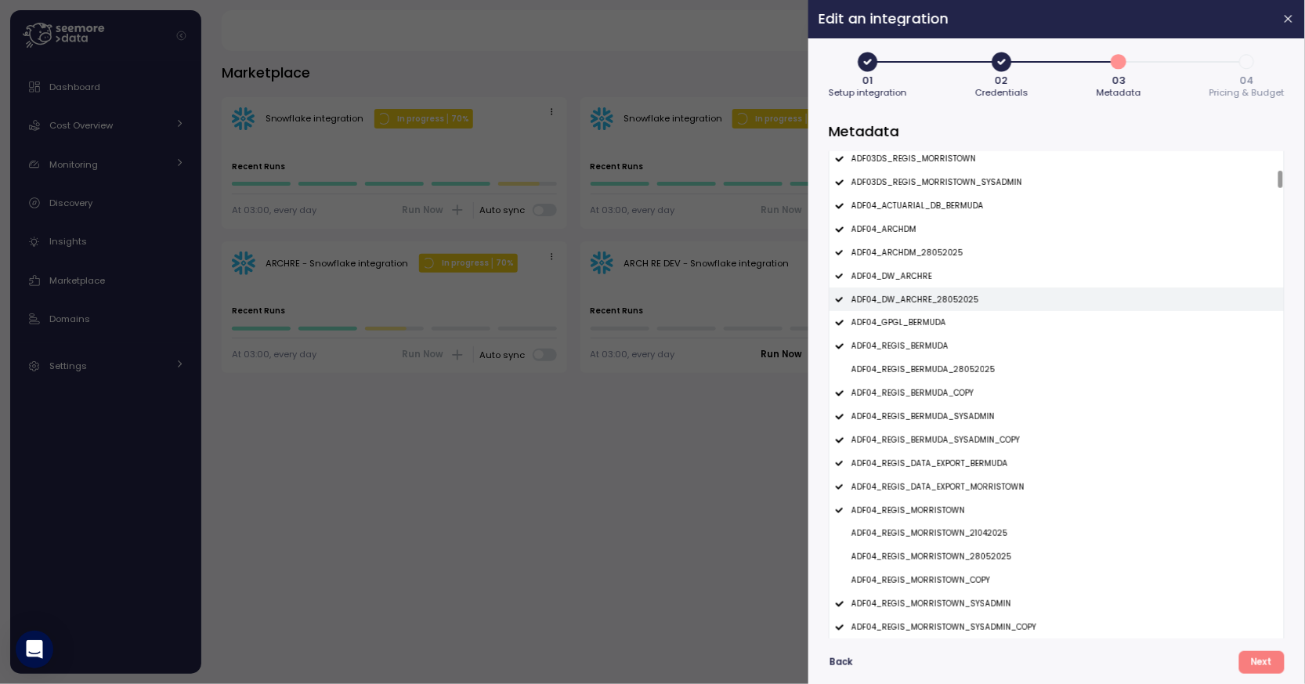
click at [992, 302] on div "ADF04_DW_ARCHRE_28052025" at bounding box center [1056, 298] width 454 height 23
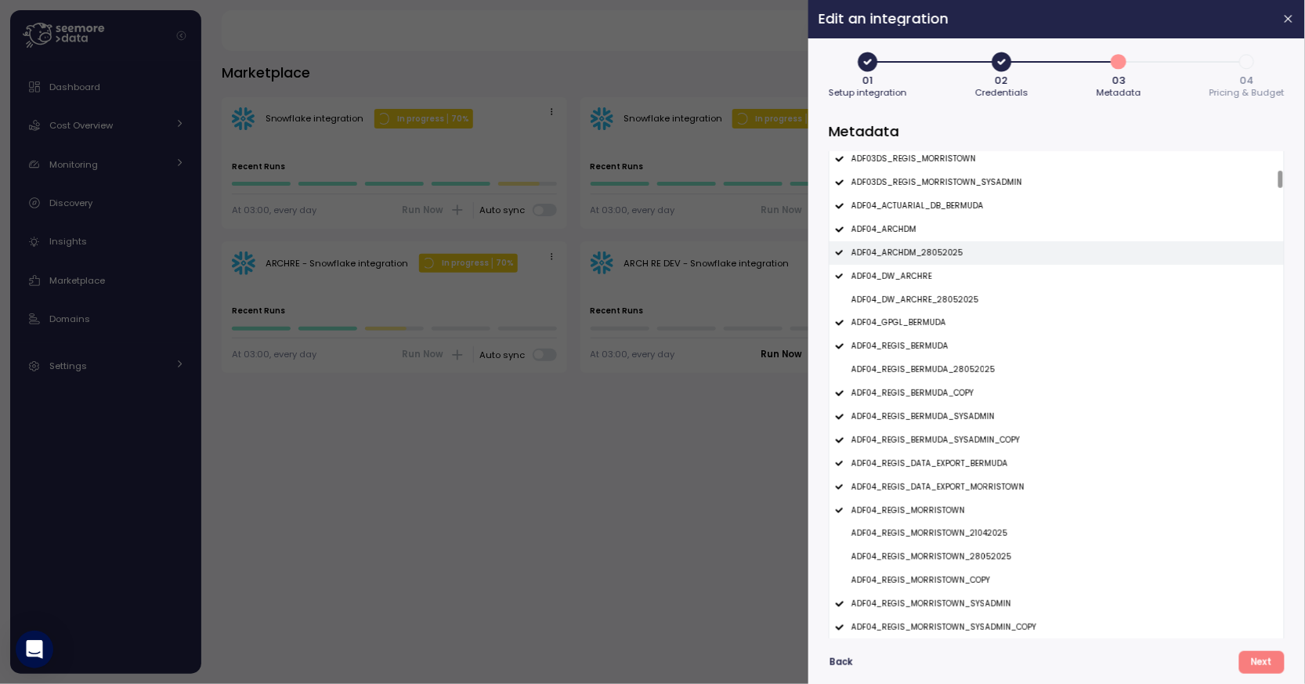
click at [1000, 249] on div "ADF04_ARCHDM_28052025" at bounding box center [1056, 252] width 454 height 23
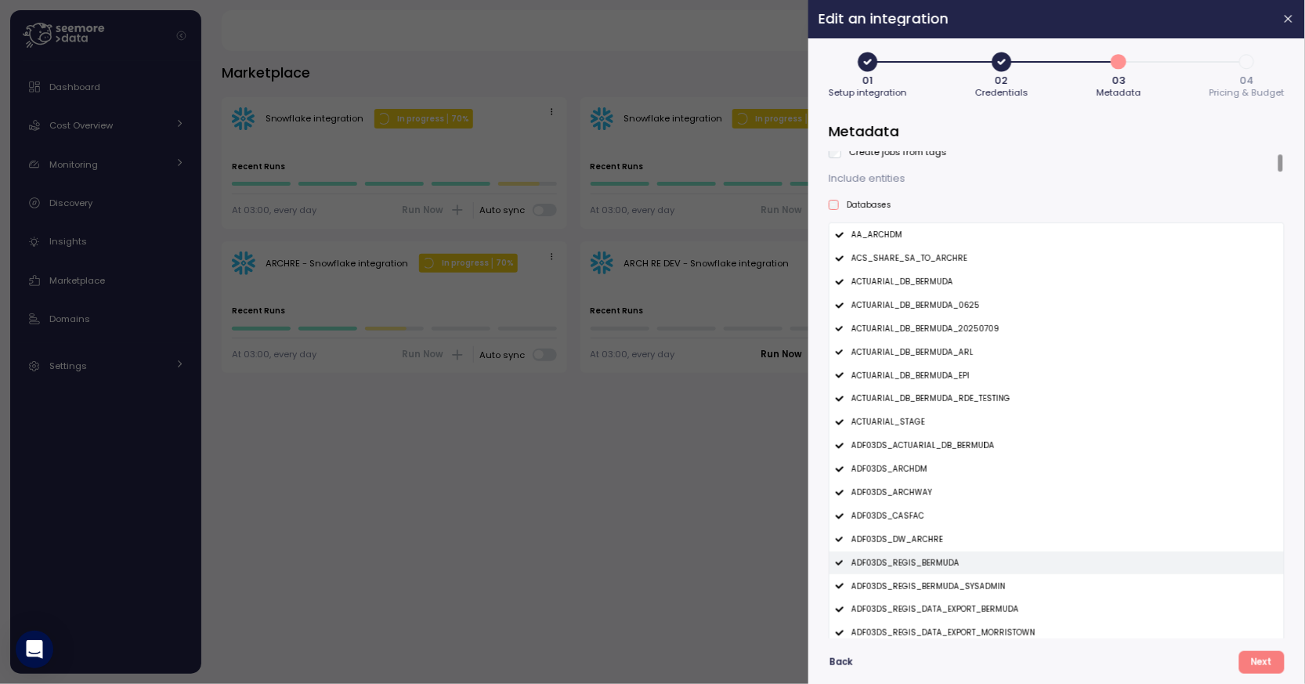
scroll to position [0, 0]
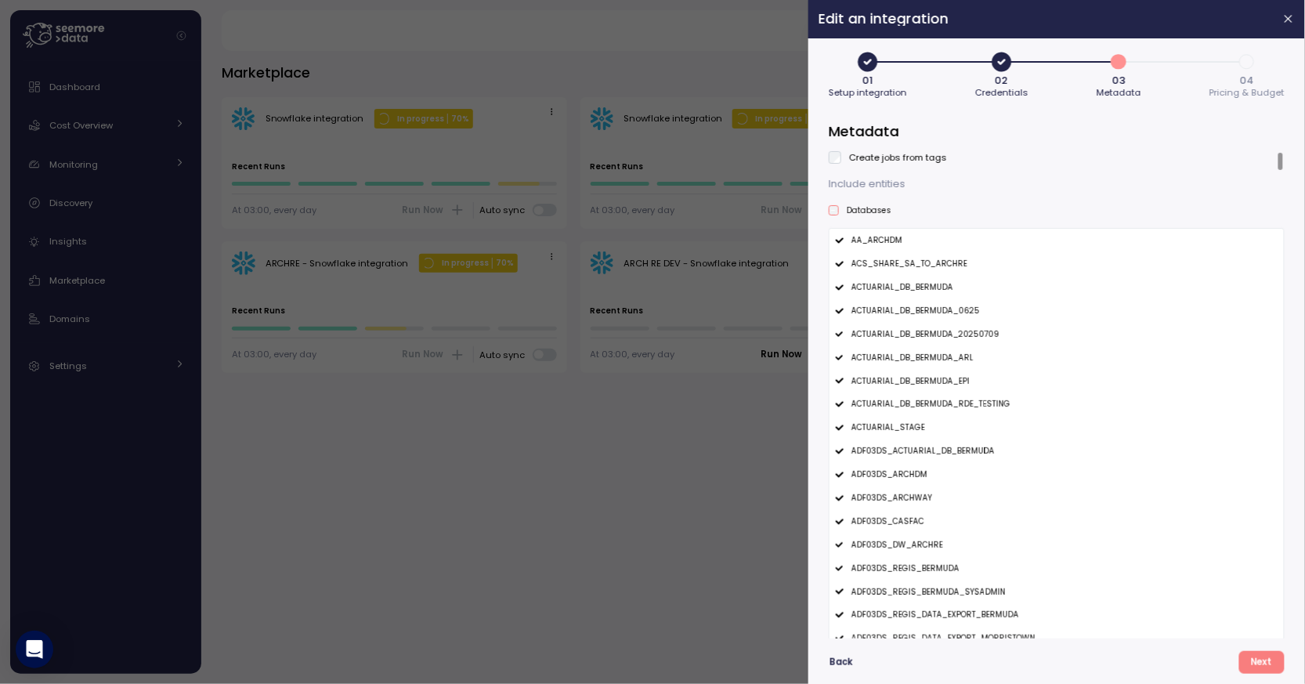
click at [1263, 656] on span "Next" at bounding box center [1261, 662] width 21 height 21
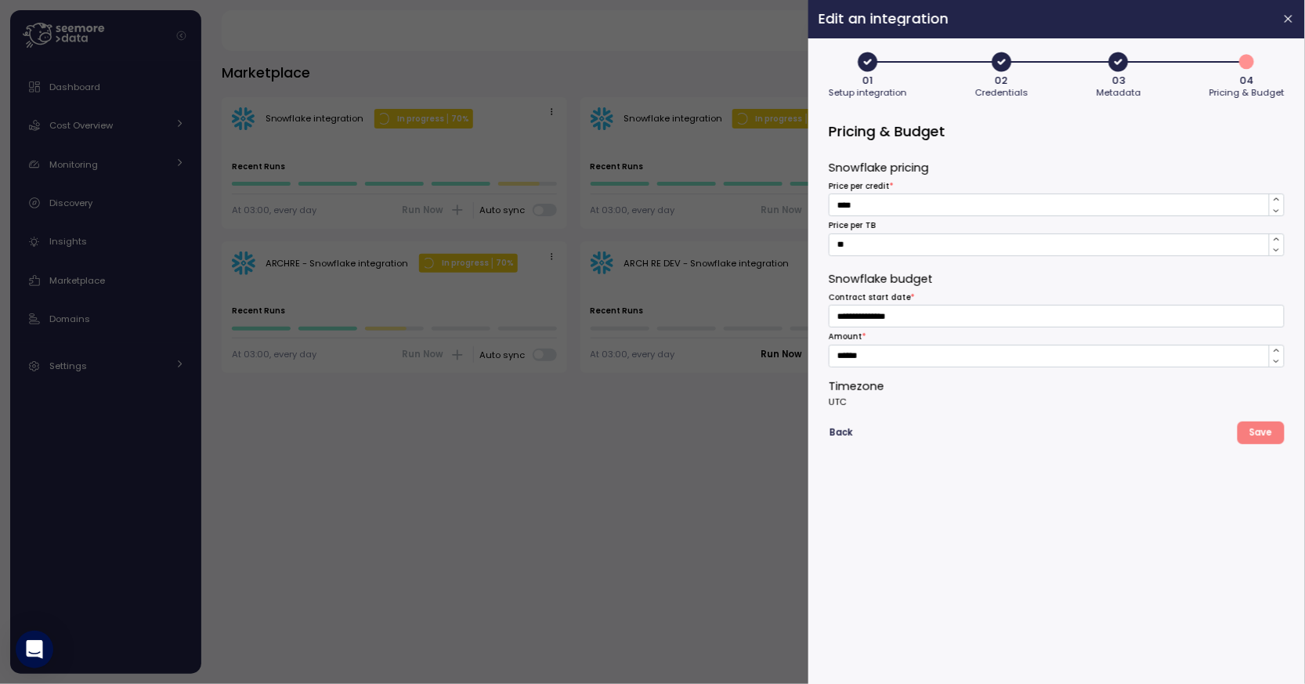
click at [1267, 421] on button "Save" at bounding box center [1261, 432] width 47 height 23
